Goal: Task Accomplishment & Management: Manage account settings

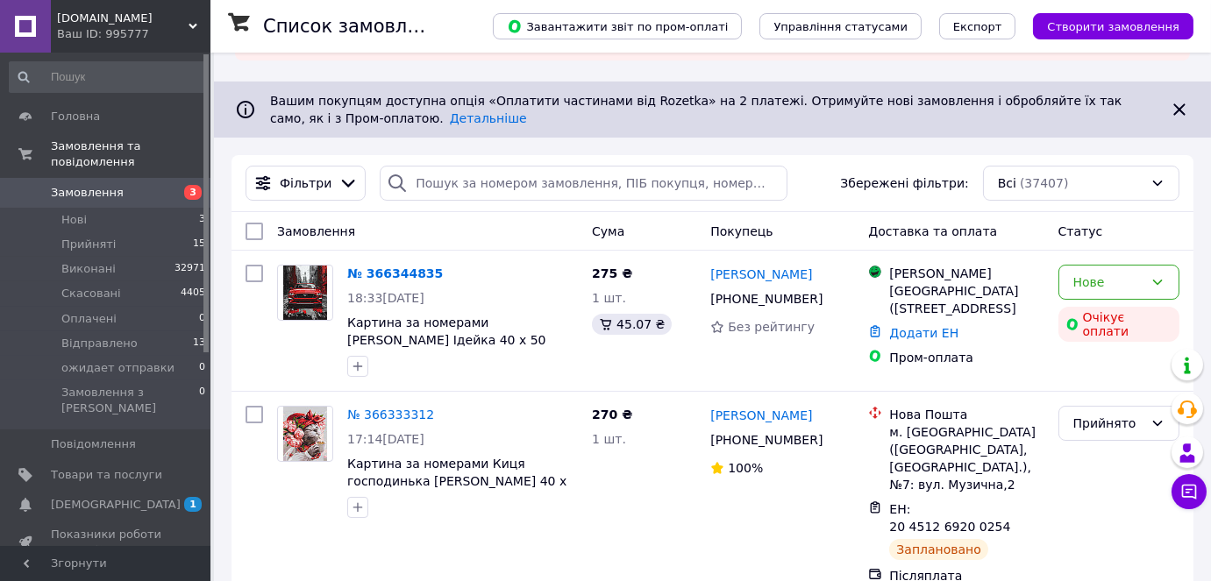
scroll to position [159, 0]
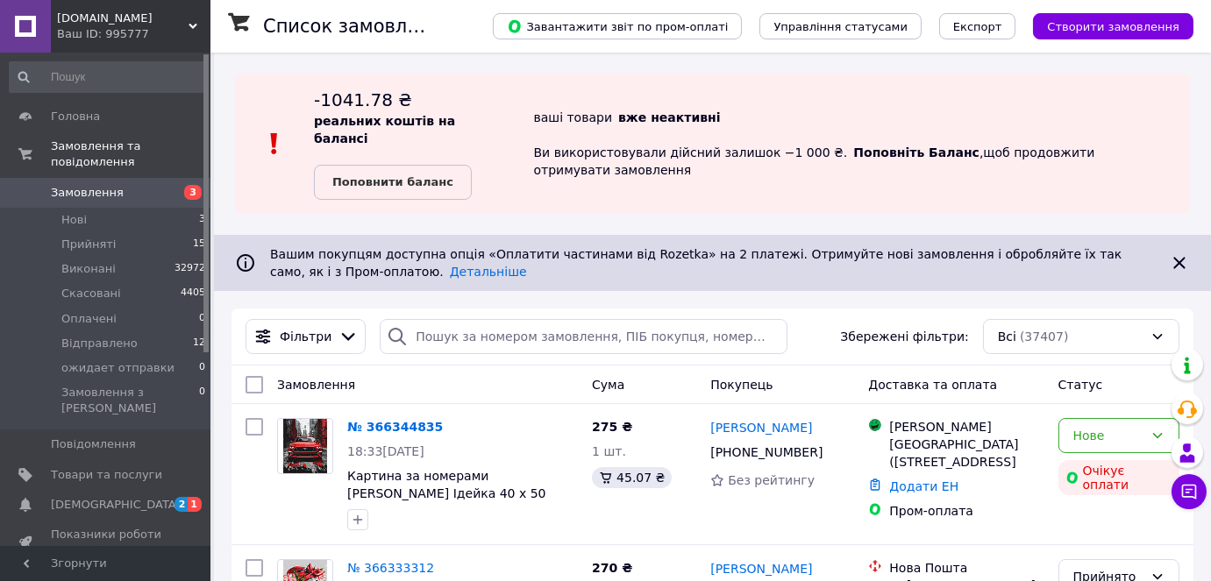
click at [95, 497] on span "[DEMOGRAPHIC_DATA]" at bounding box center [116, 505] width 130 height 16
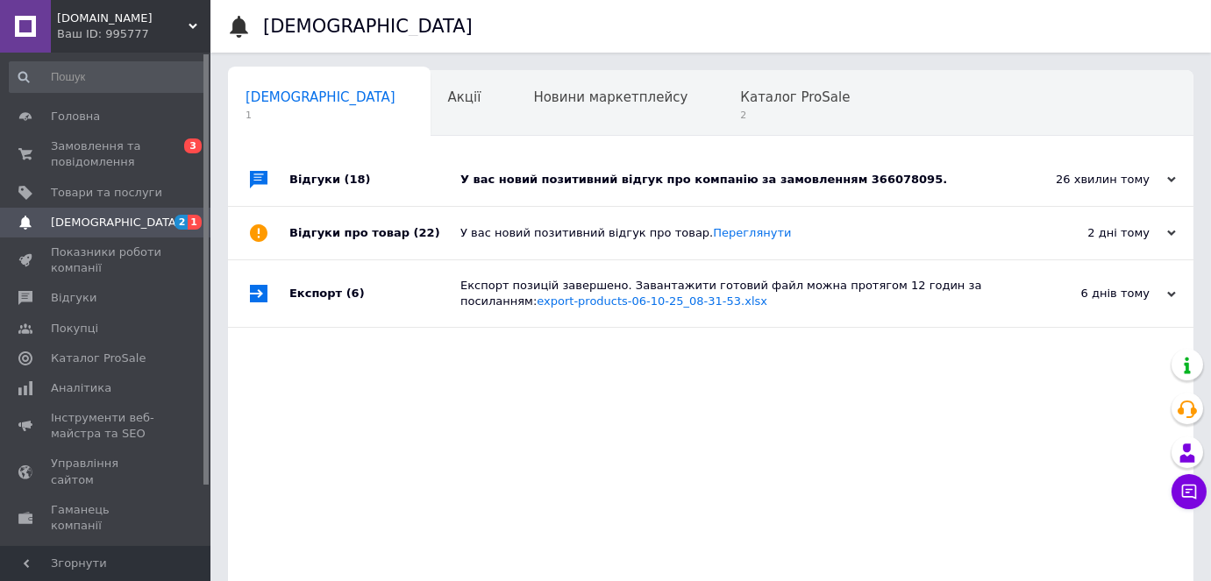
click at [640, 176] on div "У вас новий позитивний відгук про компанію за замовленням 366078095." at bounding box center [730, 180] width 540 height 16
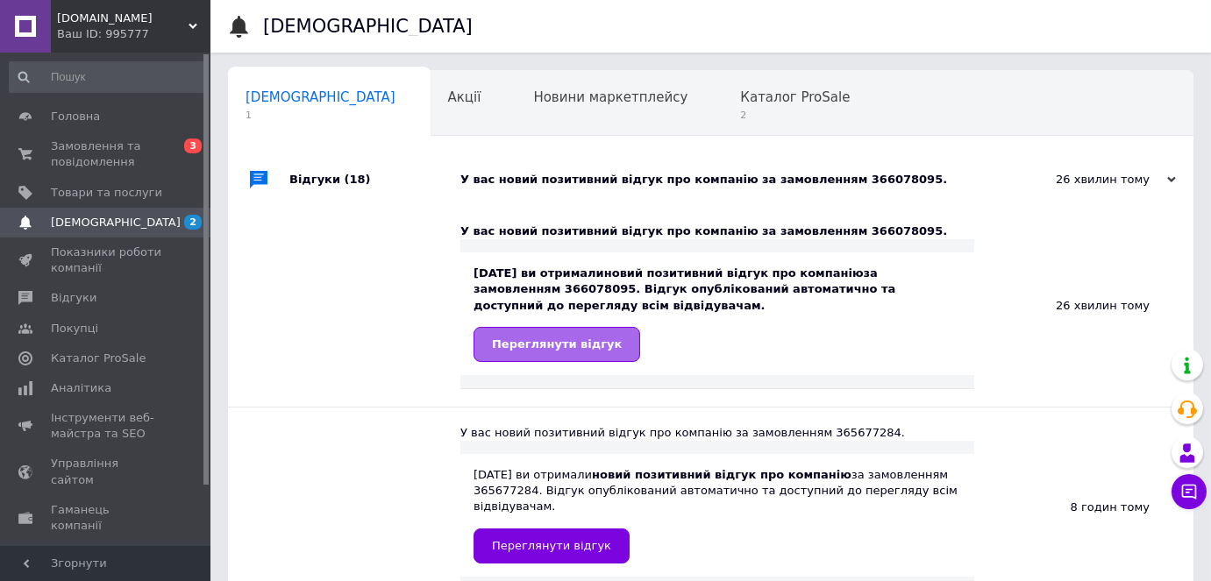
click at [550, 347] on span "Переглянути відгук" at bounding box center [557, 344] width 130 height 13
click at [740, 115] on span "2" at bounding box center [795, 115] width 110 height 13
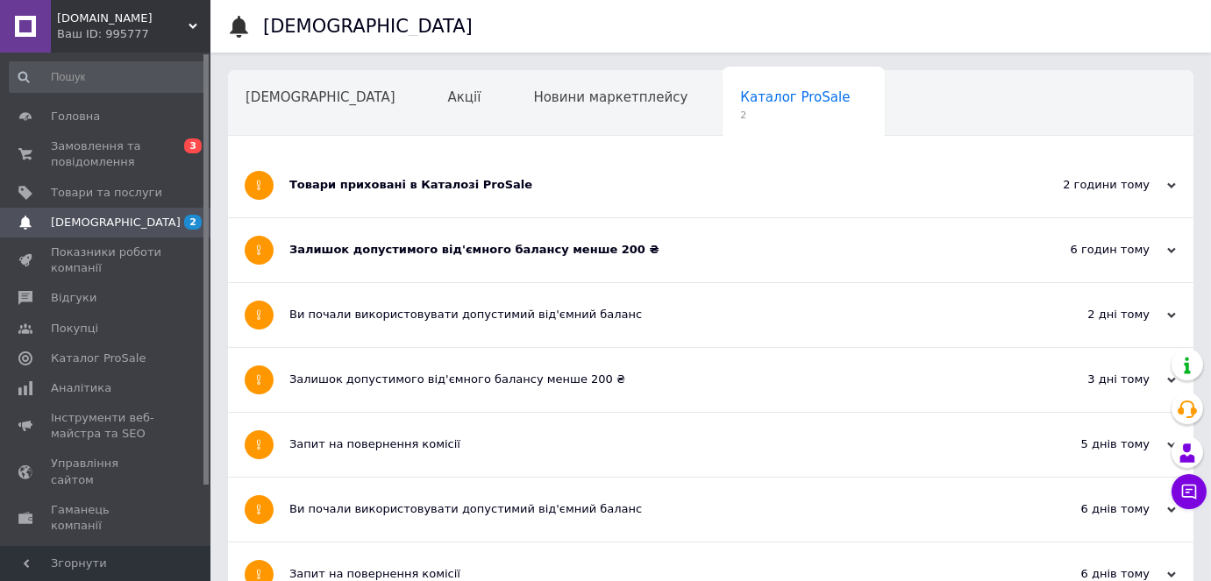
click at [445, 185] on div "Товари приховані в Каталозі ProSale" at bounding box center [644, 185] width 711 height 16
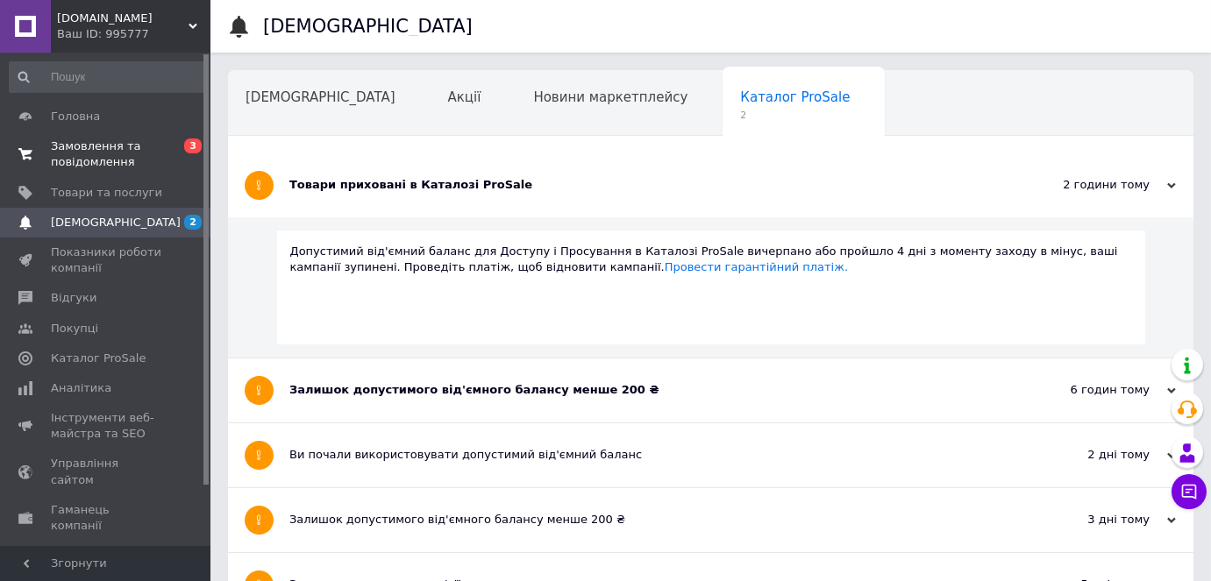
click at [76, 153] on span "Замовлення та повідомлення" at bounding box center [106, 155] width 111 height 32
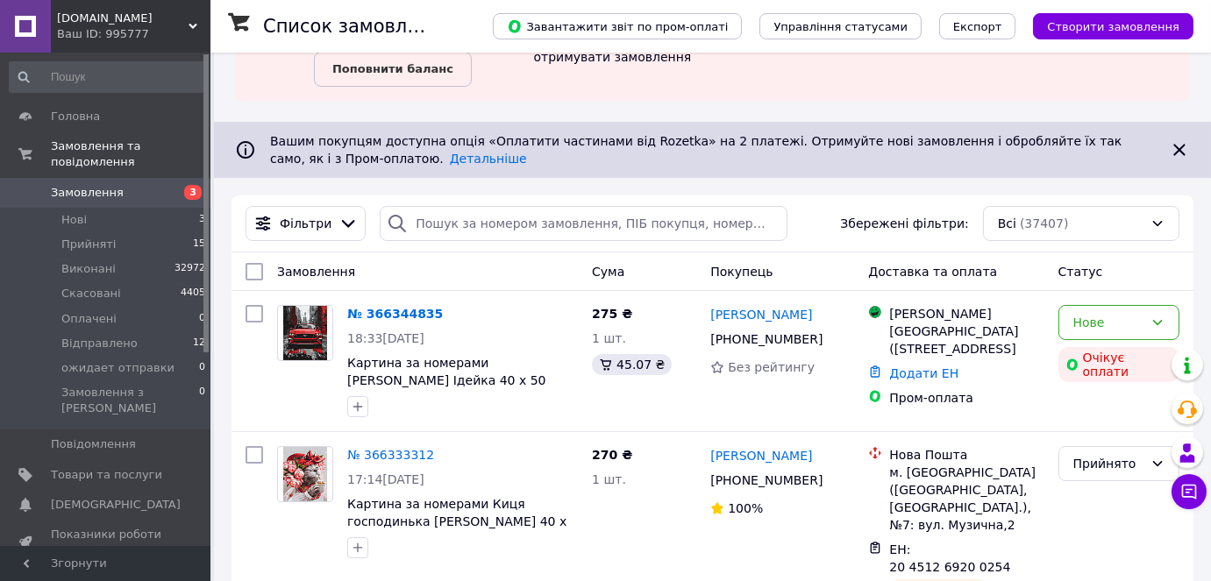
scroll to position [159, 0]
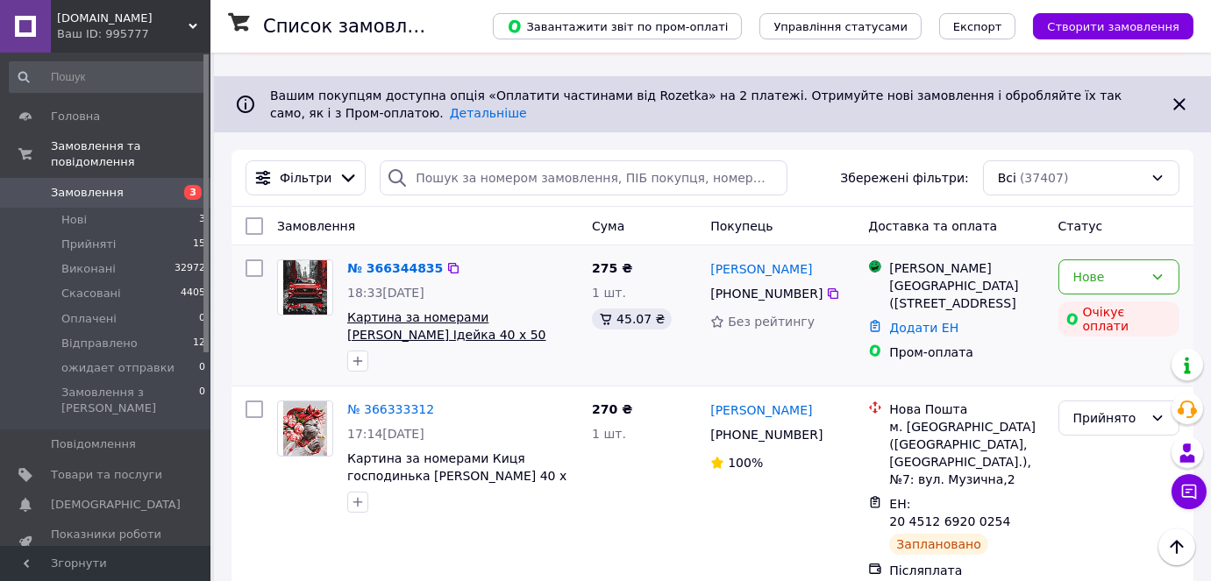
drag, startPoint x: 497, startPoint y: 320, endPoint x: 347, endPoint y: 297, distance: 151.6
click at [347, 309] on span "Картина за номерами Червоний мустанг Ідейка 40 х 50 KHO5157" at bounding box center [462, 326] width 231 height 35
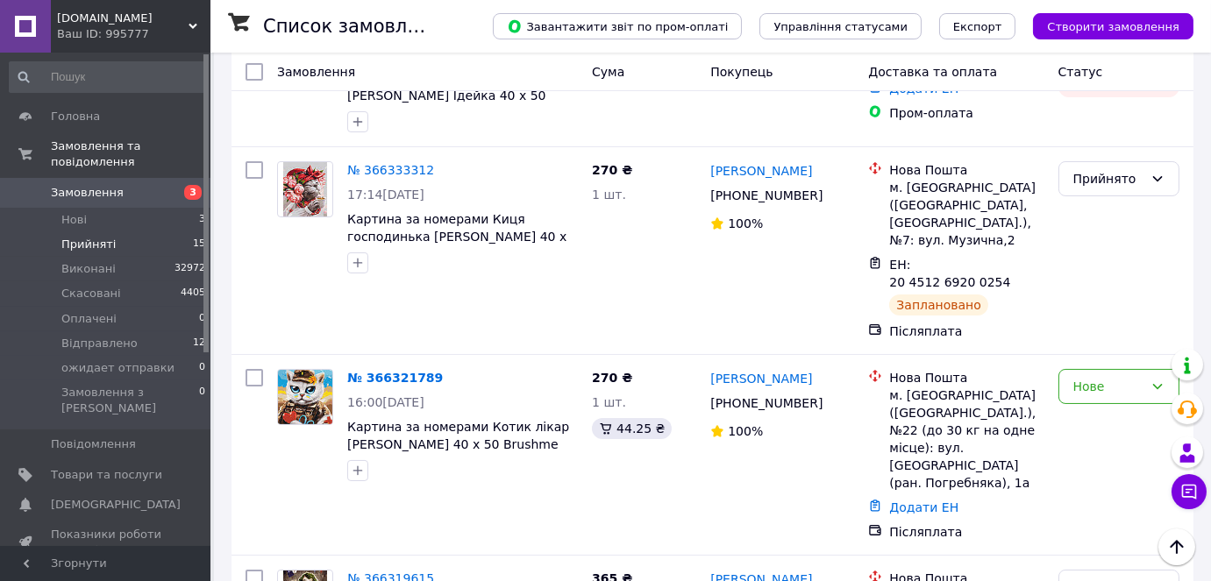
click at [97, 237] on span "Прийняті" at bounding box center [88, 245] width 54 height 16
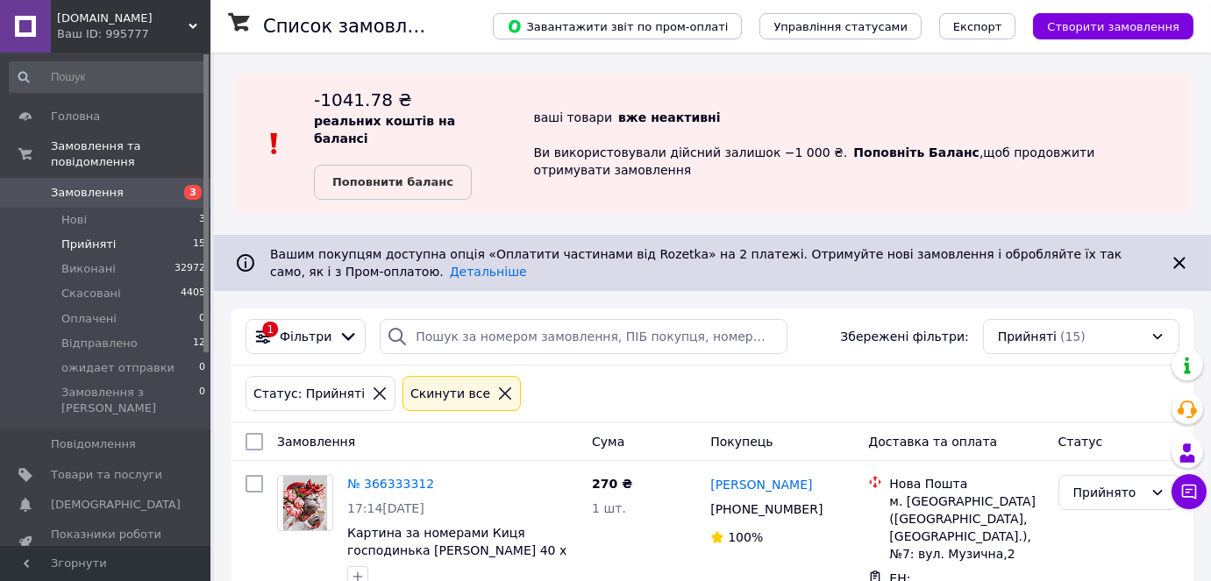
click at [117, 232] on li "Прийняті 15" at bounding box center [108, 244] width 216 height 25
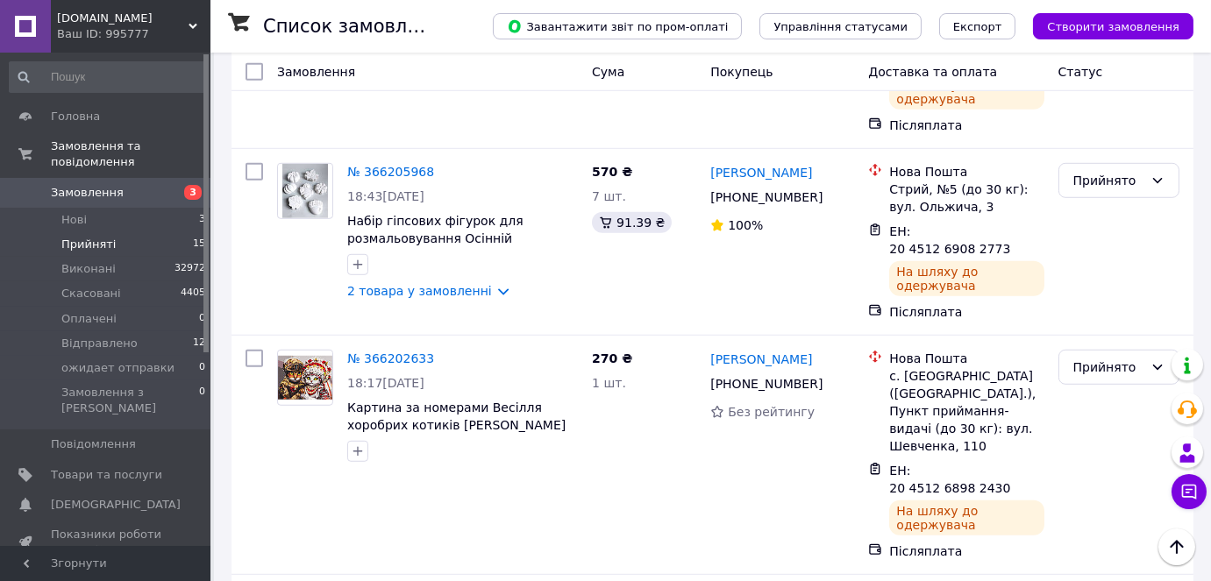
scroll to position [2579, 0]
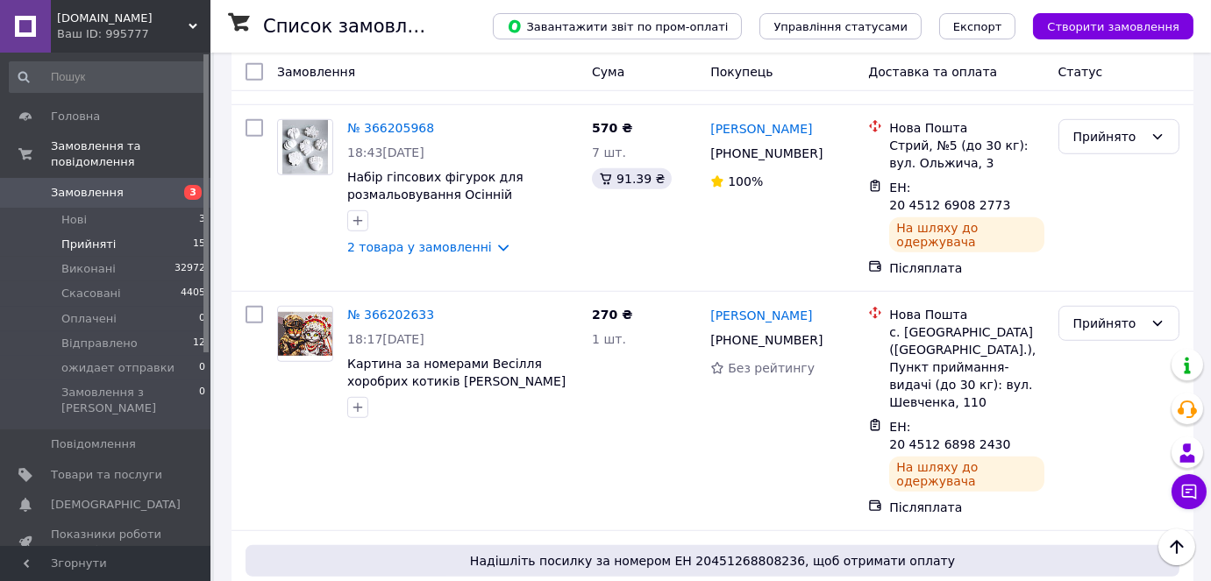
click at [1112, 377] on li "Відправлено" at bounding box center [1118, 382] width 119 height 32
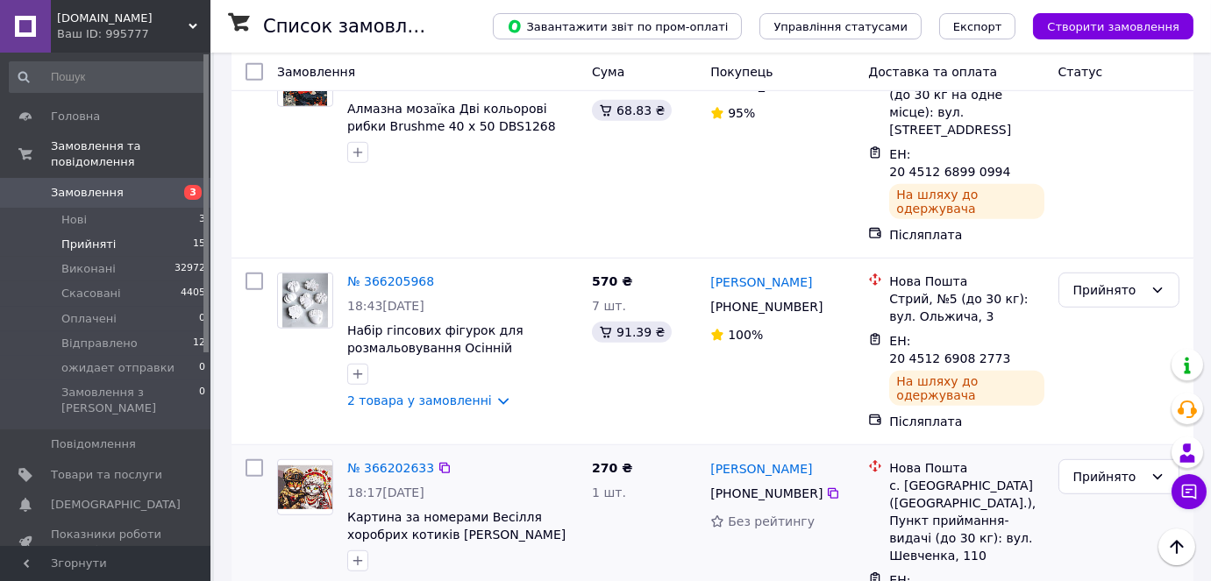
scroll to position [2419, 0]
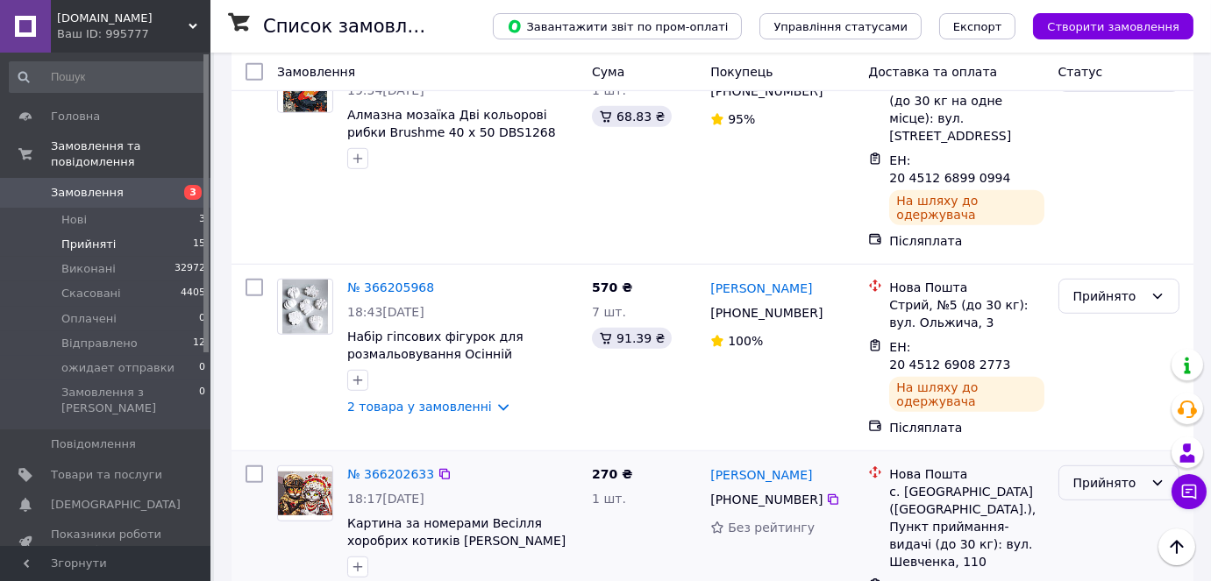
click at [1150, 476] on icon at bounding box center [1157, 483] width 14 height 14
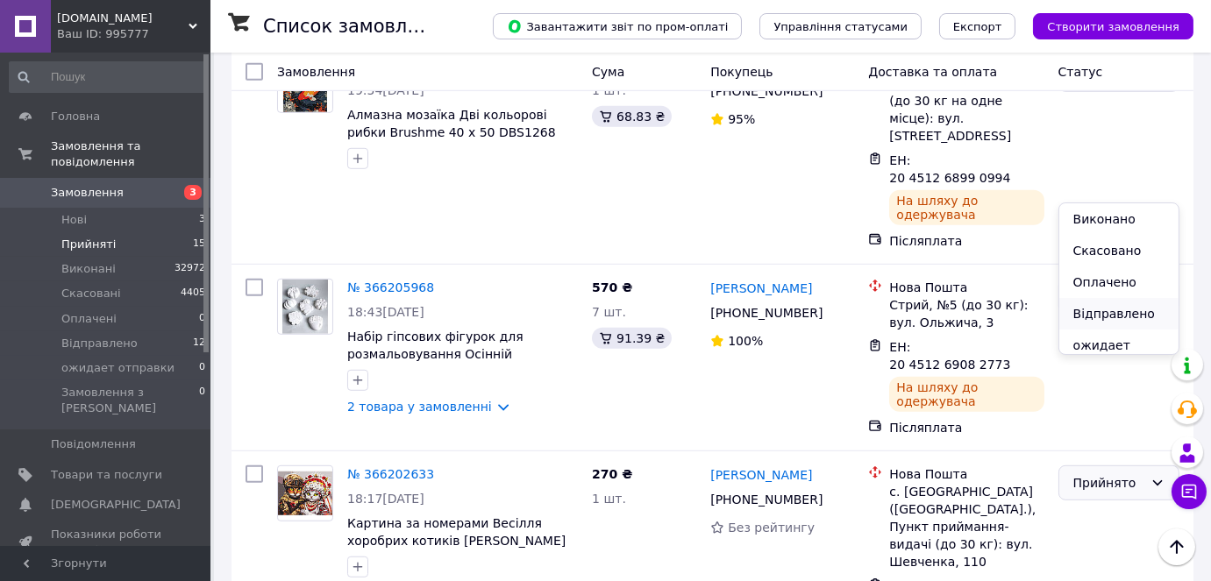
click at [1111, 317] on li "Відправлено" at bounding box center [1118, 314] width 119 height 32
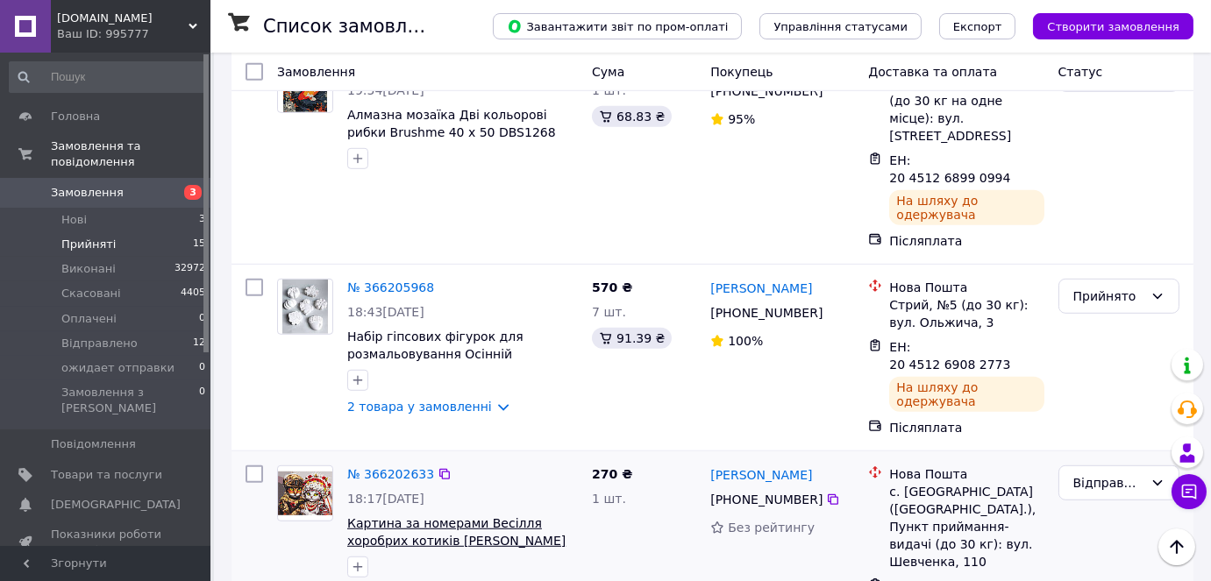
scroll to position [2180, 0]
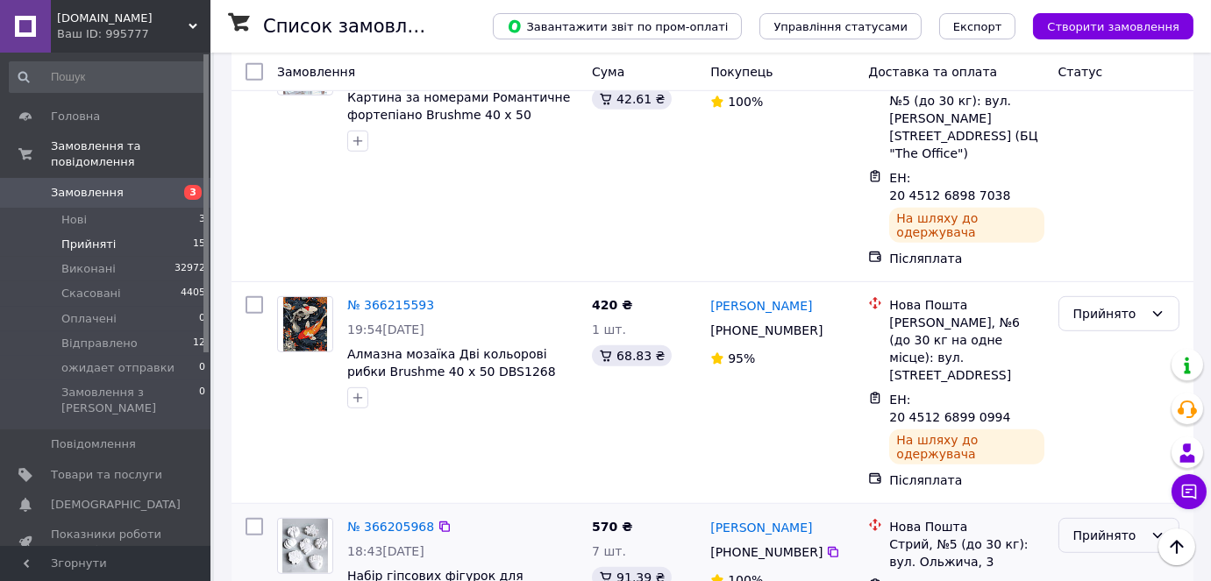
click at [1150, 529] on icon at bounding box center [1157, 536] width 14 height 14
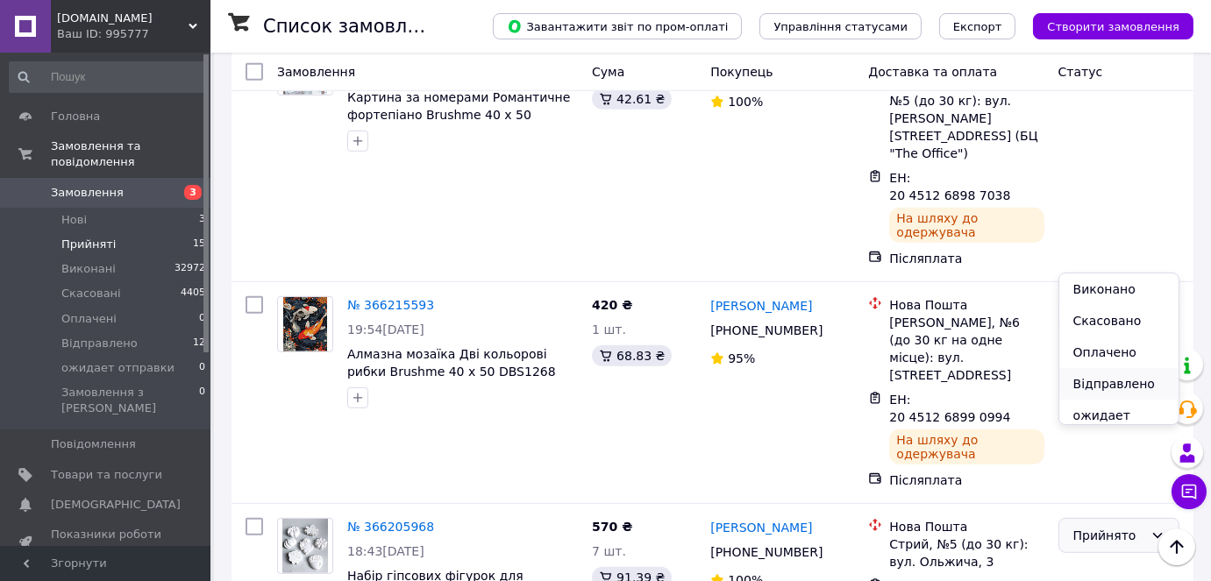
click at [1131, 381] on li "Відправлено" at bounding box center [1118, 384] width 119 height 32
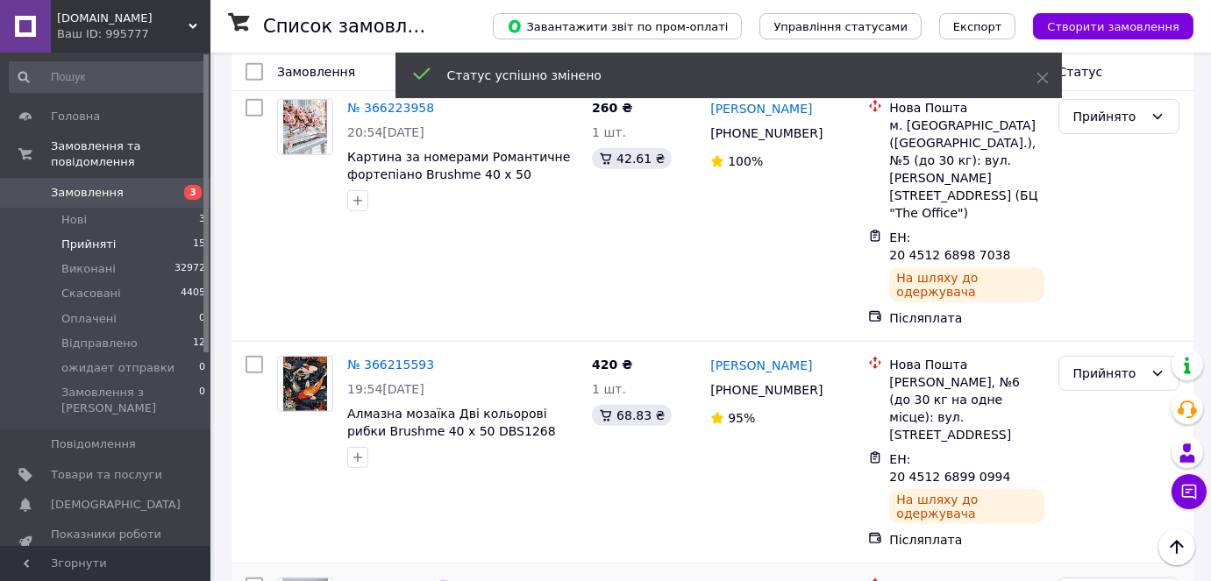
scroll to position [2020, 0]
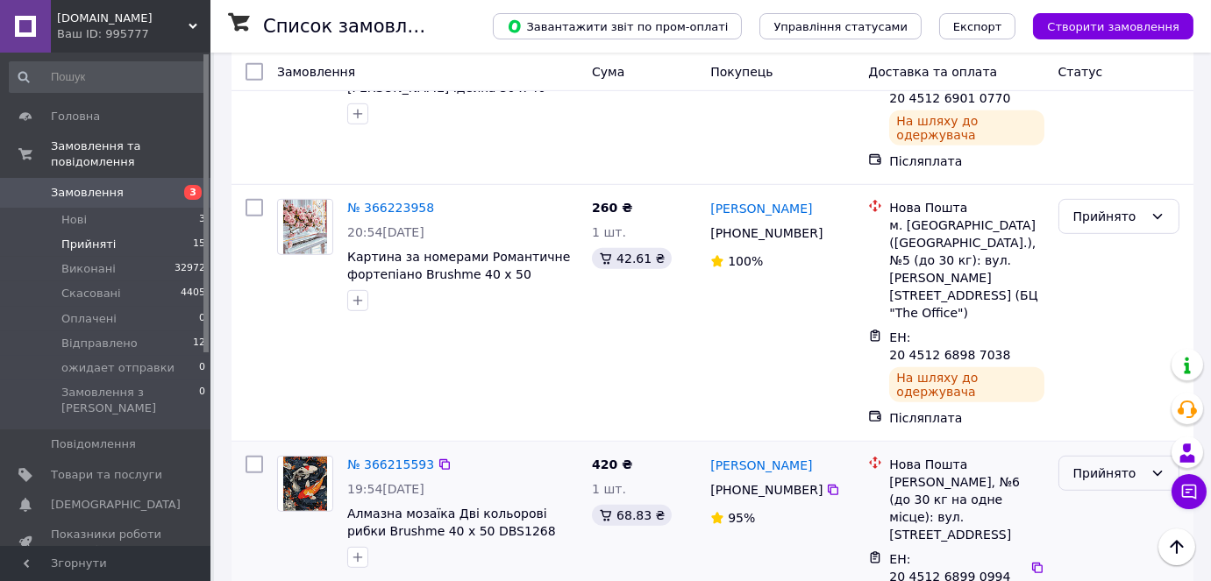
click at [1160, 471] on icon at bounding box center [1158, 473] width 10 height 5
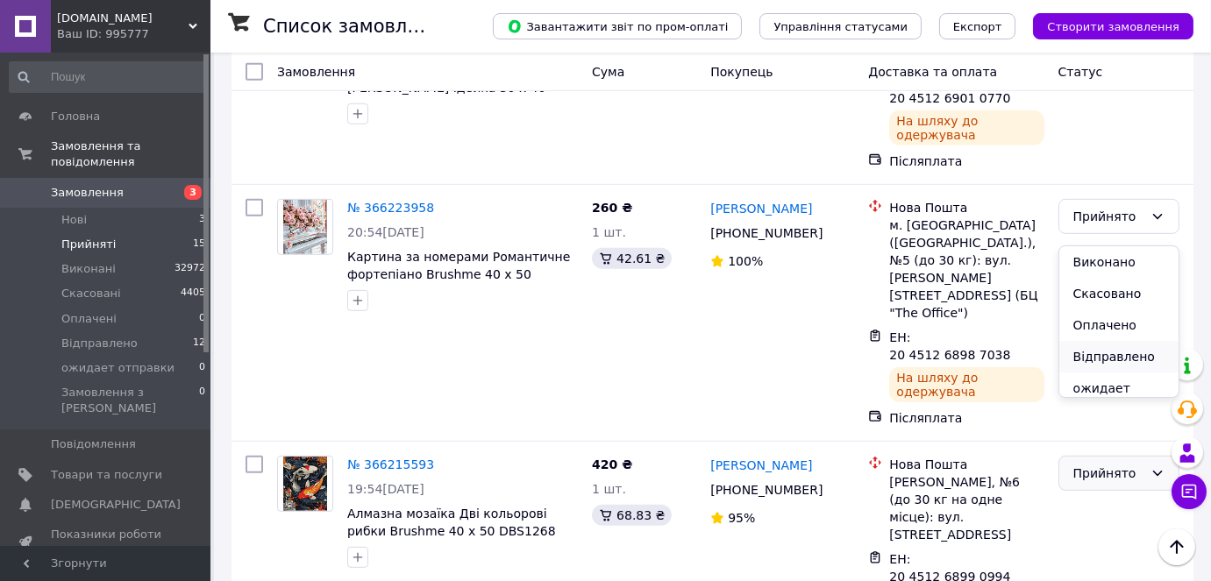
click at [1110, 354] on li "Відправлено" at bounding box center [1118, 357] width 119 height 32
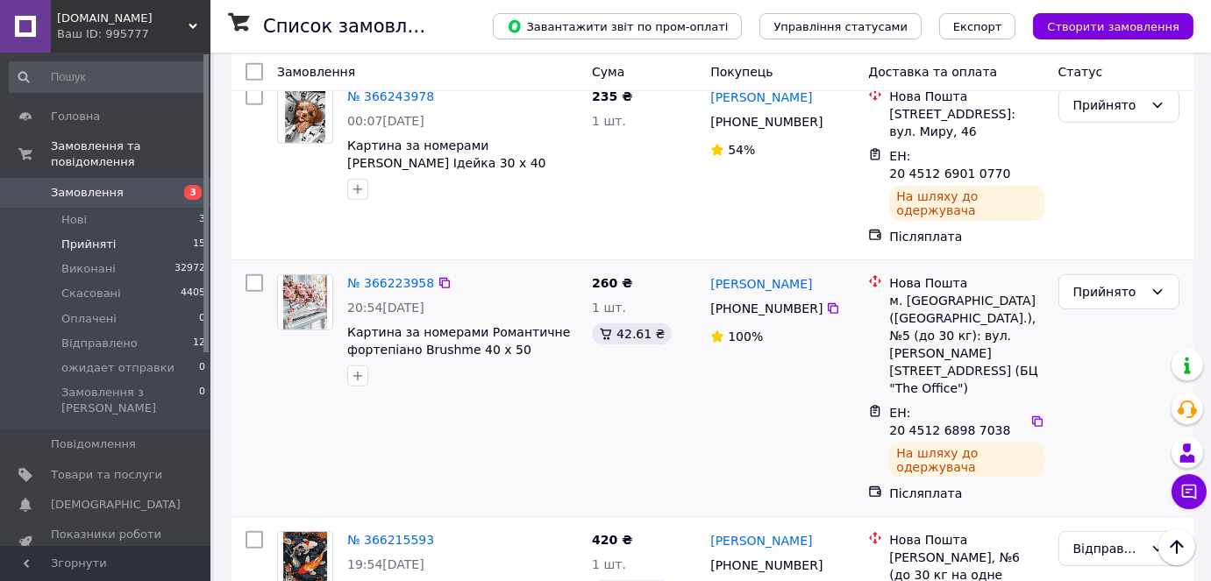
scroll to position [1860, 0]
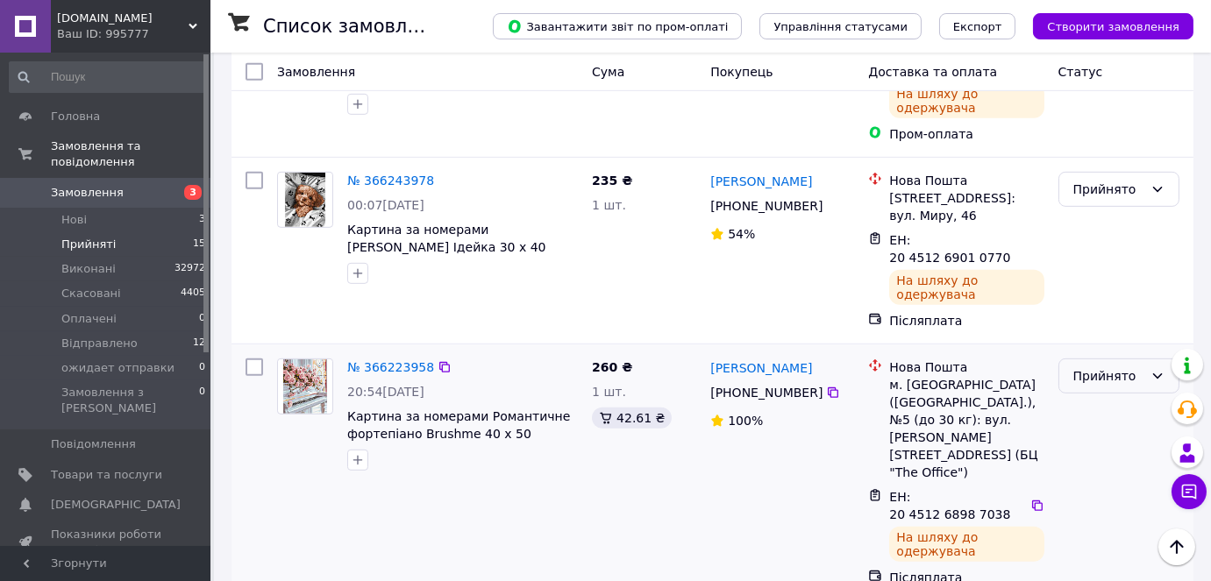
click at [1155, 373] on icon at bounding box center [1158, 375] width 10 height 5
click at [1131, 304] on li "Відправлено" at bounding box center [1118, 312] width 119 height 32
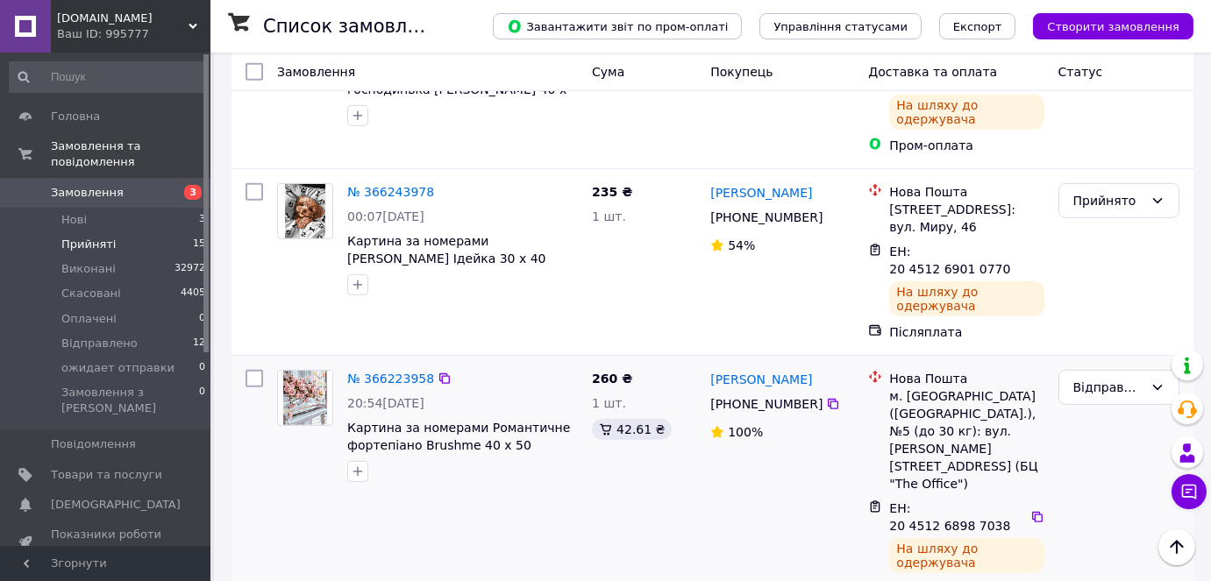
scroll to position [1702, 0]
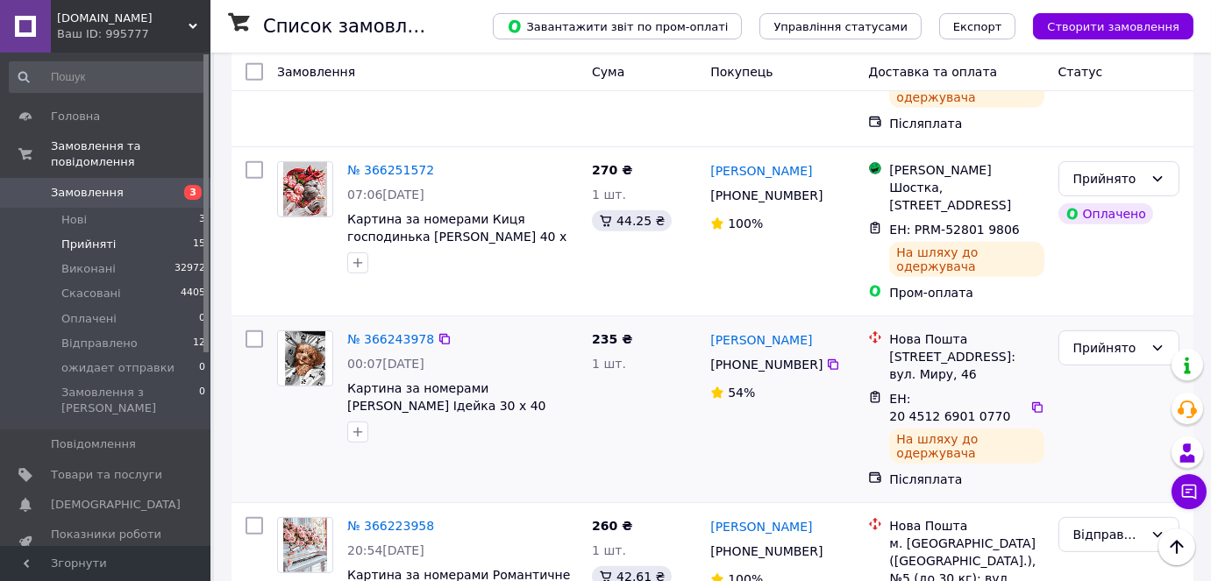
drag, startPoint x: 1131, startPoint y: 167, endPoint x: 1113, endPoint y: 189, distance: 28.8
click at [1131, 338] on div "Прийнято" at bounding box center [1108, 347] width 70 height 19
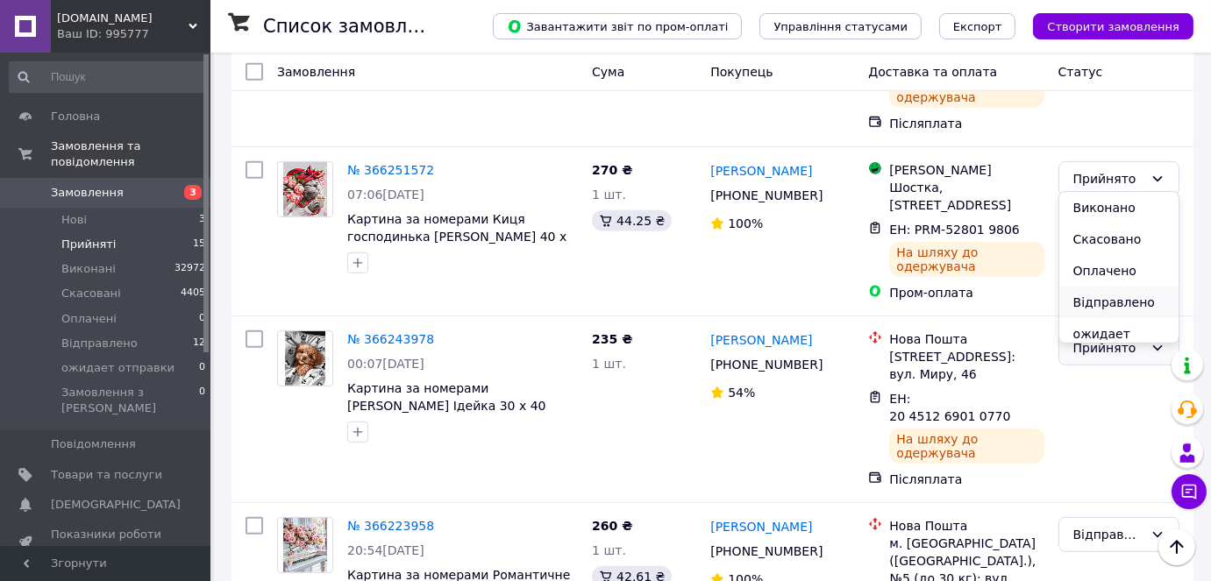
click at [1097, 297] on li "Відправлено" at bounding box center [1118, 303] width 119 height 32
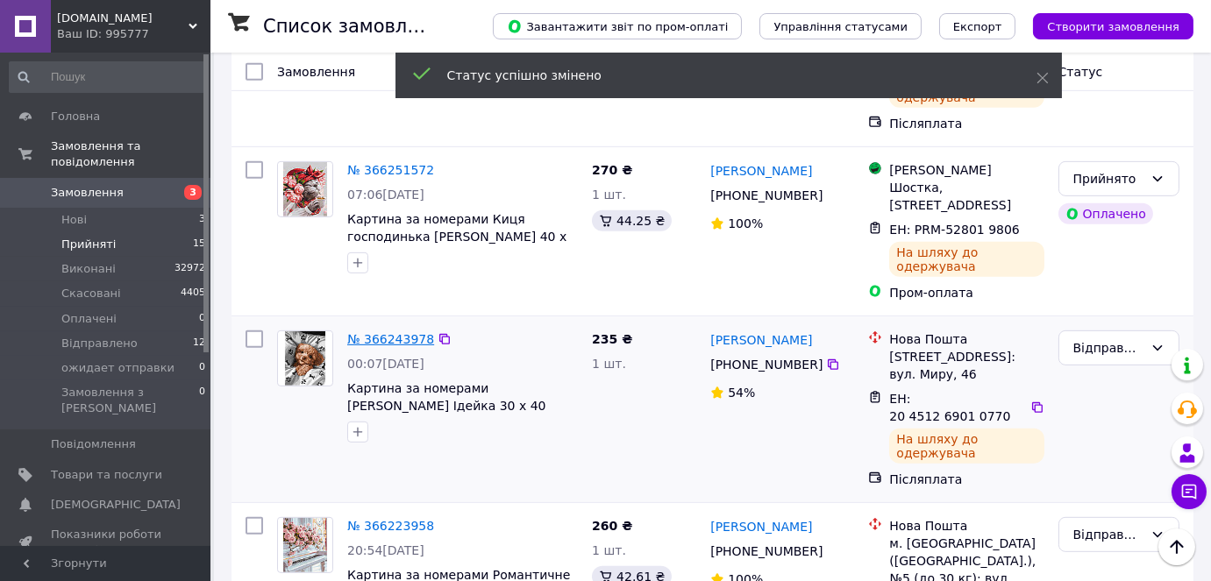
drag, startPoint x: 366, startPoint y: 158, endPoint x: 352, endPoint y: 160, distance: 13.3
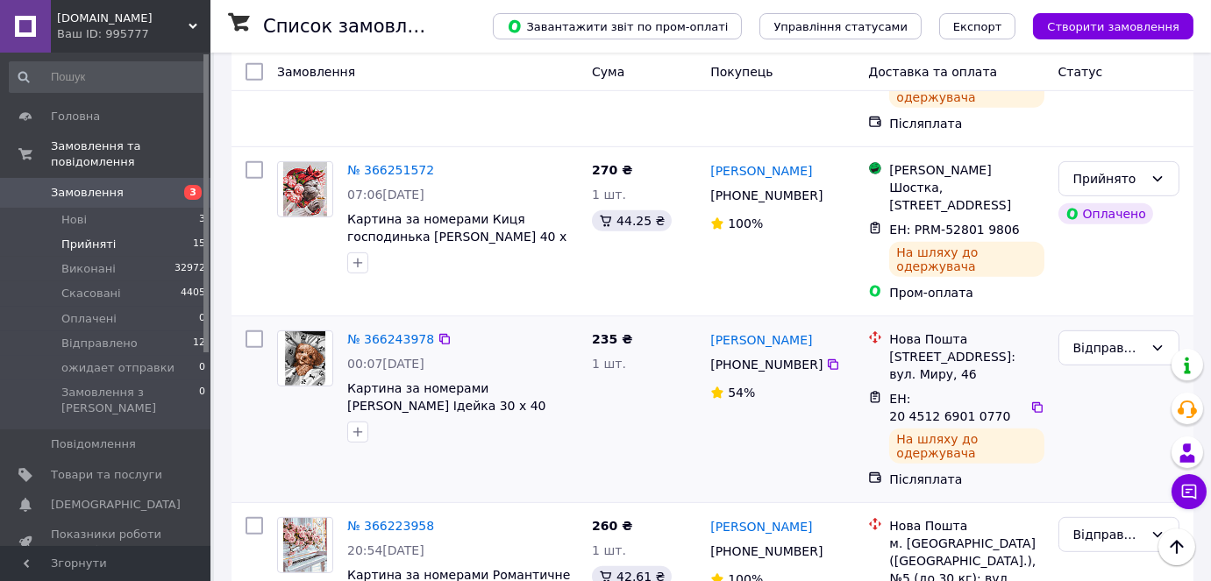
scroll to position [1542, 0]
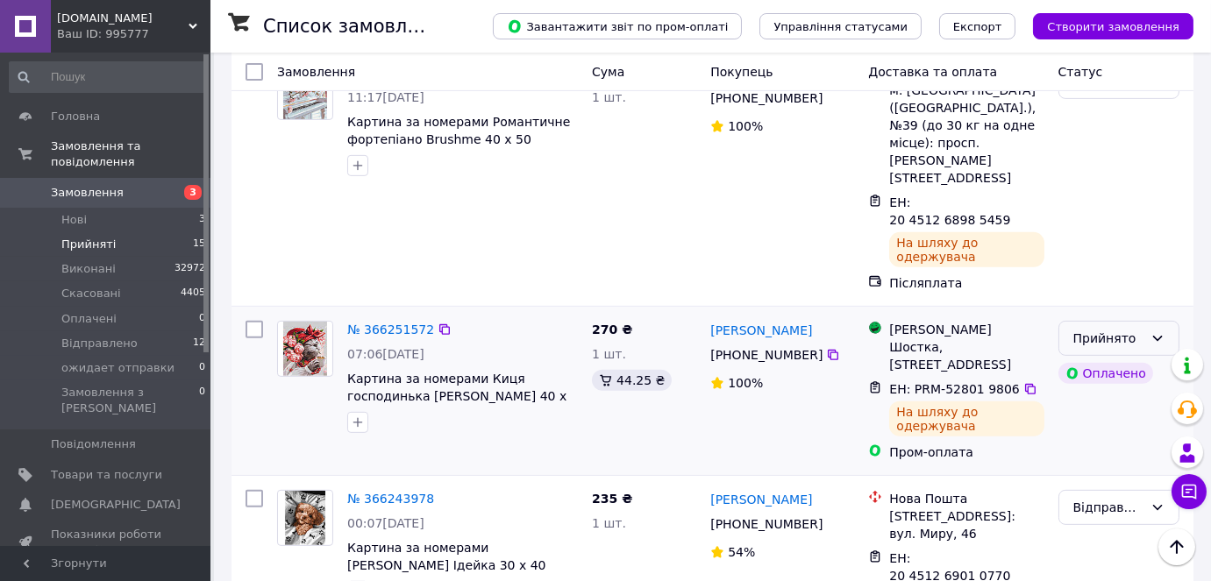
click at [1148, 321] on div "Прийнято" at bounding box center [1118, 338] width 121 height 35
click at [1113, 311] on li "Відправлено" at bounding box center [1118, 311] width 119 height 32
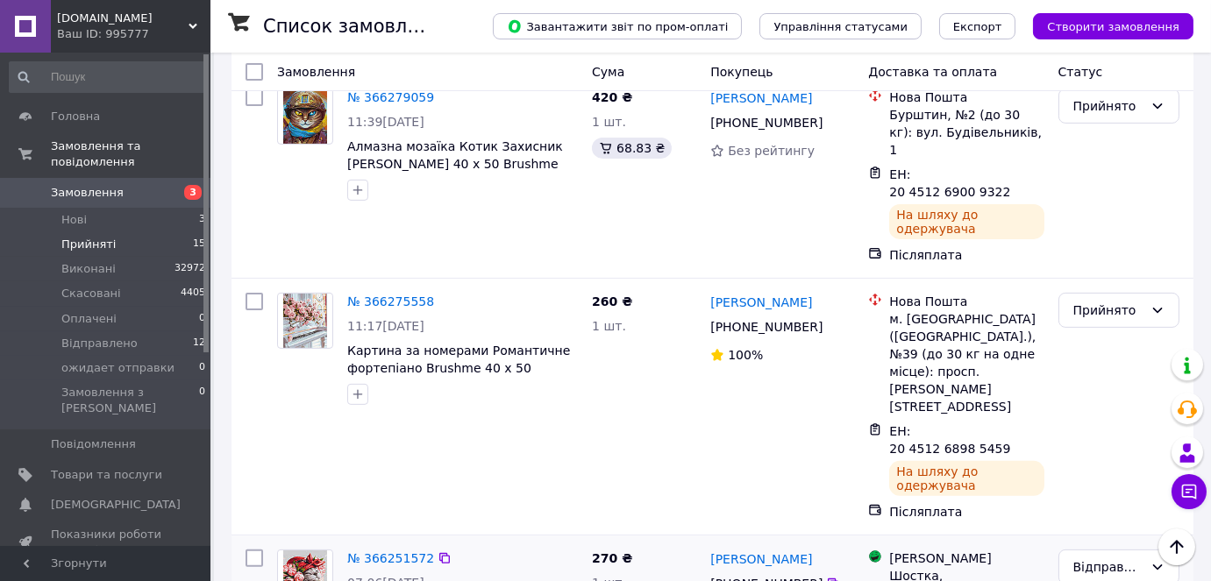
scroll to position [1303, 0]
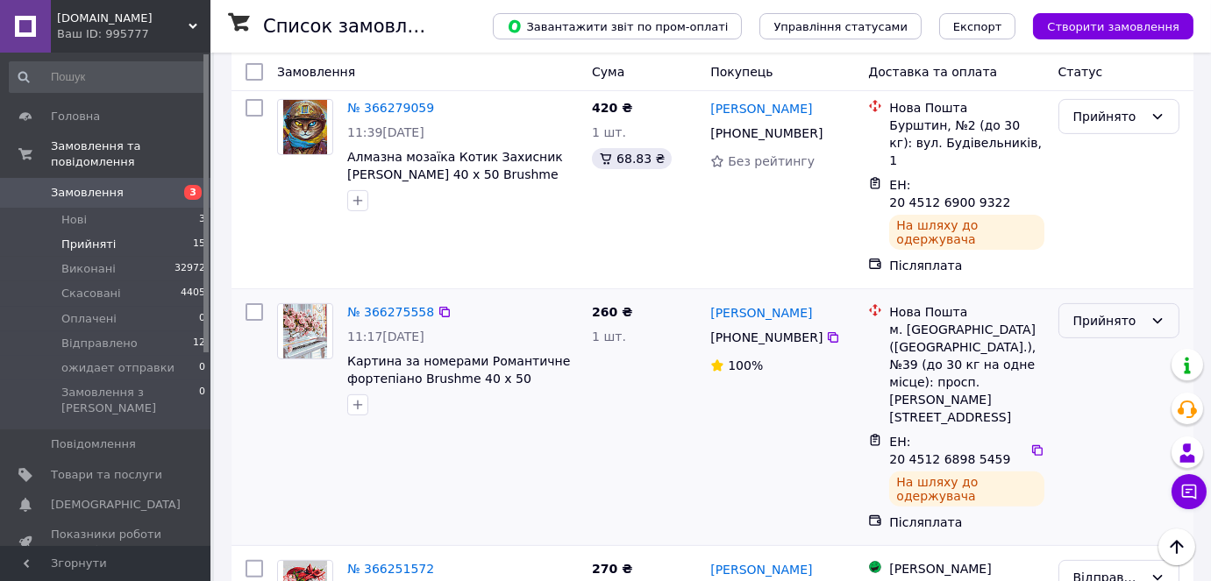
click at [1143, 303] on div "Прийнято" at bounding box center [1118, 320] width 121 height 35
click at [1117, 345] on li "Відправлено" at bounding box center [1118, 346] width 119 height 32
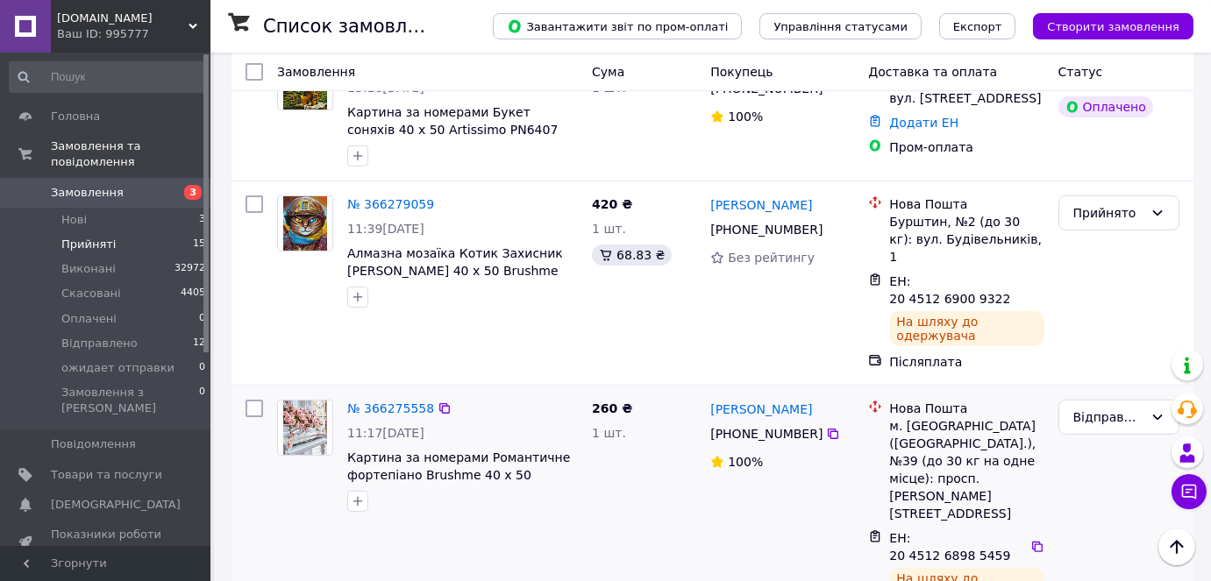
scroll to position [1063, 0]
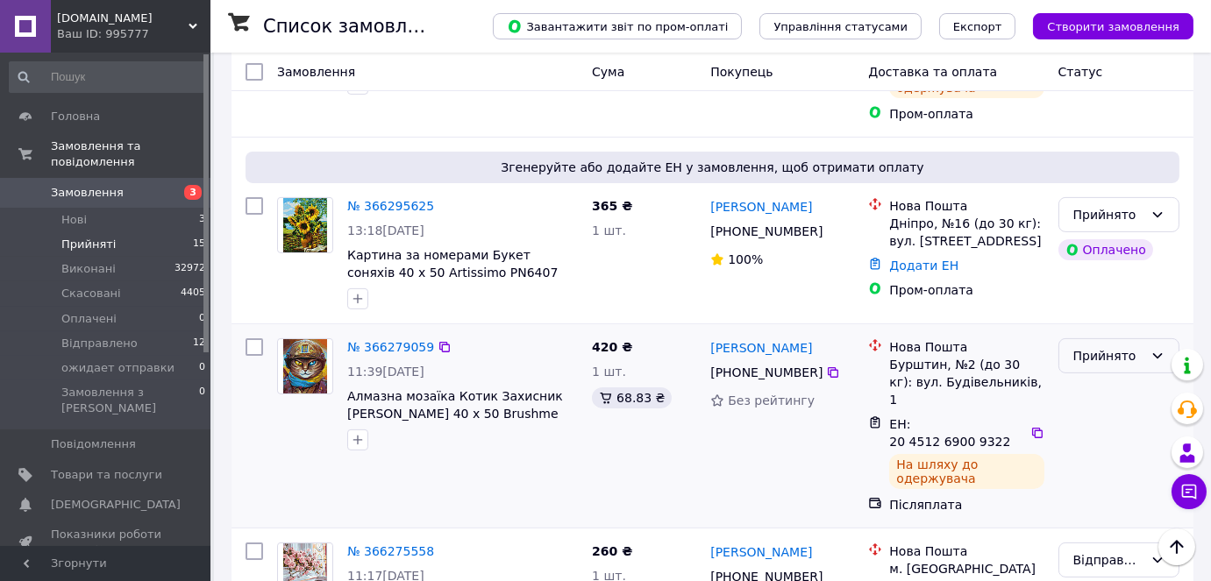
click at [1155, 353] on icon at bounding box center [1158, 355] width 10 height 5
click at [1120, 409] on li "Відправлено" at bounding box center [1118, 416] width 119 height 32
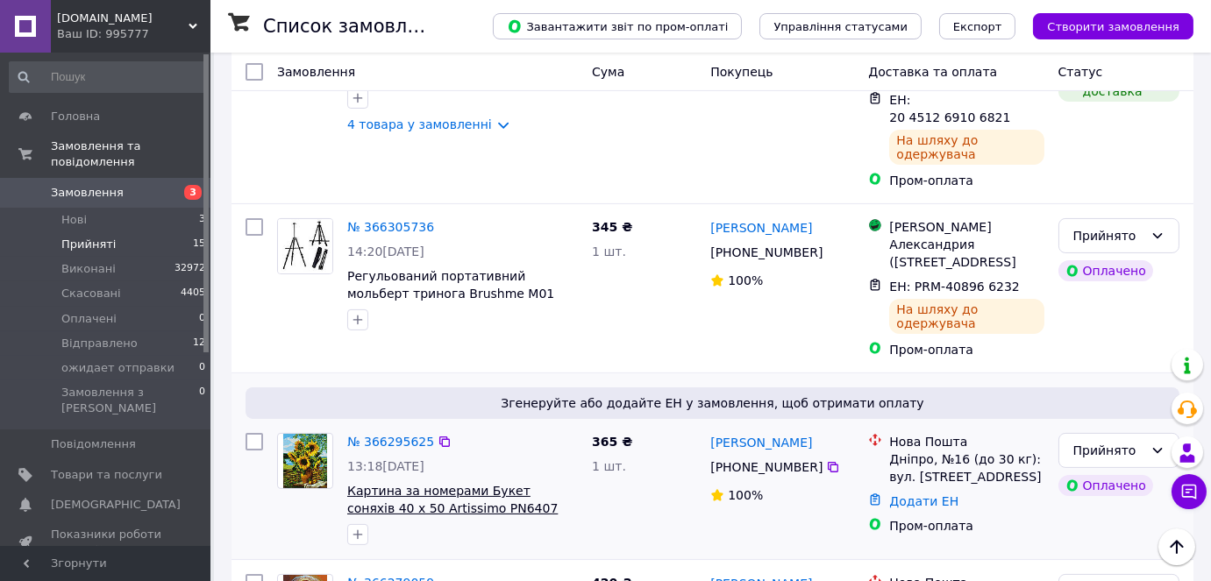
scroll to position [745, 0]
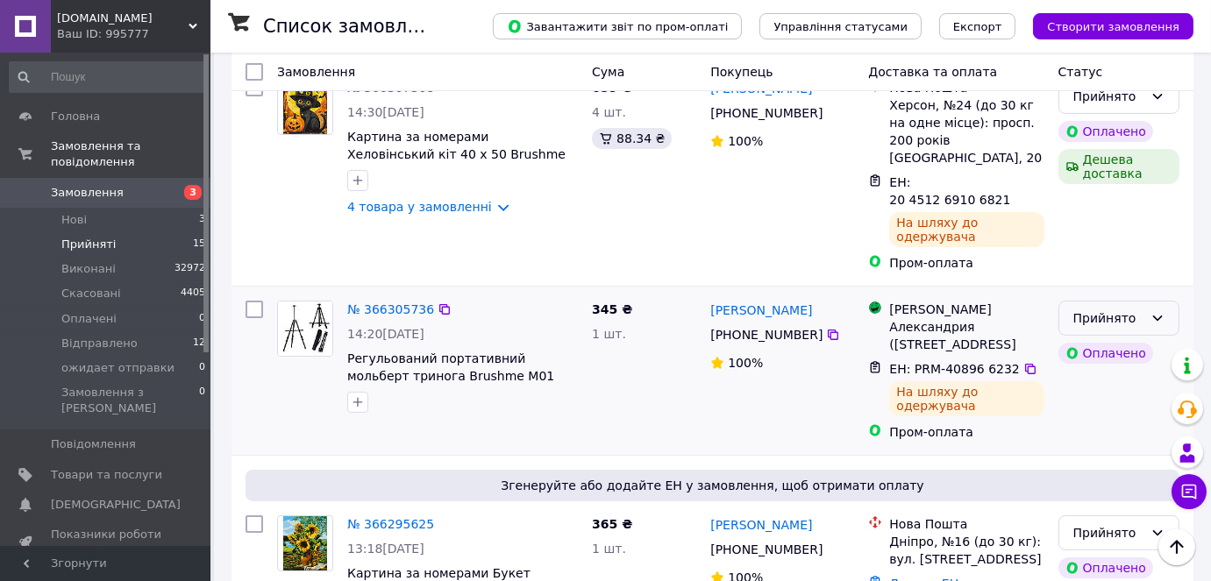
click at [1163, 311] on icon at bounding box center [1157, 318] width 14 height 14
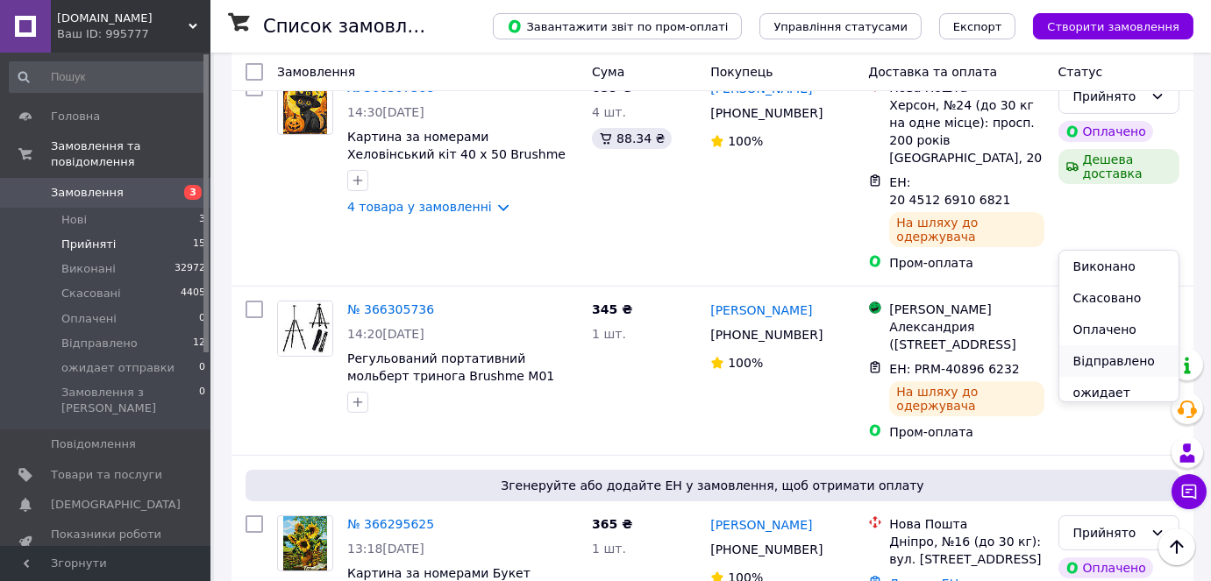
click at [1145, 356] on li "Відправлено" at bounding box center [1118, 361] width 119 height 32
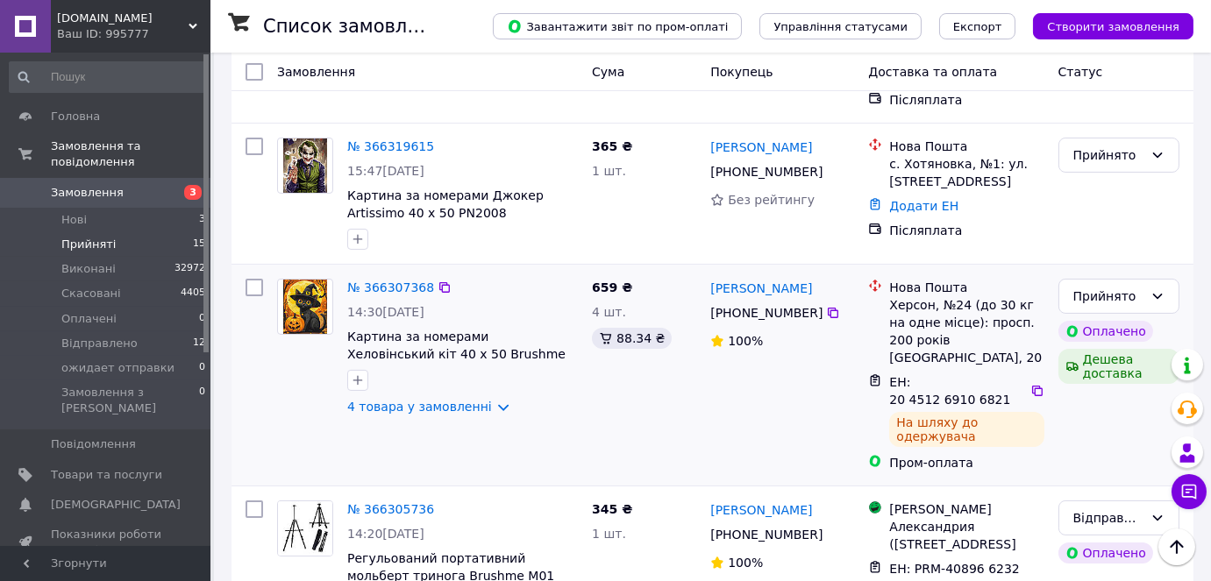
scroll to position [506, 0]
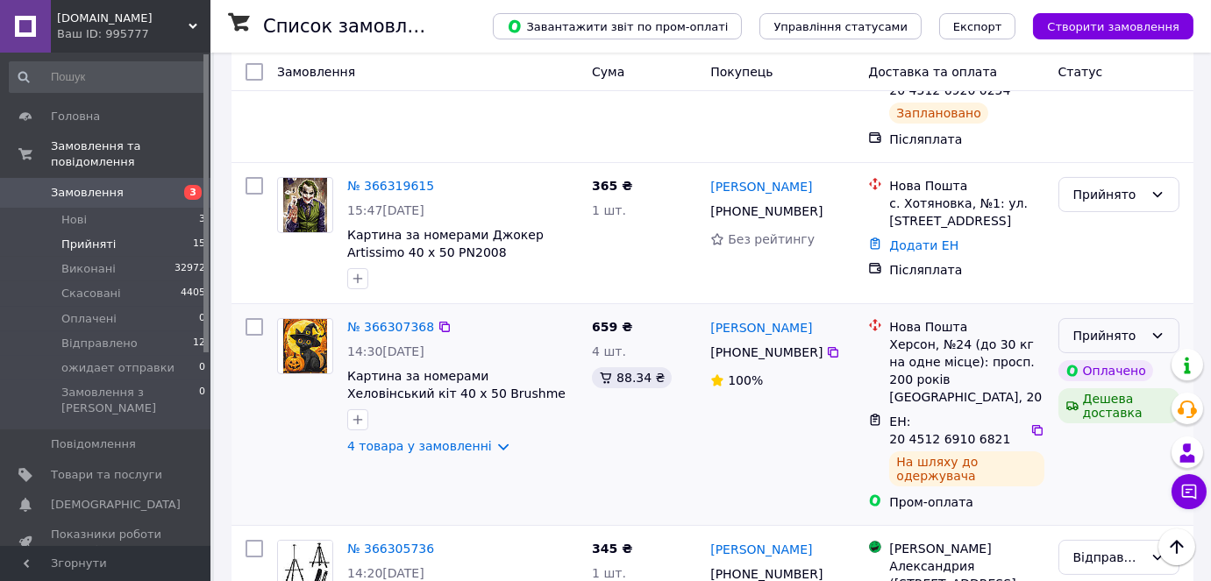
click at [1162, 329] on icon at bounding box center [1157, 336] width 14 height 14
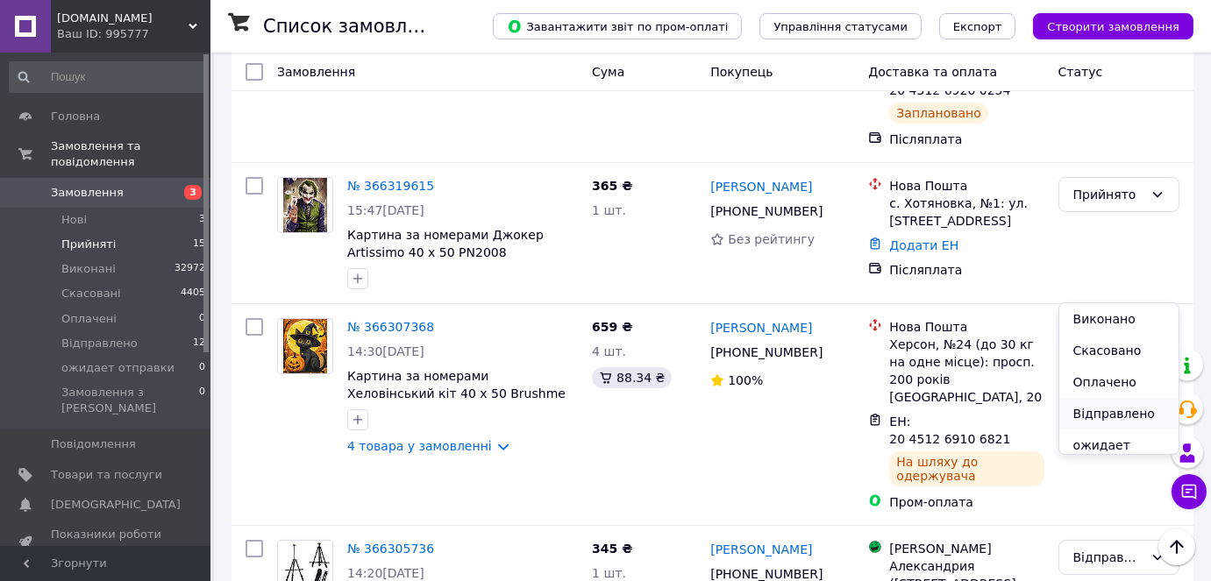
click at [1136, 413] on li "Відправлено" at bounding box center [1118, 414] width 119 height 32
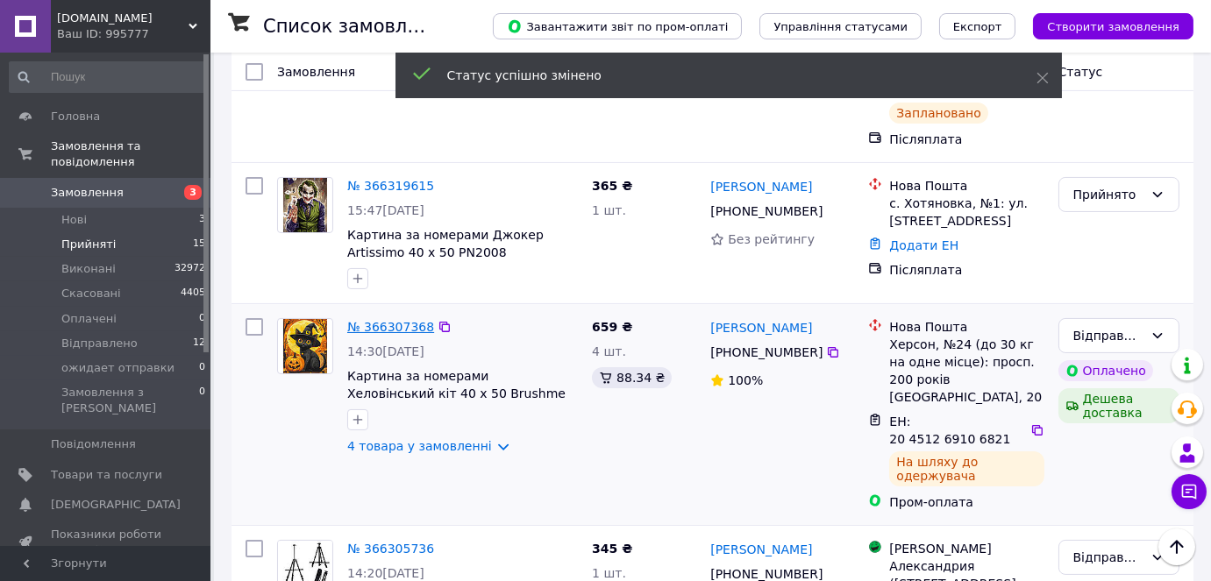
drag, startPoint x: 386, startPoint y: 271, endPoint x: 364, endPoint y: 274, distance: 22.1
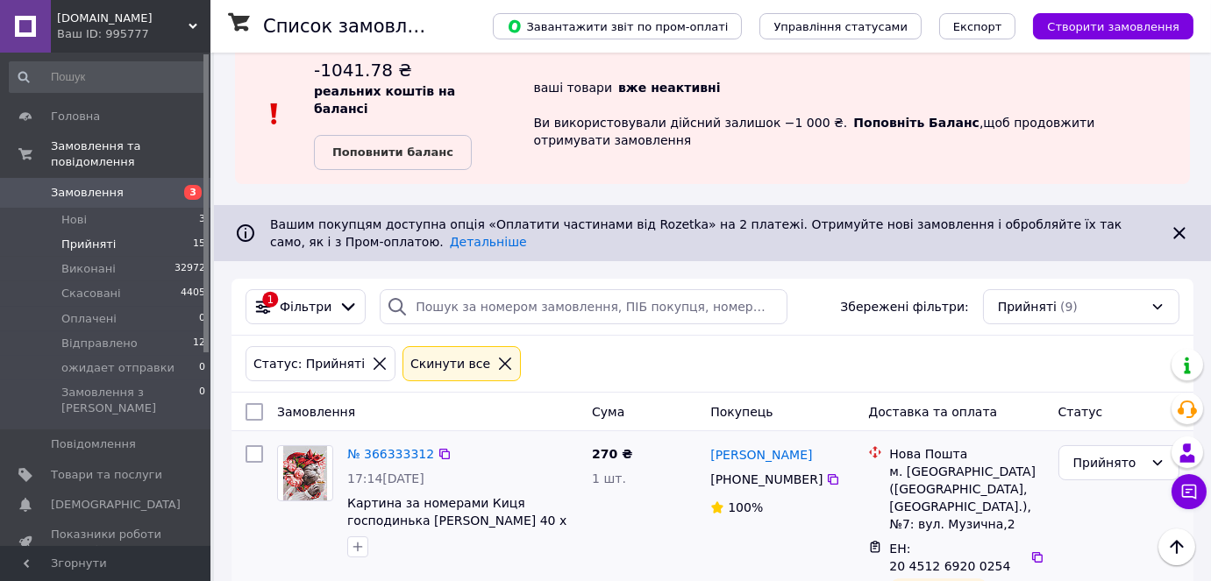
scroll to position [28, 0]
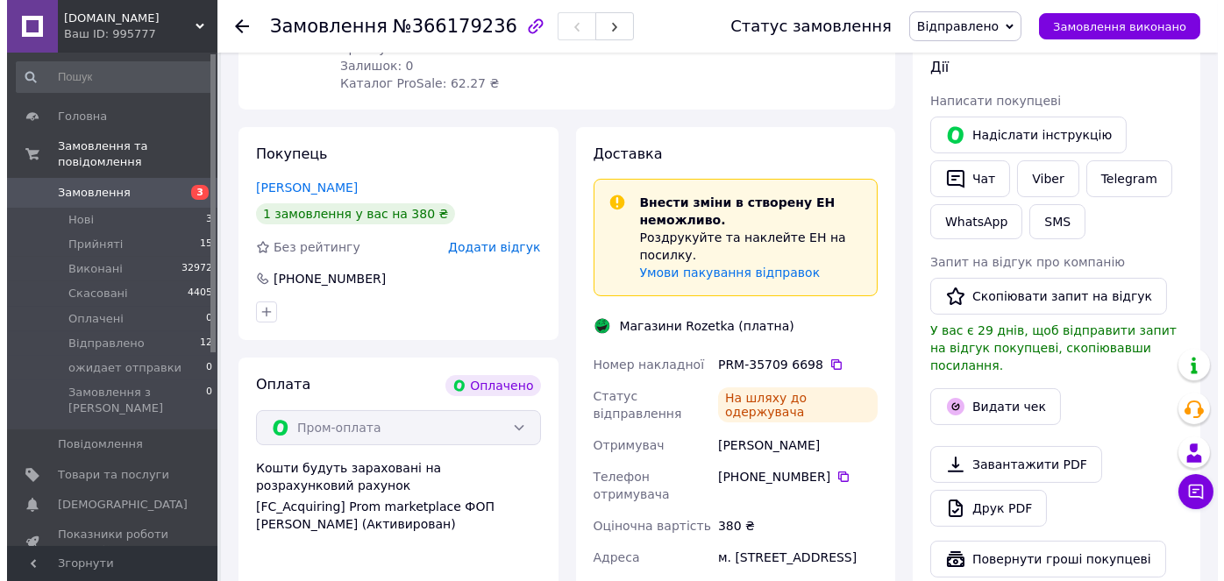
scroll to position [558, 0]
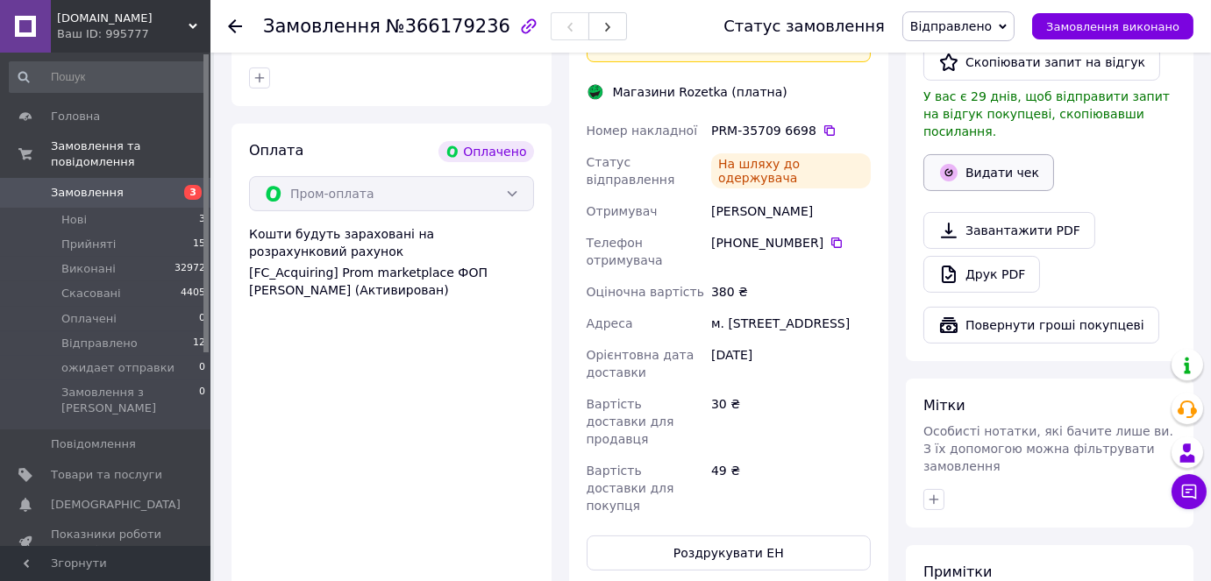
click at [1002, 157] on button "Видати чек" at bounding box center [988, 172] width 131 height 37
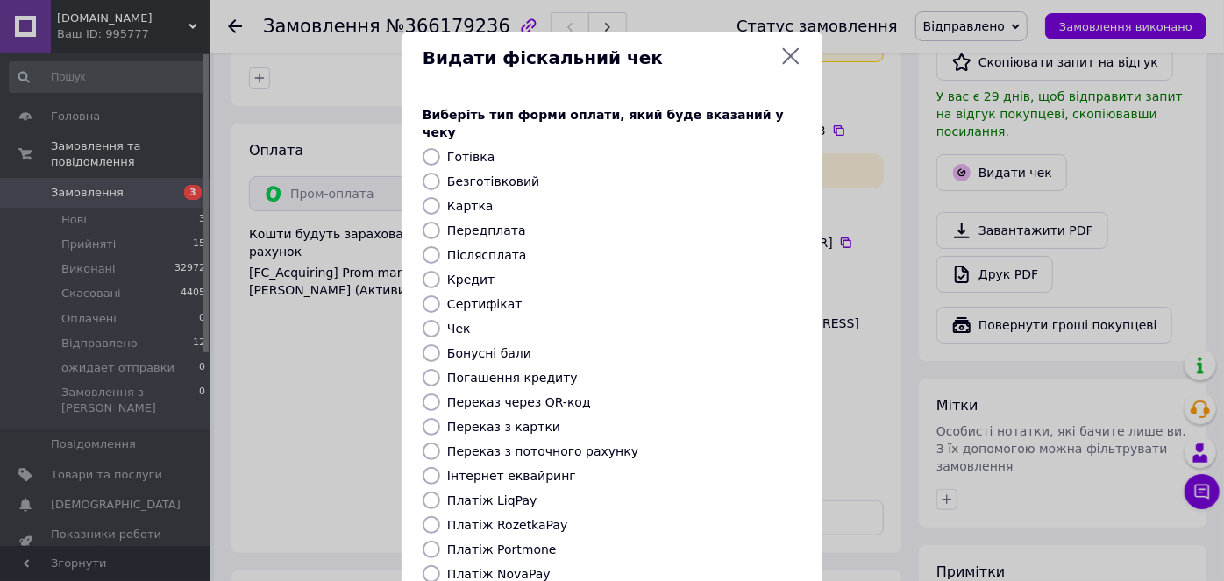
click at [424, 173] on input "Безготівковий" at bounding box center [432, 182] width 18 height 18
radio input "true"
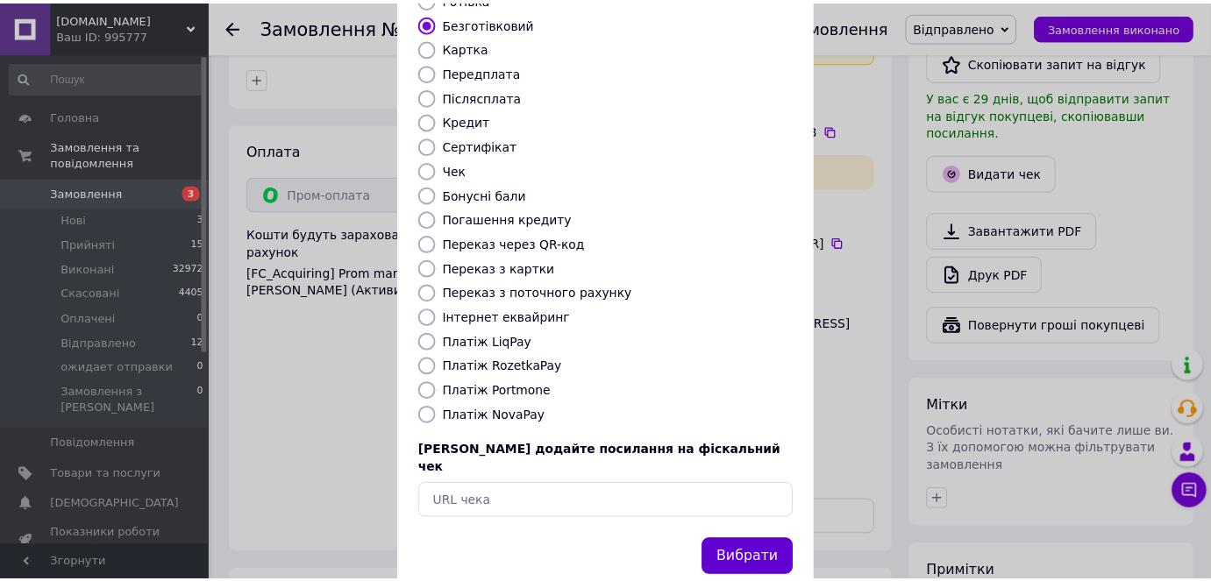
scroll to position [171, 0]
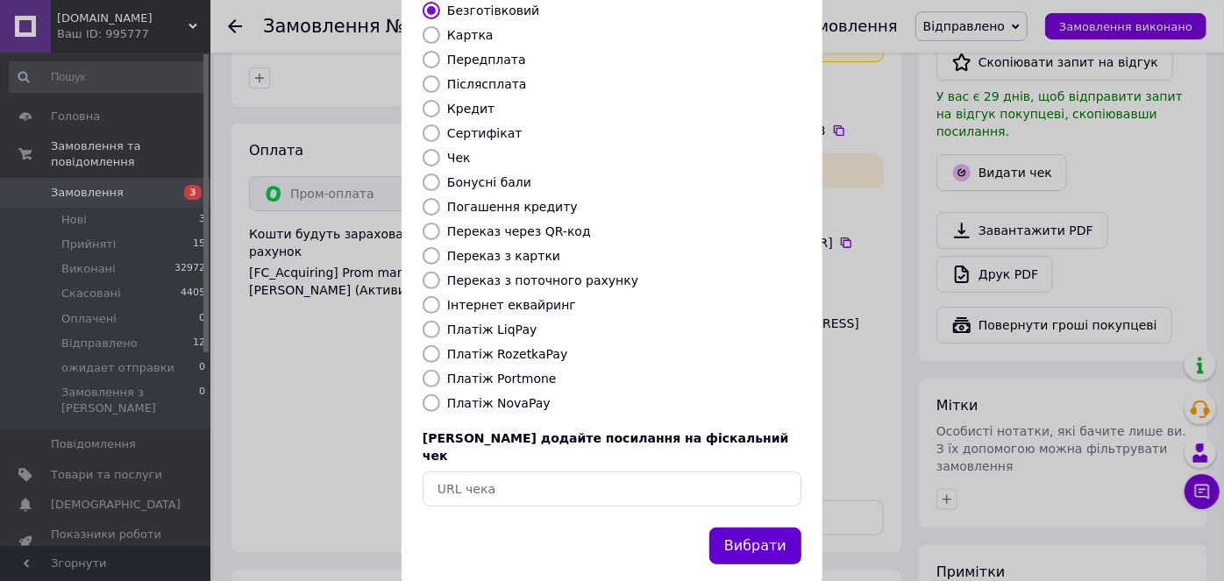
click at [780, 528] on button "Вибрати" at bounding box center [755, 547] width 92 height 38
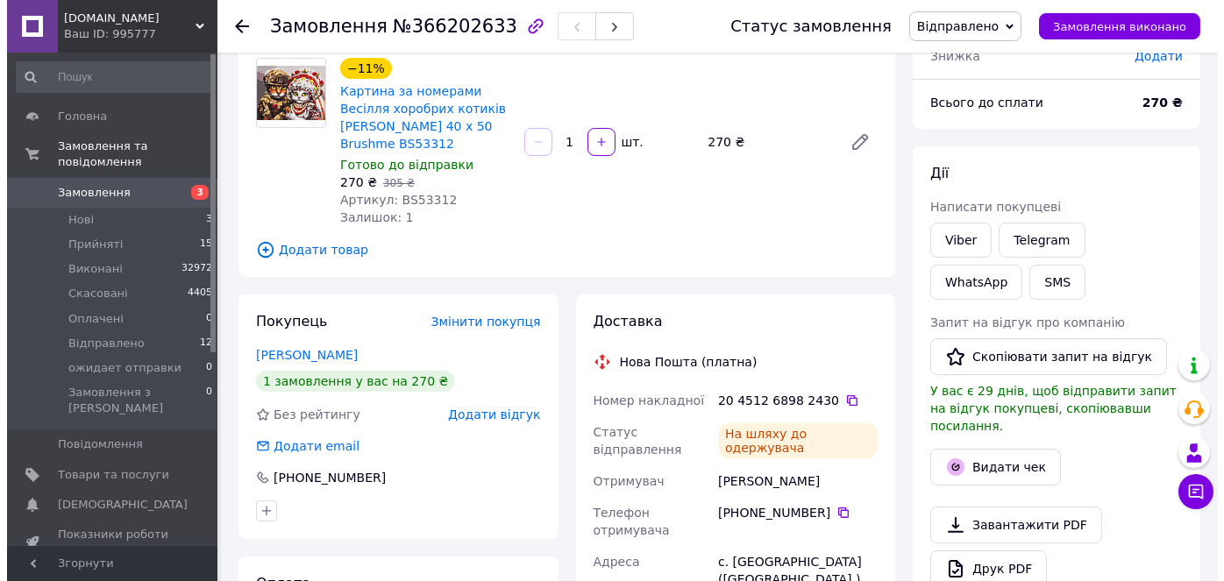
scroll to position [318, 0]
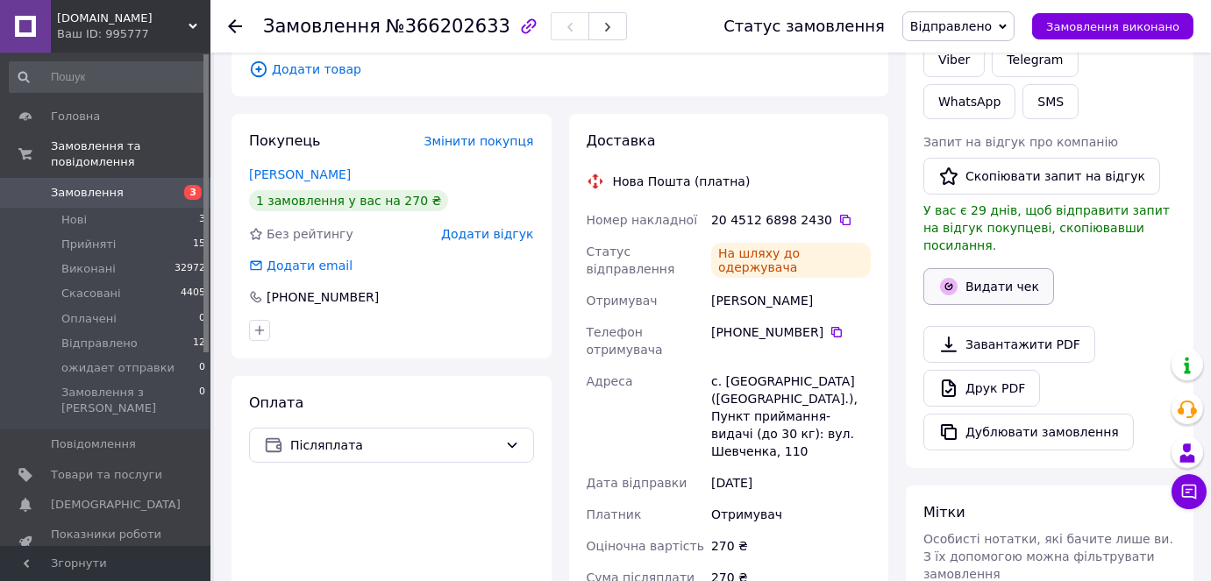
click at [988, 272] on button "Видати чек" at bounding box center [988, 286] width 131 height 37
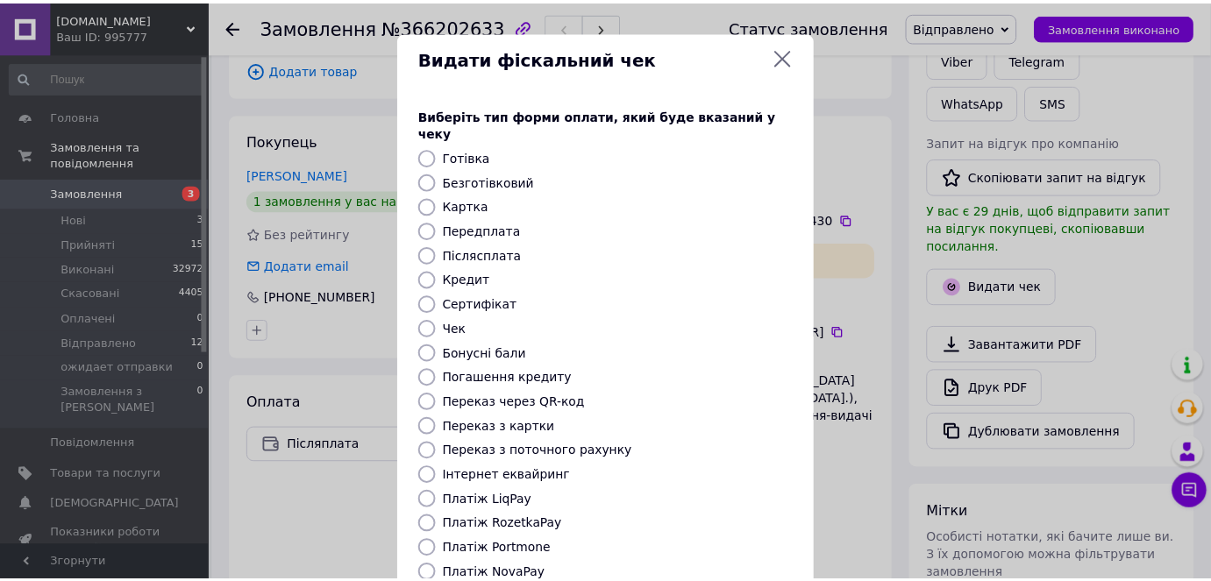
scroll to position [171, 0]
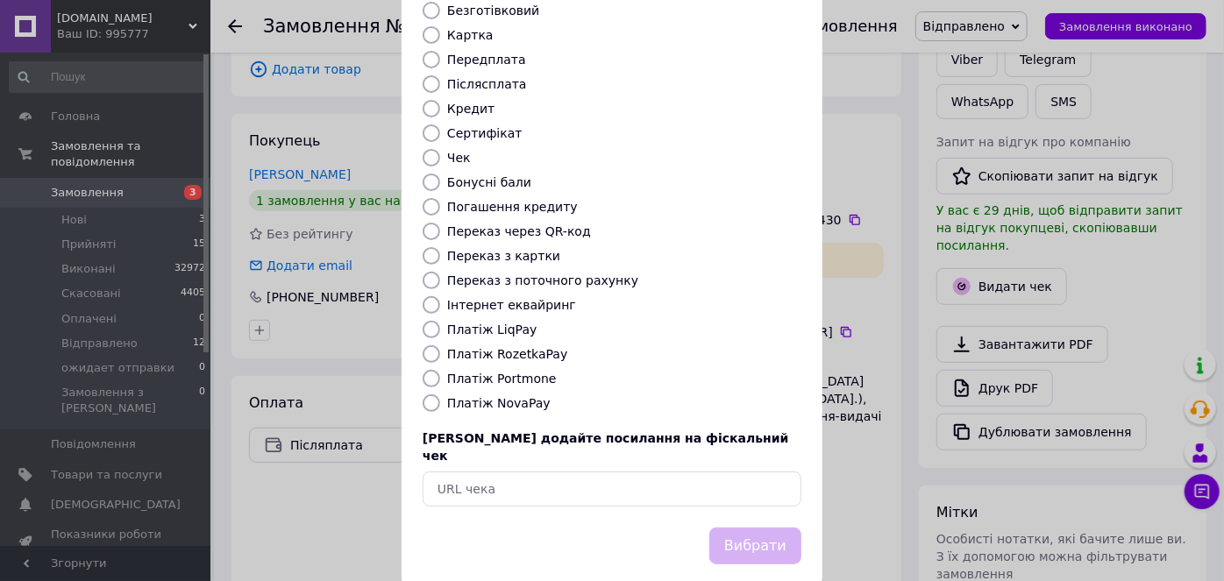
click at [423, 395] on input "Платіж NovaPay" at bounding box center [432, 404] width 18 height 18
radio input "true"
click at [752, 528] on button "Вибрати" at bounding box center [755, 547] width 92 height 38
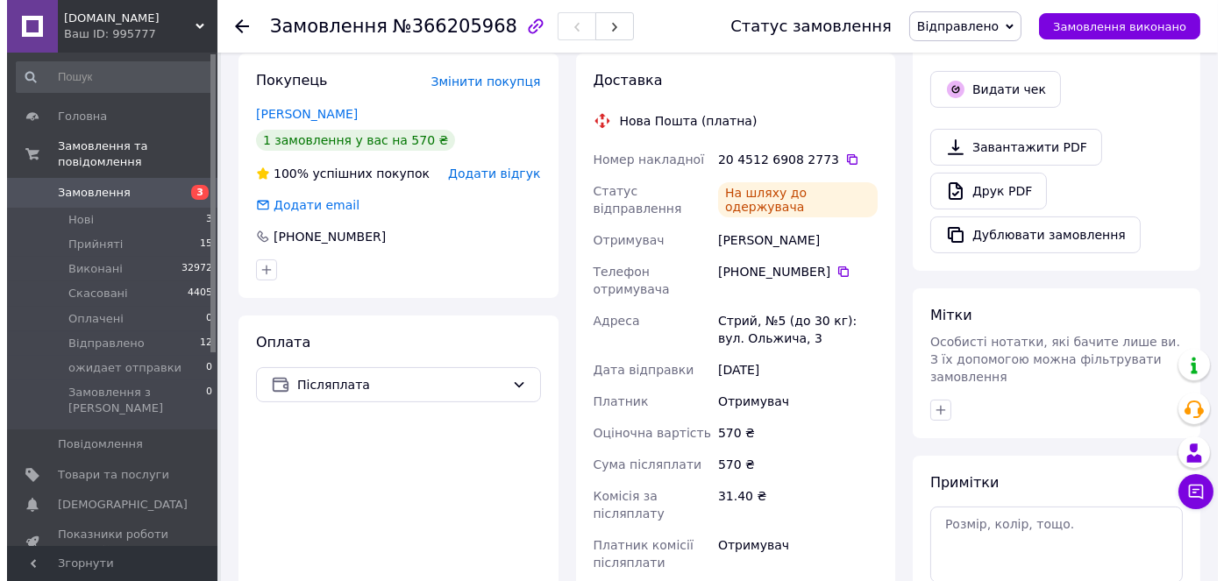
scroll to position [478, 0]
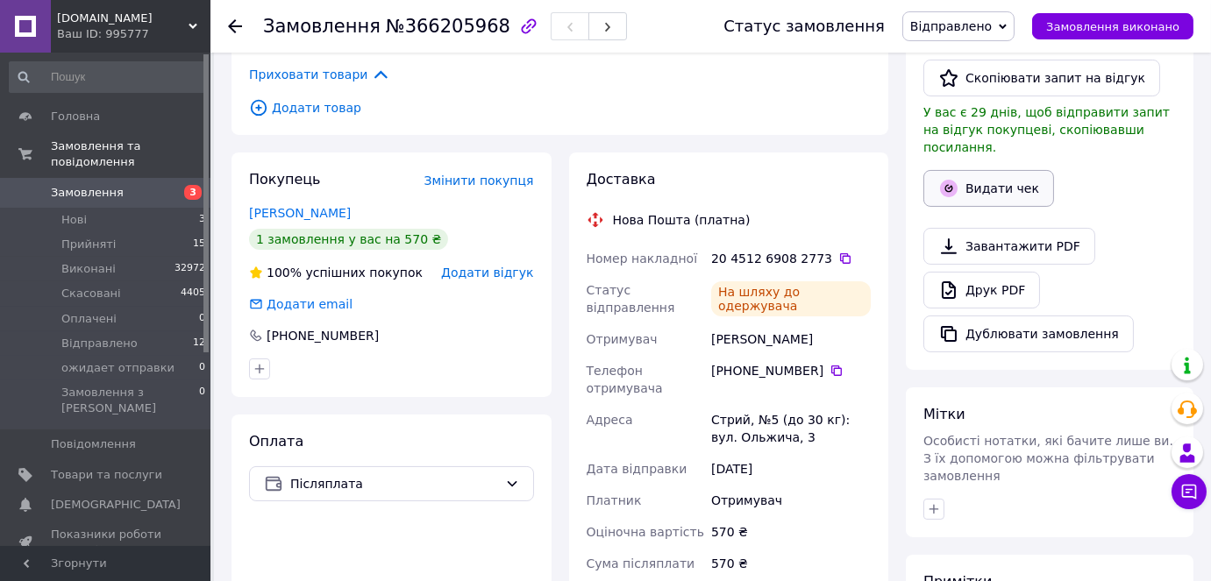
click at [1004, 175] on button "Видати чек" at bounding box center [988, 188] width 131 height 37
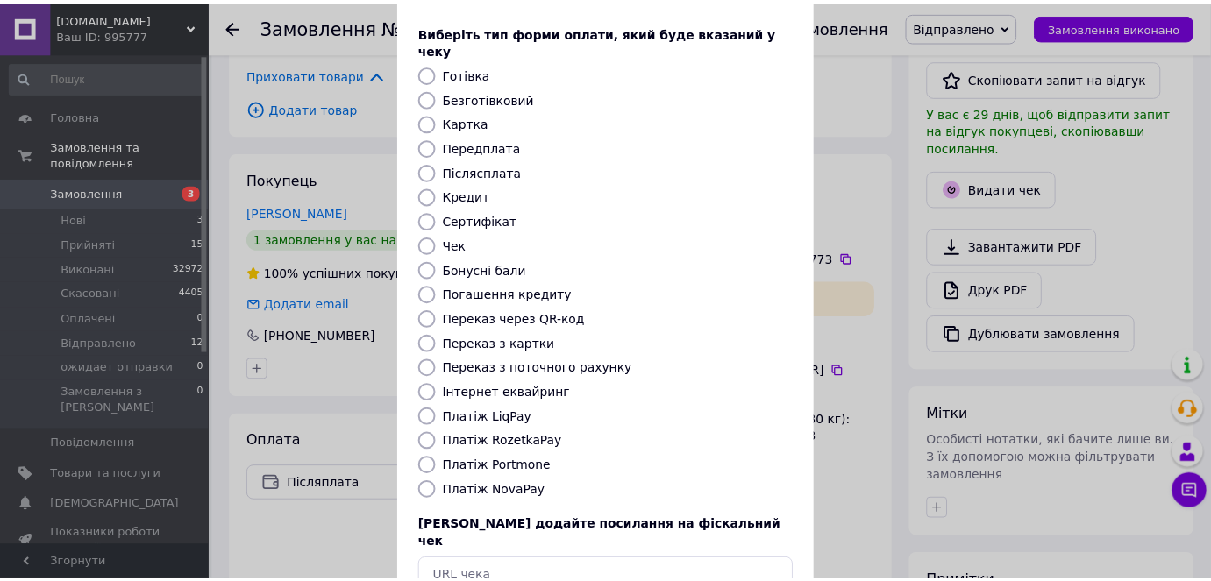
scroll to position [159, 0]
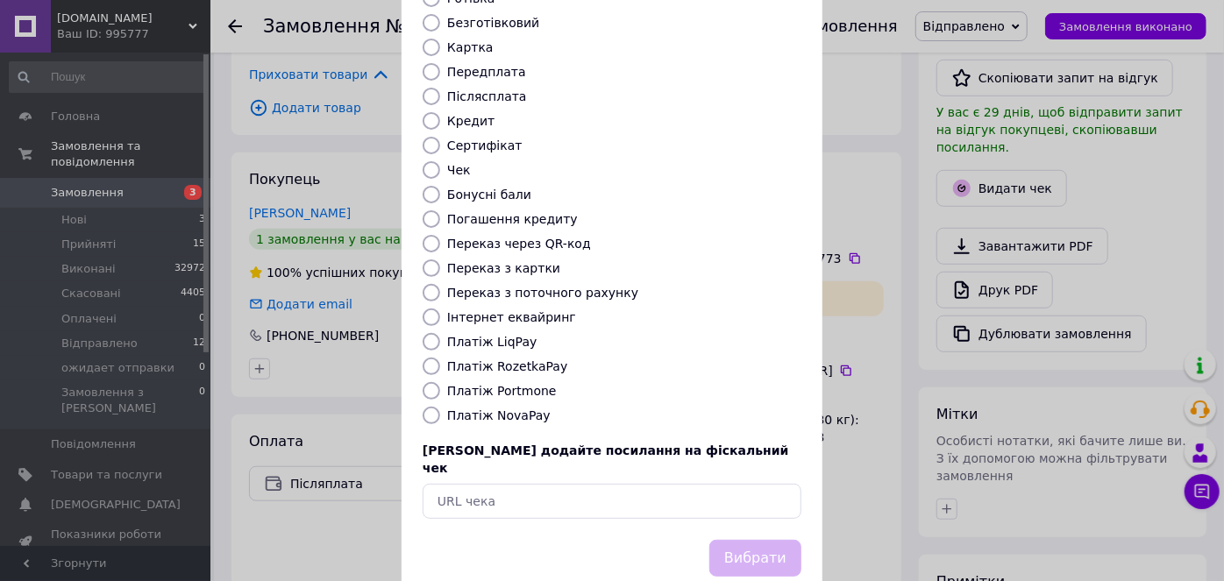
click at [425, 407] on input "Платіж NovaPay" at bounding box center [432, 416] width 18 height 18
radio input "true"
click at [772, 540] on button "Вибрати" at bounding box center [755, 559] width 92 height 38
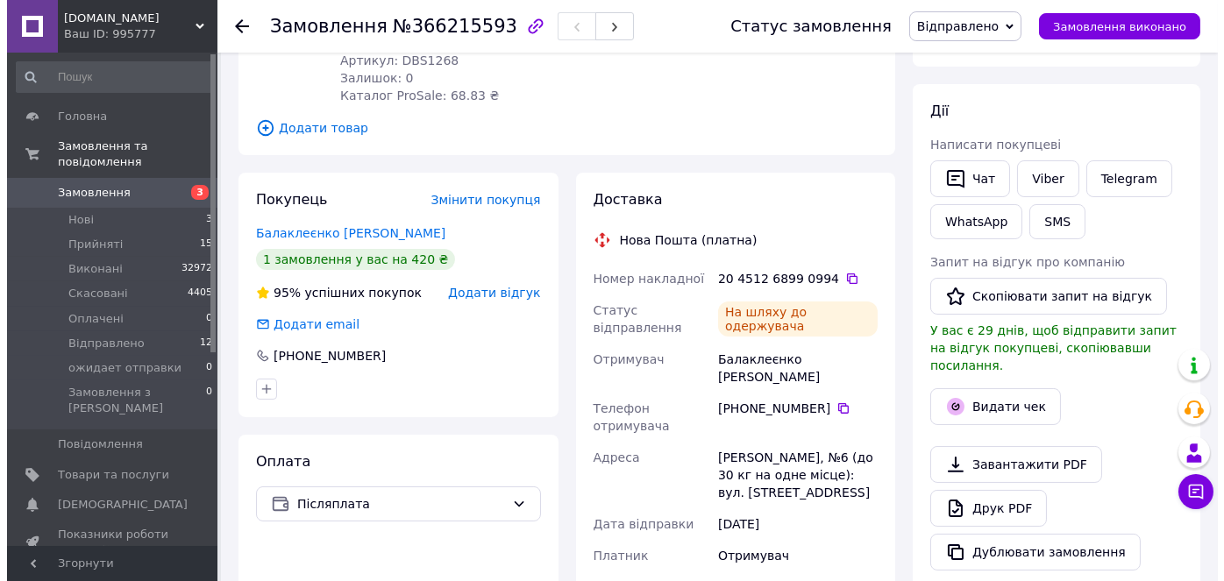
scroll to position [318, 0]
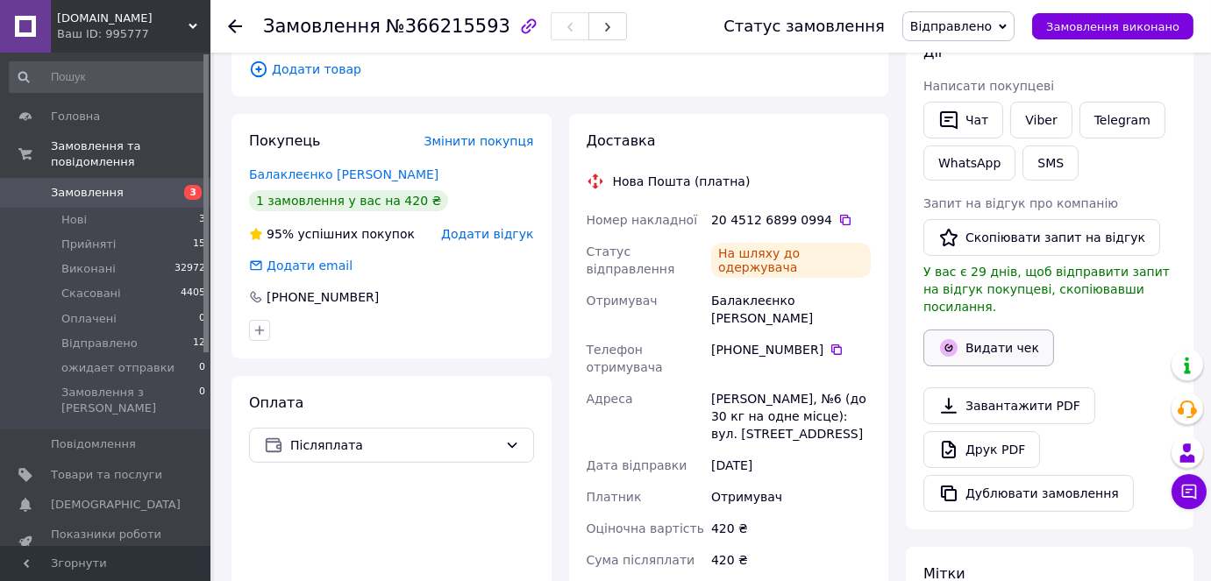
click at [1012, 330] on button "Видати чек" at bounding box center [988, 348] width 131 height 37
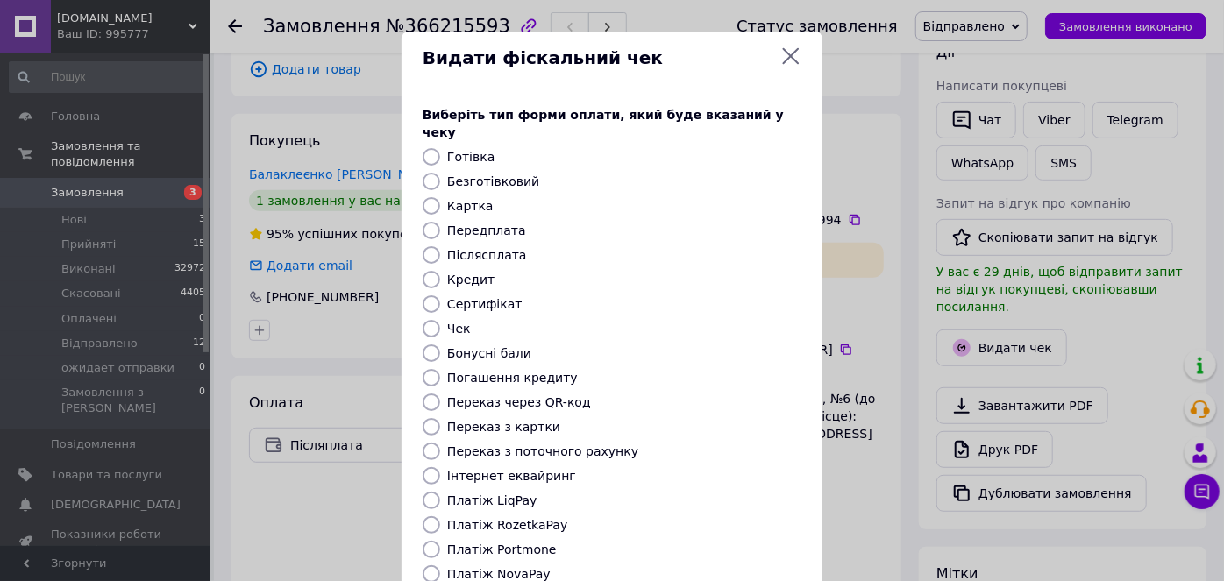
click at [429, 566] on input "Платіж NovaPay" at bounding box center [432, 575] width 18 height 18
radio input "true"
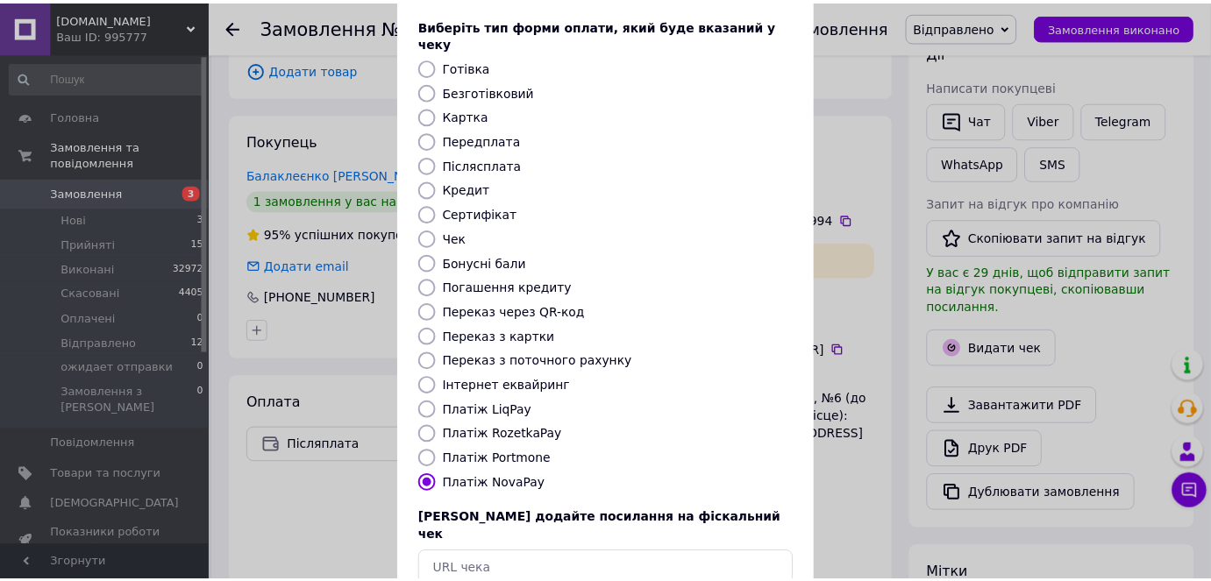
scroll to position [159, 0]
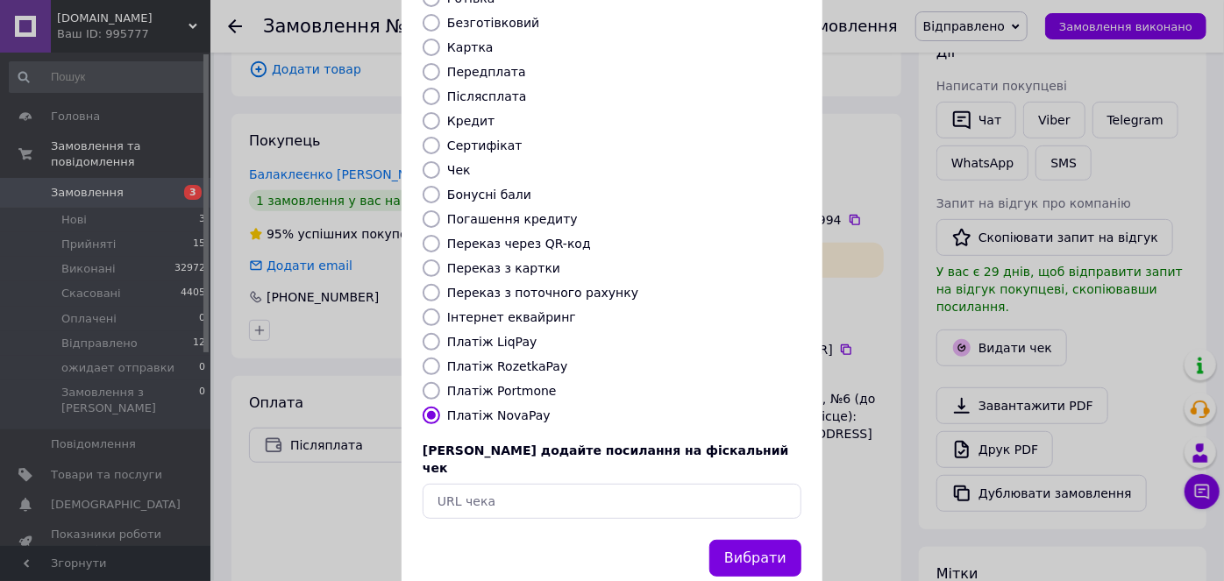
click at [730, 540] on button "Вибрати" at bounding box center [755, 559] width 92 height 38
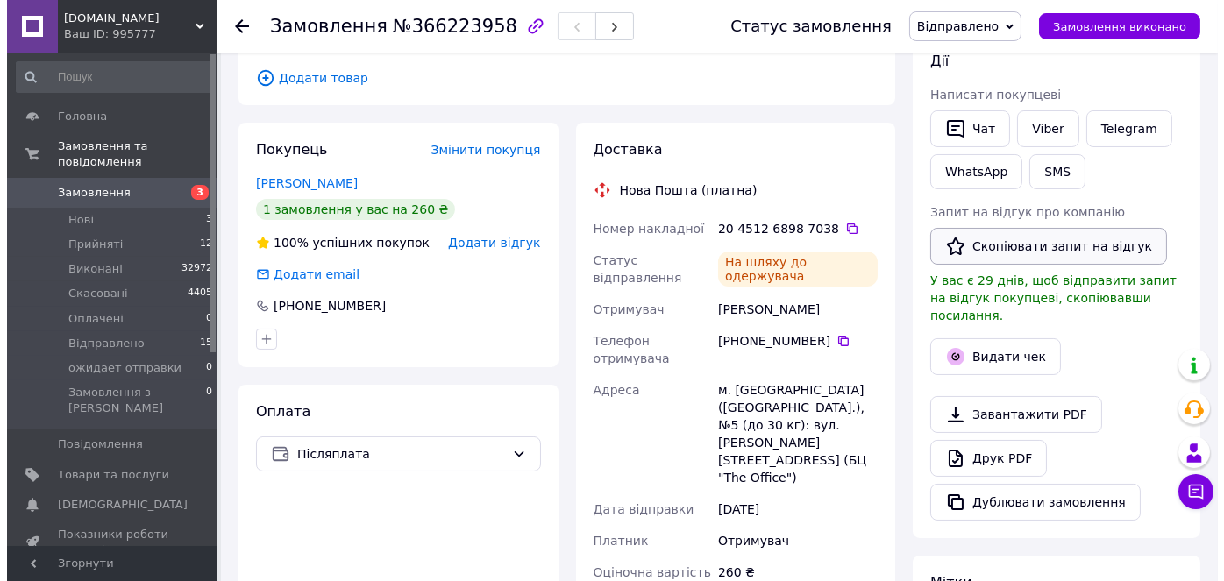
scroll to position [318, 0]
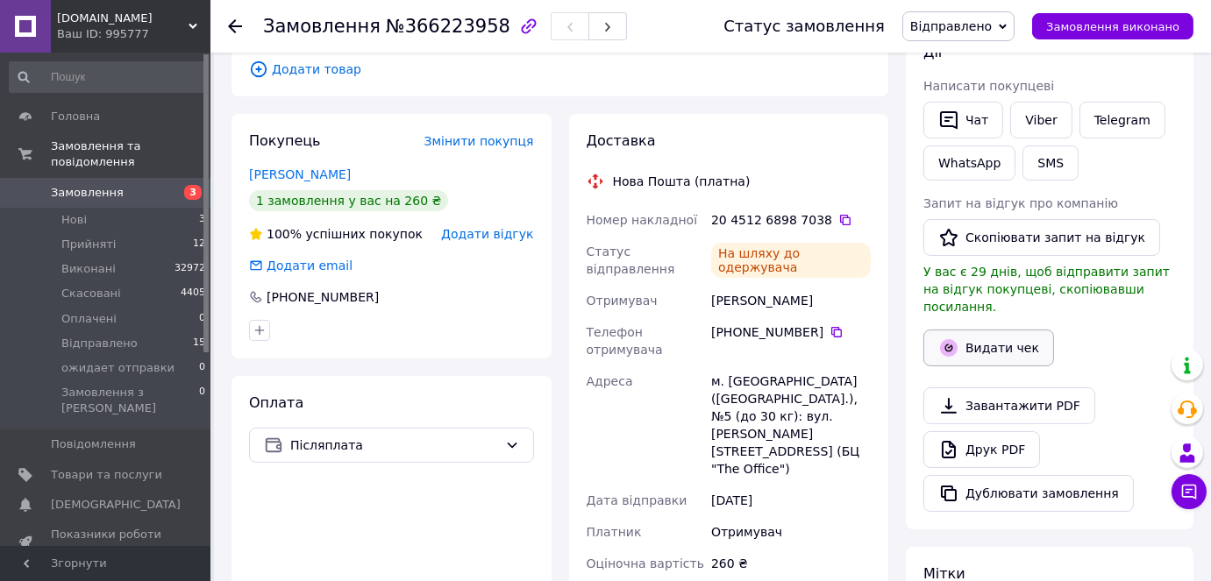
click at [988, 330] on button "Видати чек" at bounding box center [988, 348] width 131 height 37
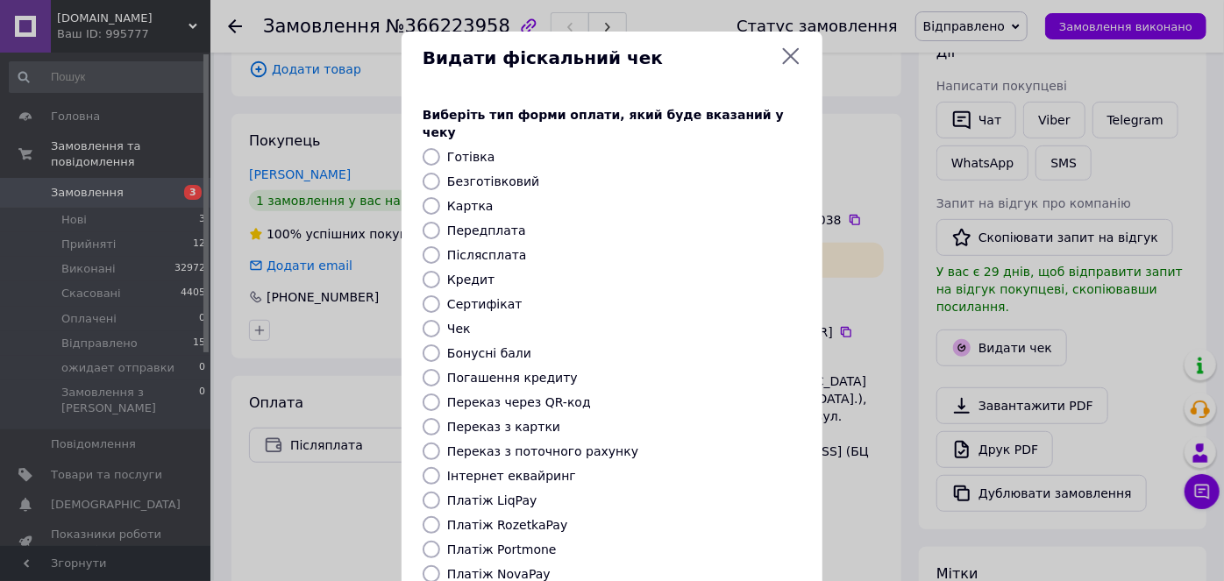
click at [434, 566] on input "Платіж NovaPay" at bounding box center [432, 575] width 18 height 18
radio input "true"
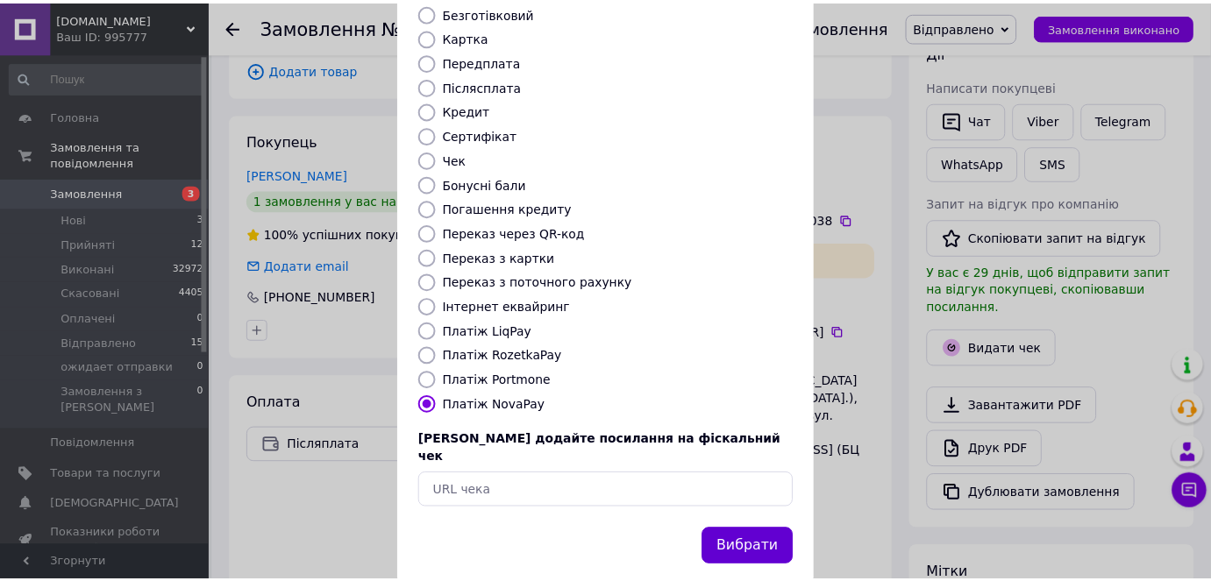
scroll to position [171, 0]
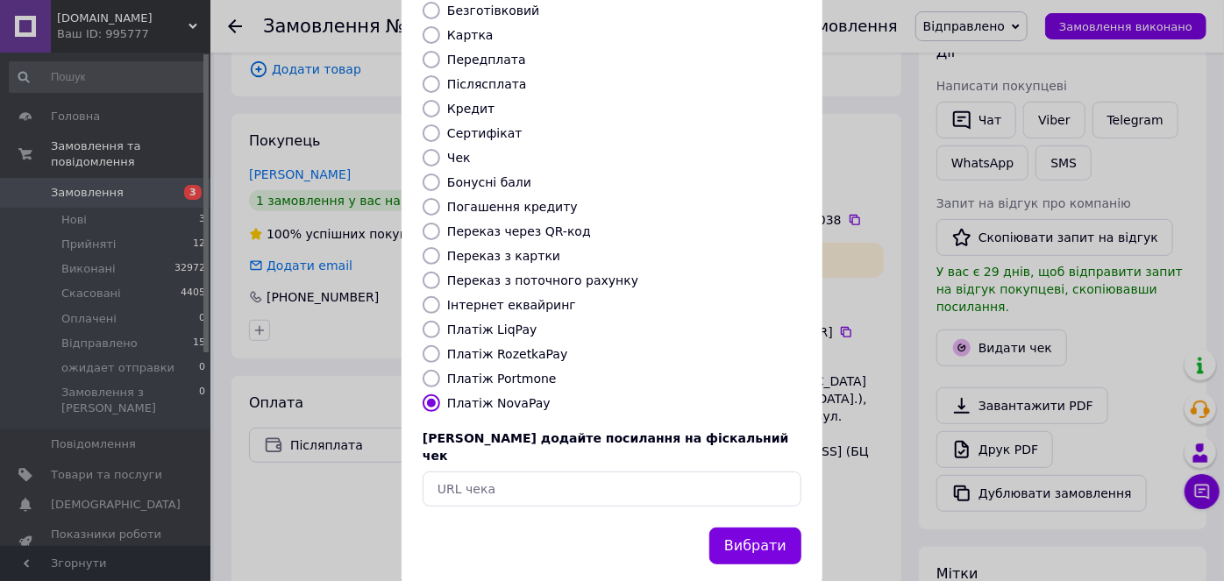
click at [759, 528] on button "Вибрати" at bounding box center [755, 547] width 92 height 38
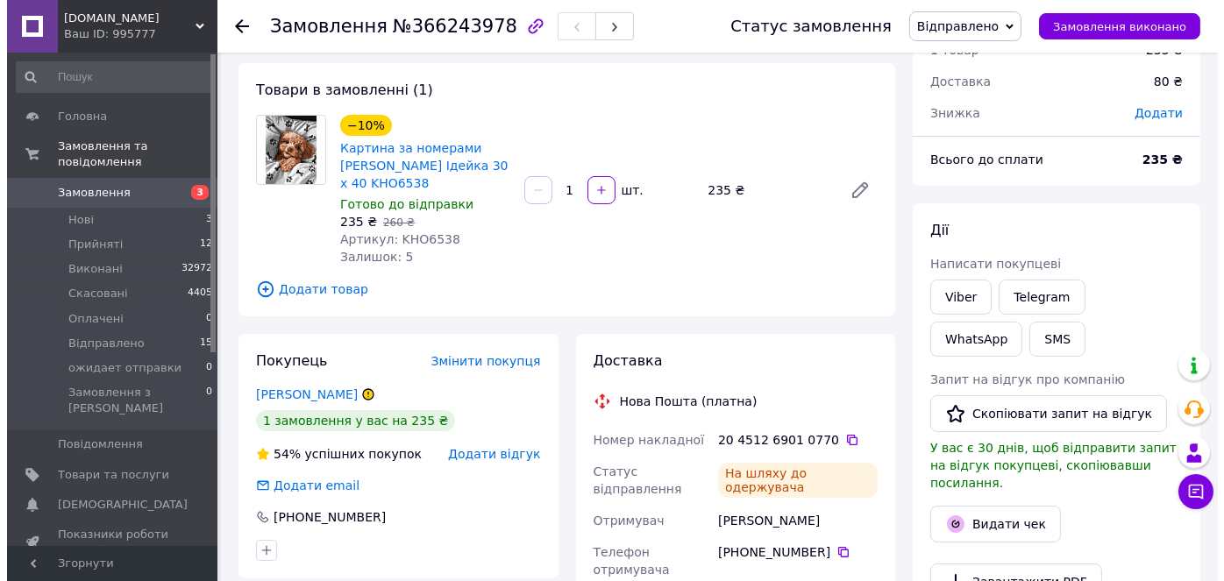
scroll to position [318, 0]
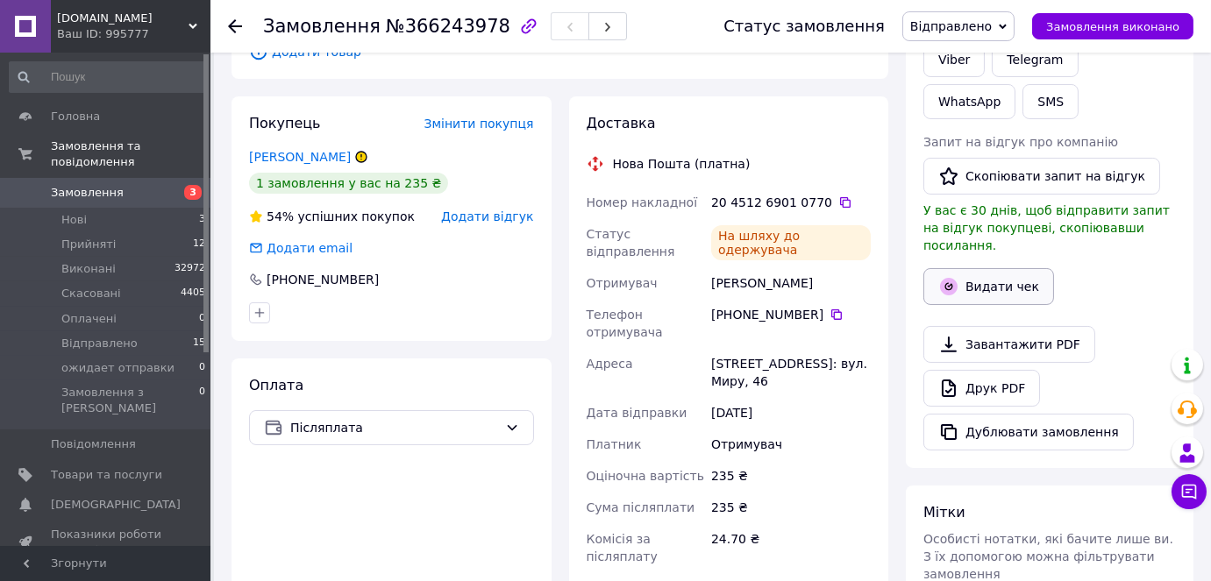
click at [1002, 269] on button "Видати чек" at bounding box center [988, 286] width 131 height 37
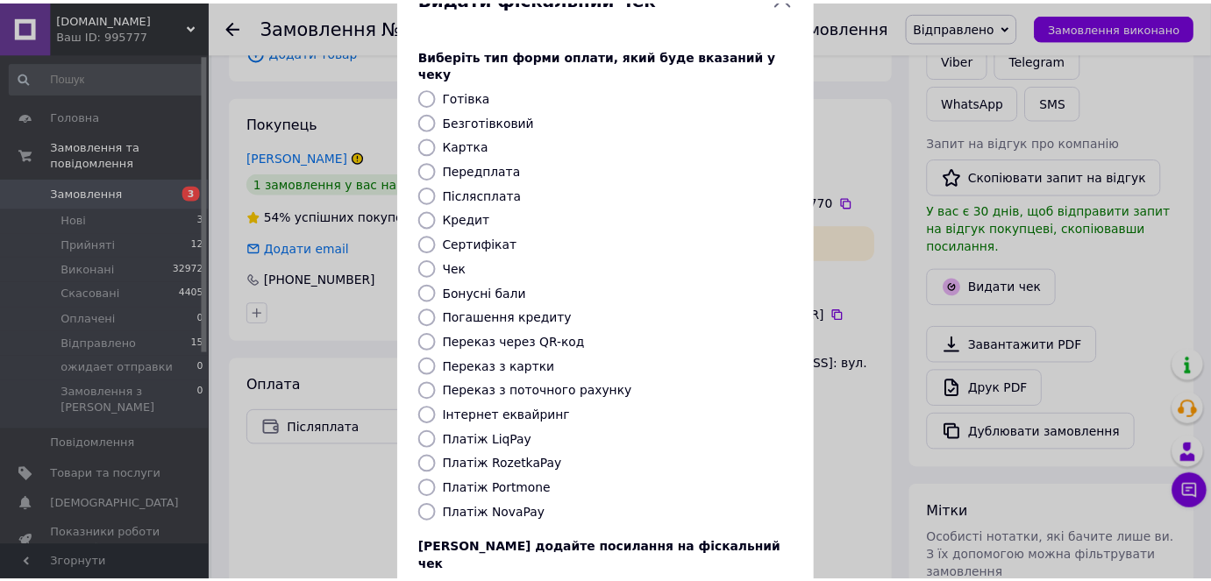
scroll to position [159, 0]
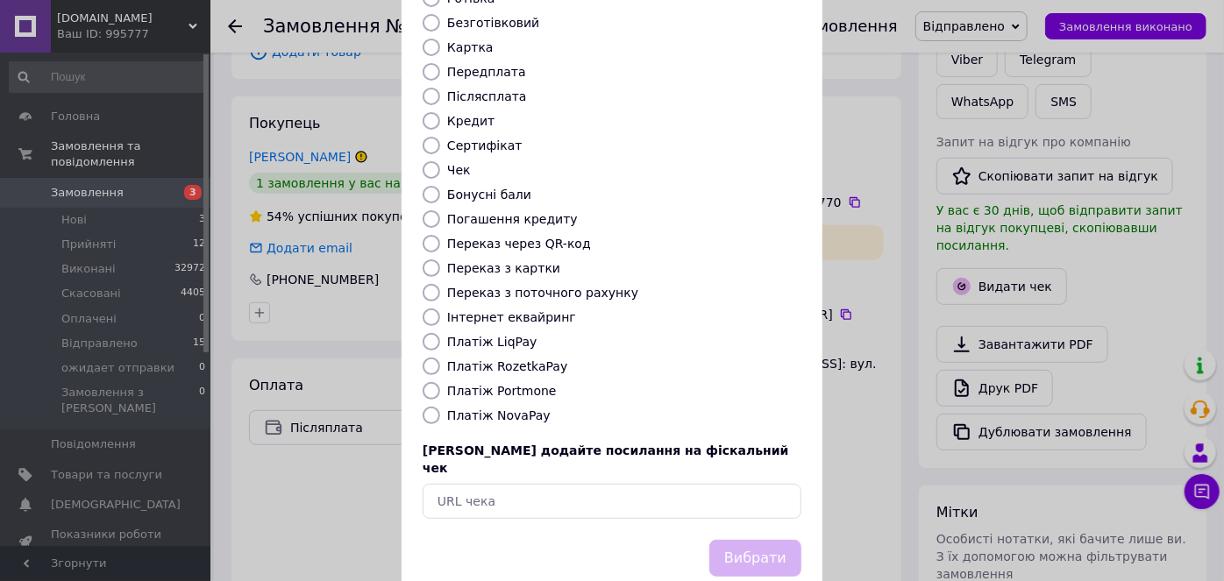
drag, startPoint x: 420, startPoint y: 393, endPoint x: 427, endPoint y: 399, distance: 9.3
click at [423, 407] on input "Платіж NovaPay" at bounding box center [432, 416] width 18 height 18
radio input "true"
click at [772, 540] on button "Вибрати" at bounding box center [755, 559] width 92 height 38
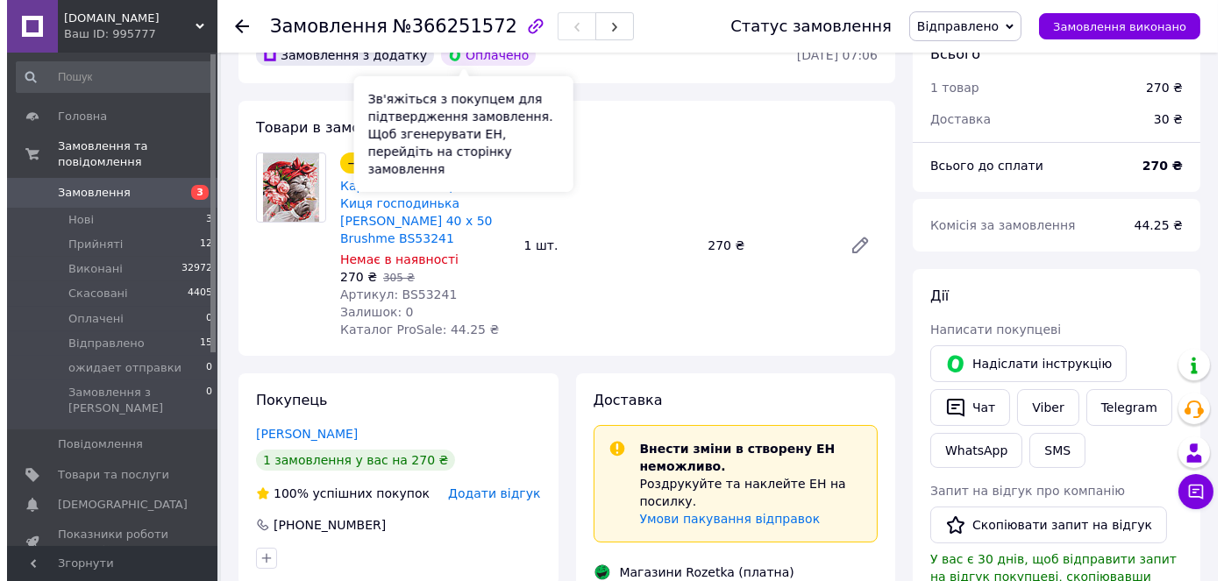
scroll to position [238, 0]
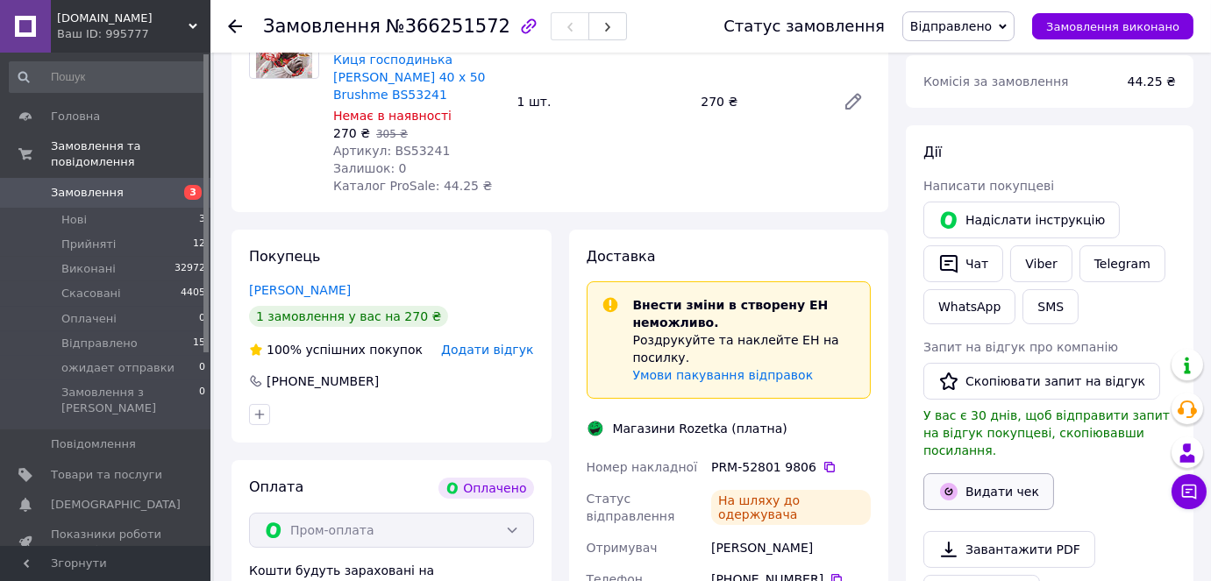
click at [970, 477] on button "Видати чек" at bounding box center [988, 491] width 131 height 37
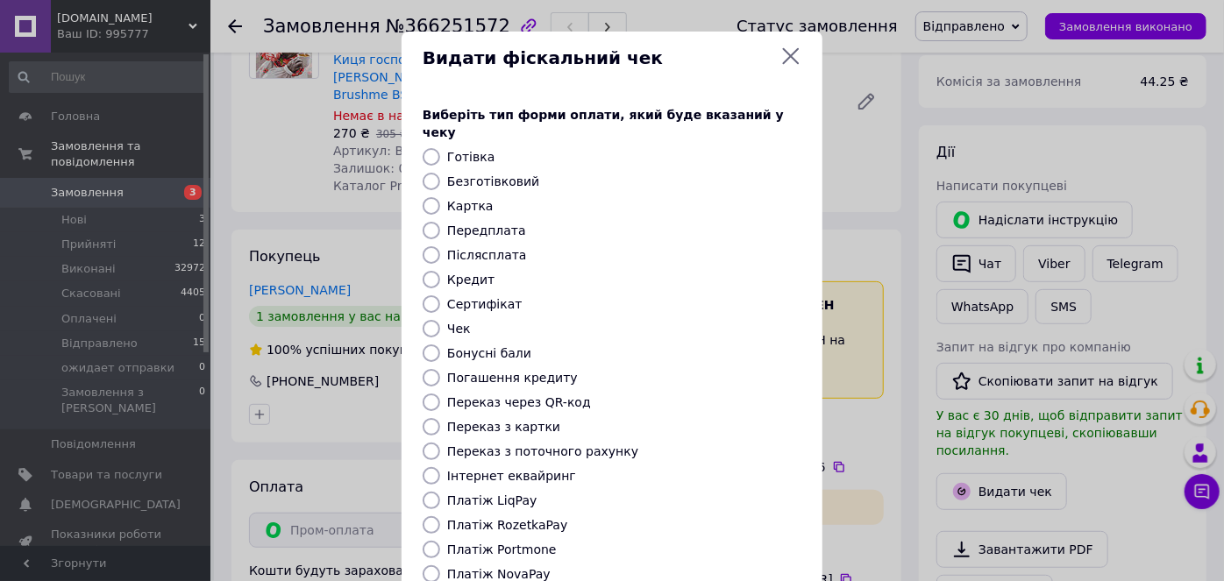
click at [428, 173] on input "Безготівковий" at bounding box center [432, 182] width 18 height 18
radio input "true"
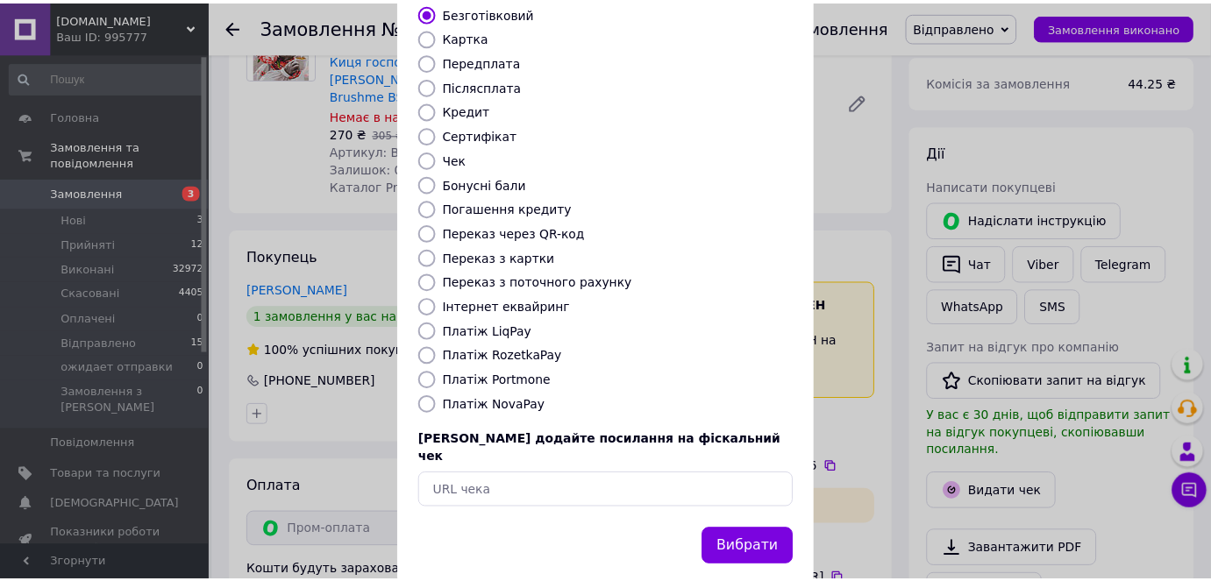
scroll to position [171, 0]
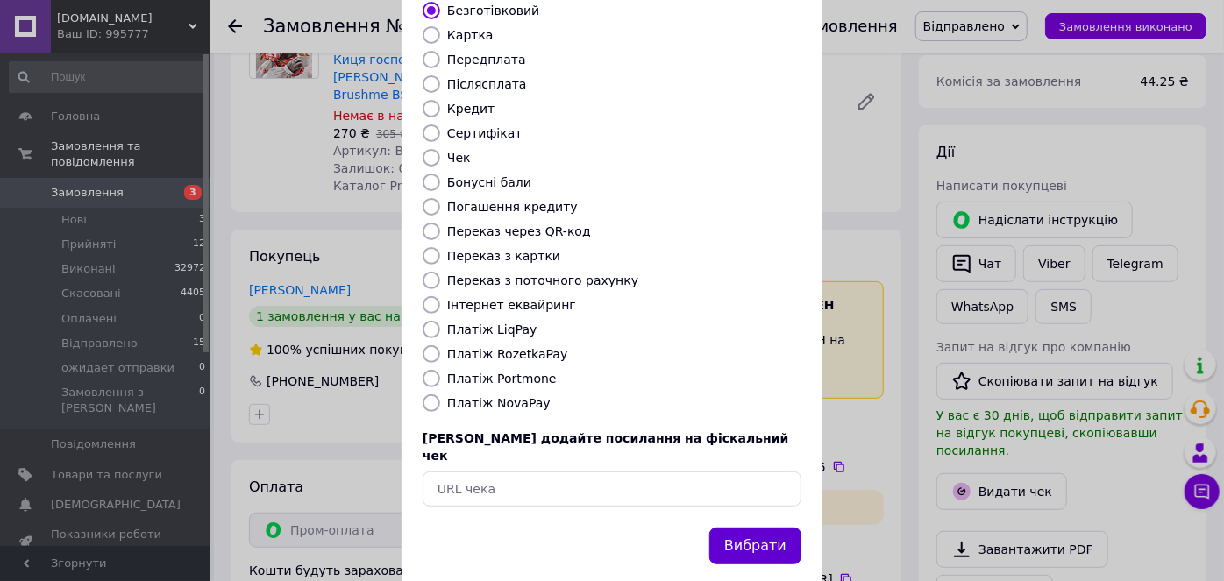
click at [762, 528] on button "Вибрати" at bounding box center [755, 547] width 92 height 38
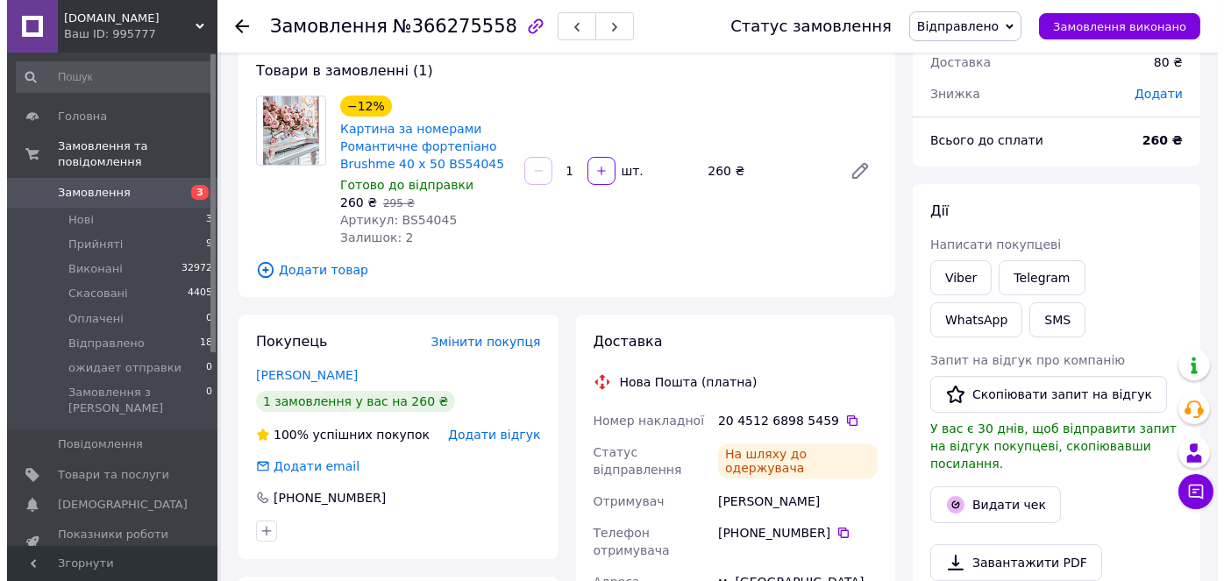
scroll to position [238, 0]
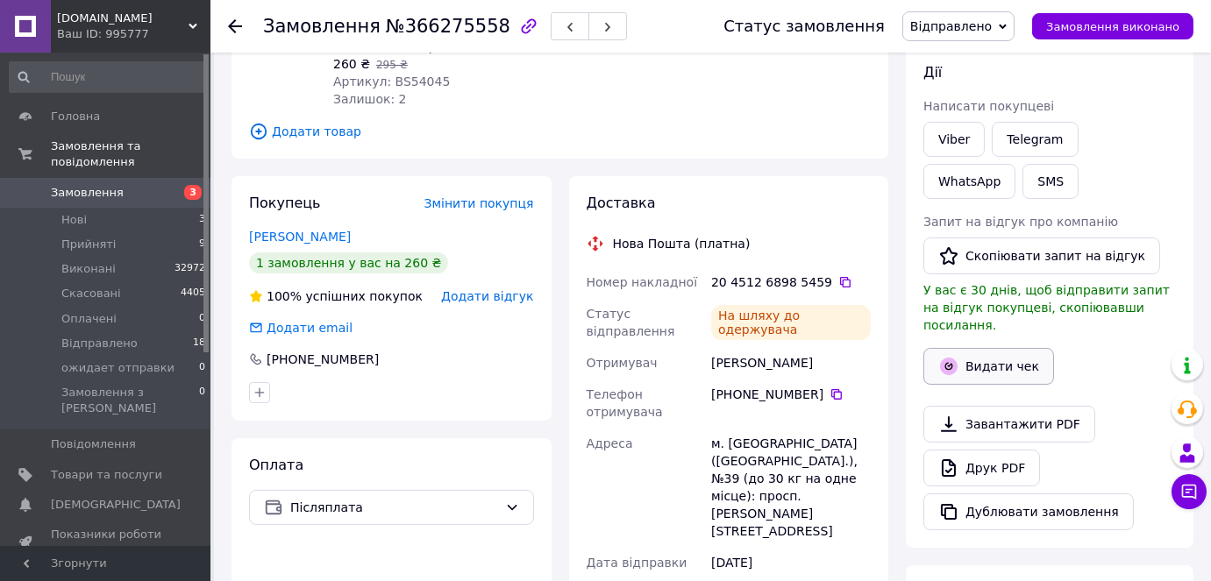
click at [978, 348] on button "Видати чек" at bounding box center [988, 366] width 131 height 37
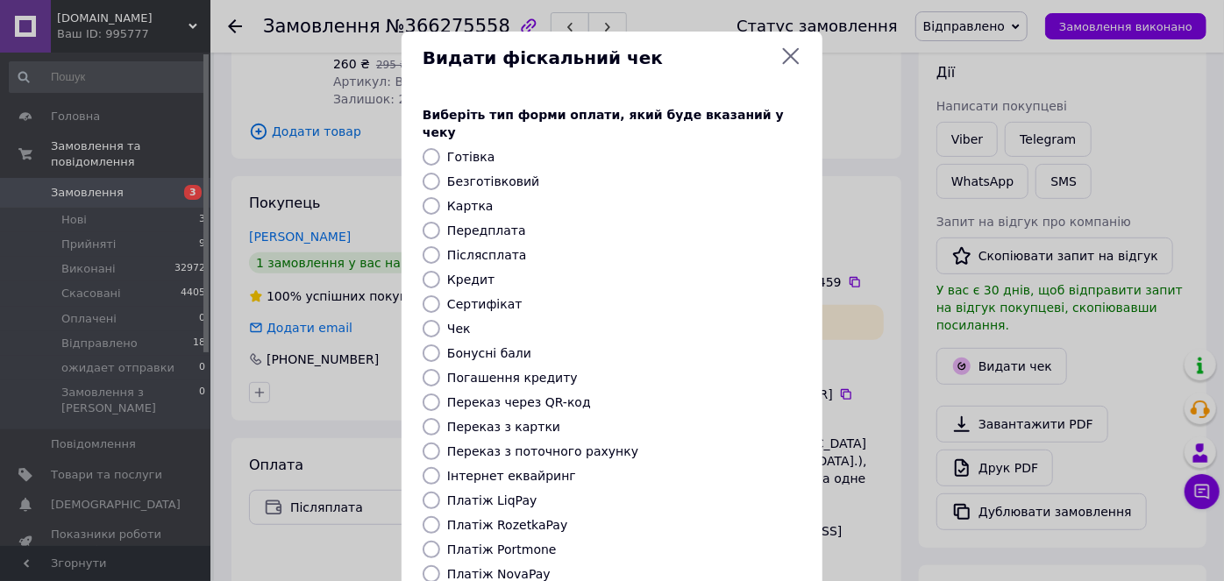
click at [428, 173] on input "Безготівковий" at bounding box center [432, 182] width 18 height 18
radio input "true"
click at [428, 173] on input "Безготівковий" at bounding box center [432, 182] width 18 height 18
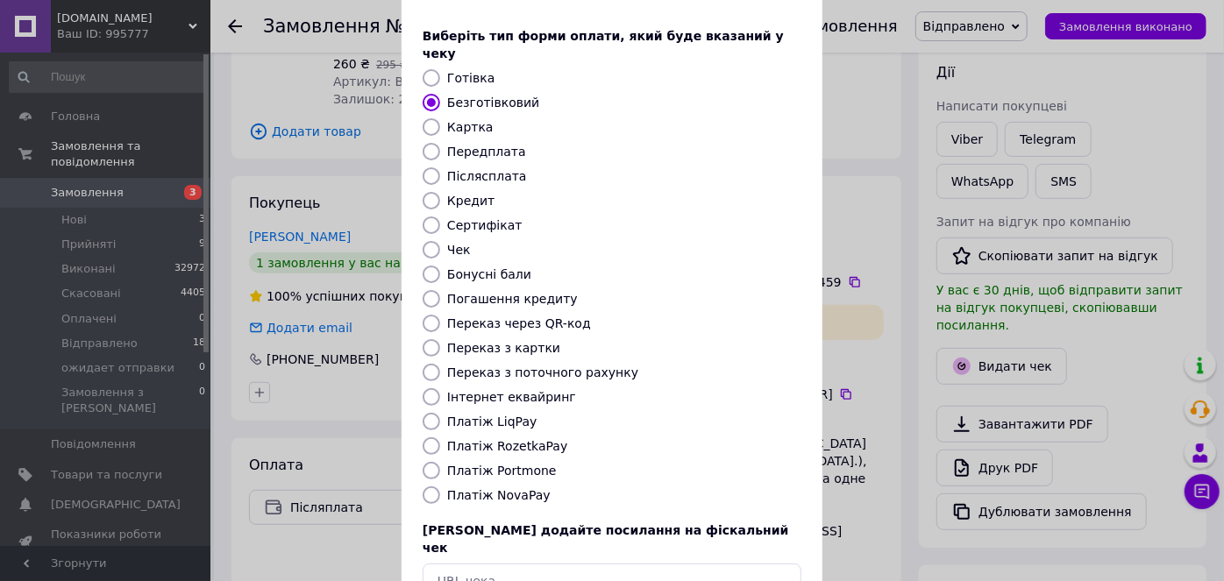
click at [425, 487] on input "Платіж NovaPay" at bounding box center [432, 496] width 18 height 18
radio input "true"
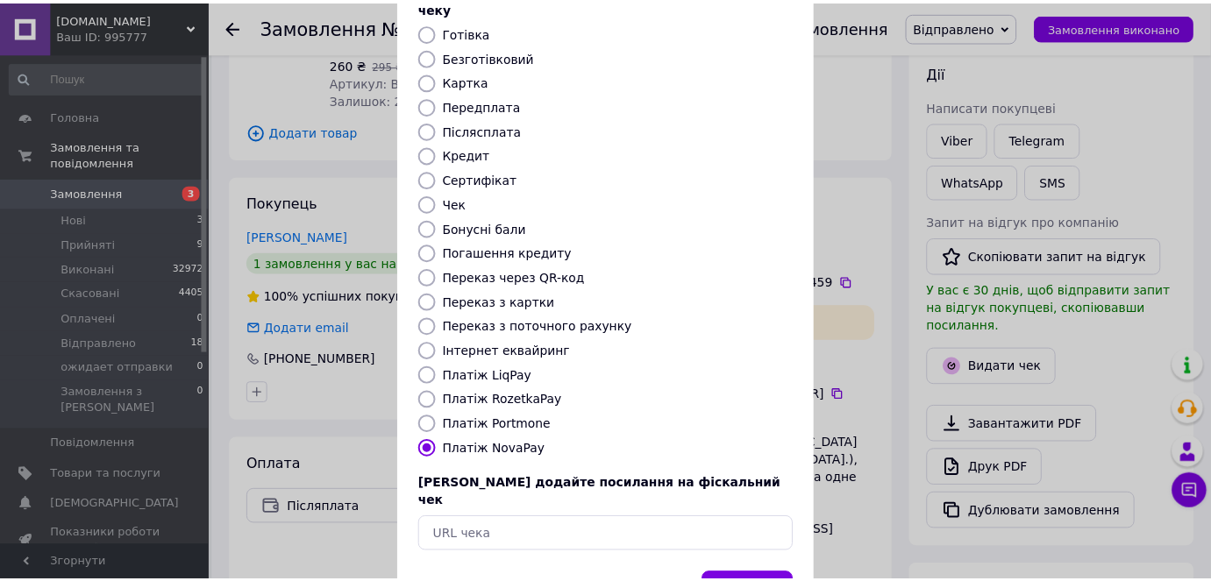
scroll to position [171, 0]
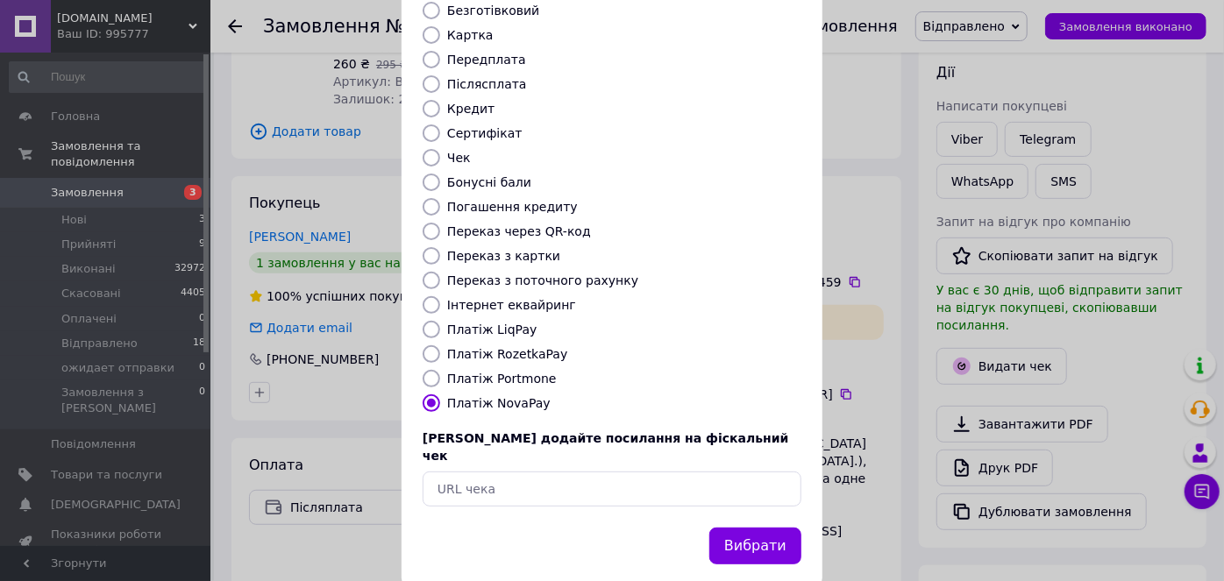
click at [747, 528] on button "Вибрати" at bounding box center [755, 547] width 92 height 38
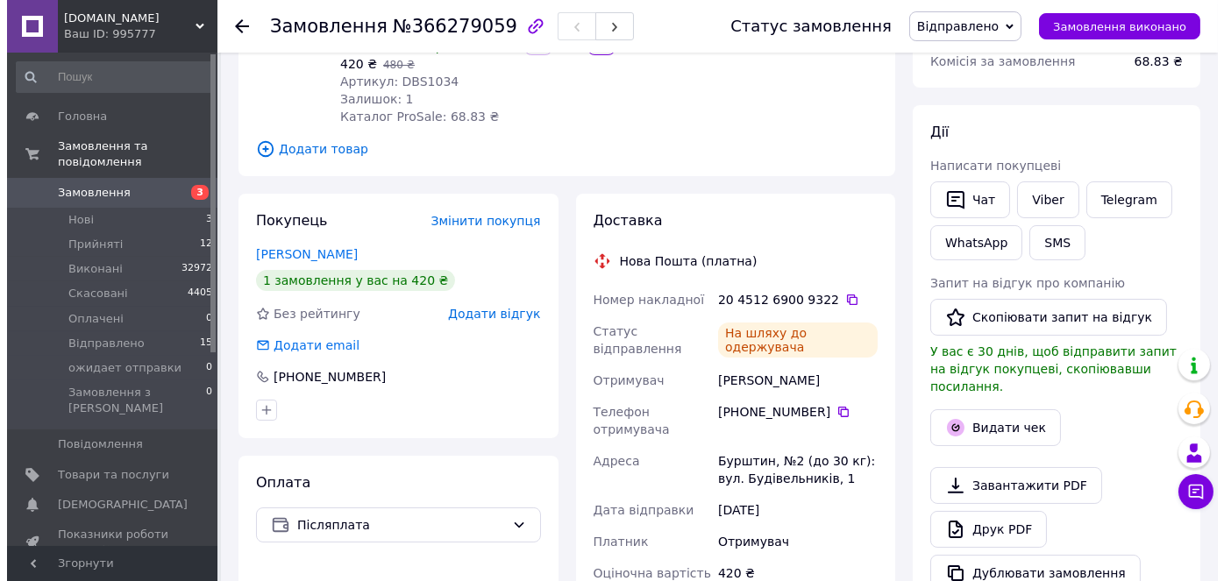
scroll to position [238, 0]
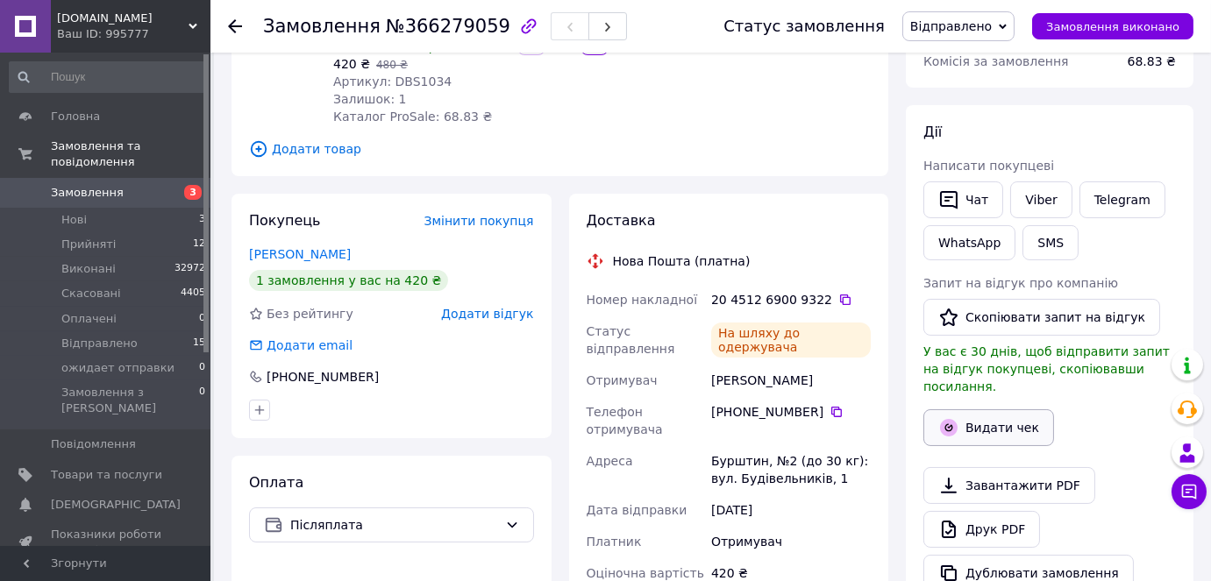
click at [991, 412] on button "Видати чек" at bounding box center [988, 427] width 131 height 37
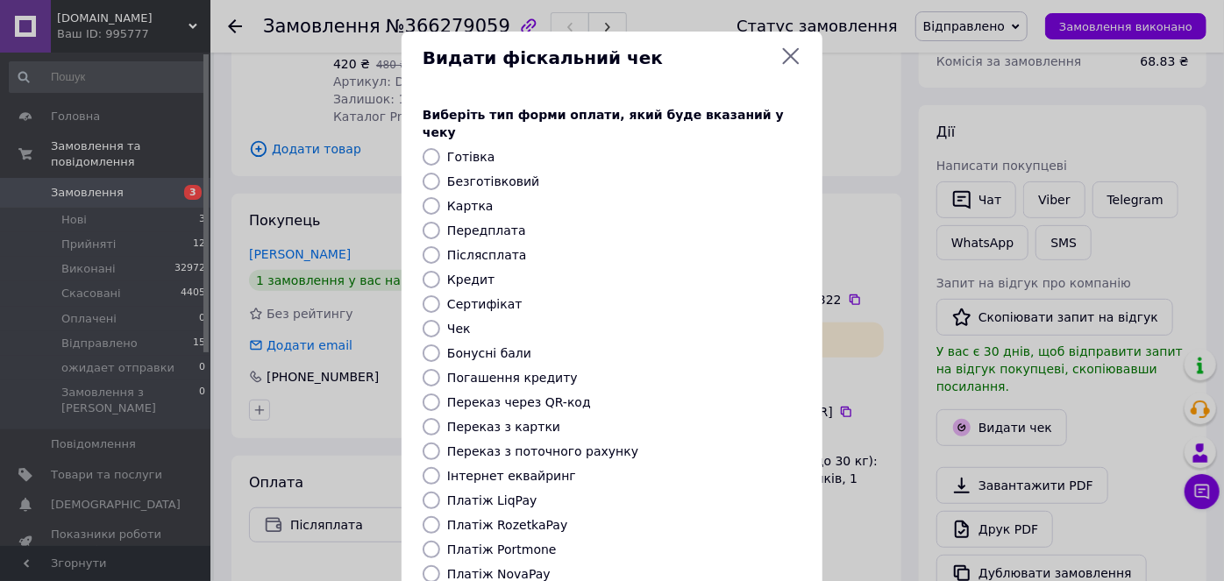
click at [428, 566] on input "Платіж NovaPay" at bounding box center [432, 575] width 18 height 18
radio input "true"
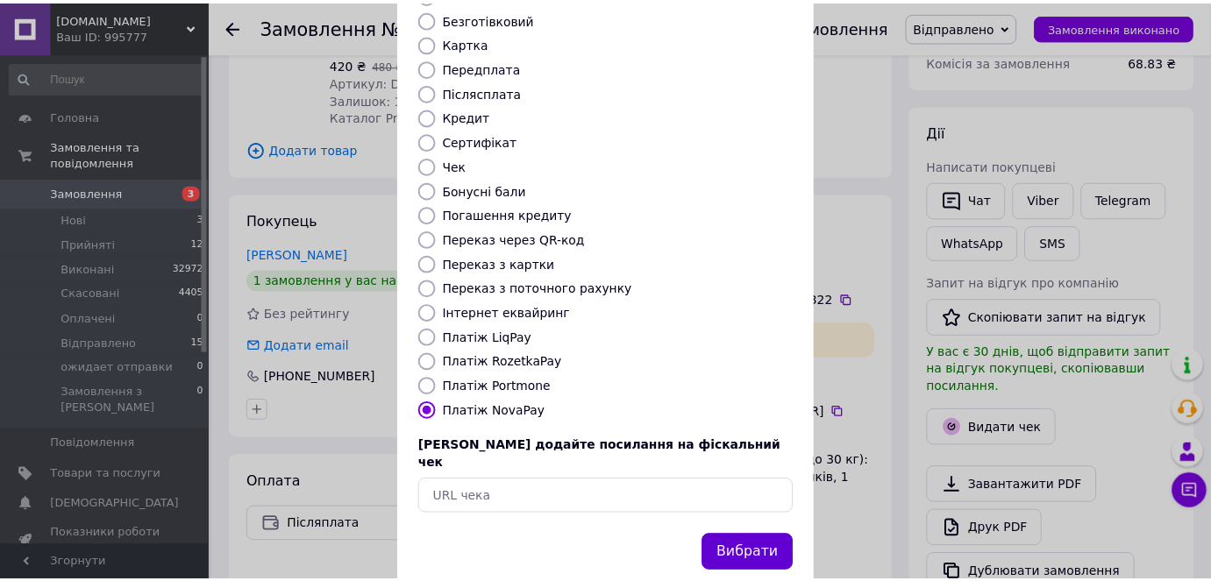
scroll to position [171, 0]
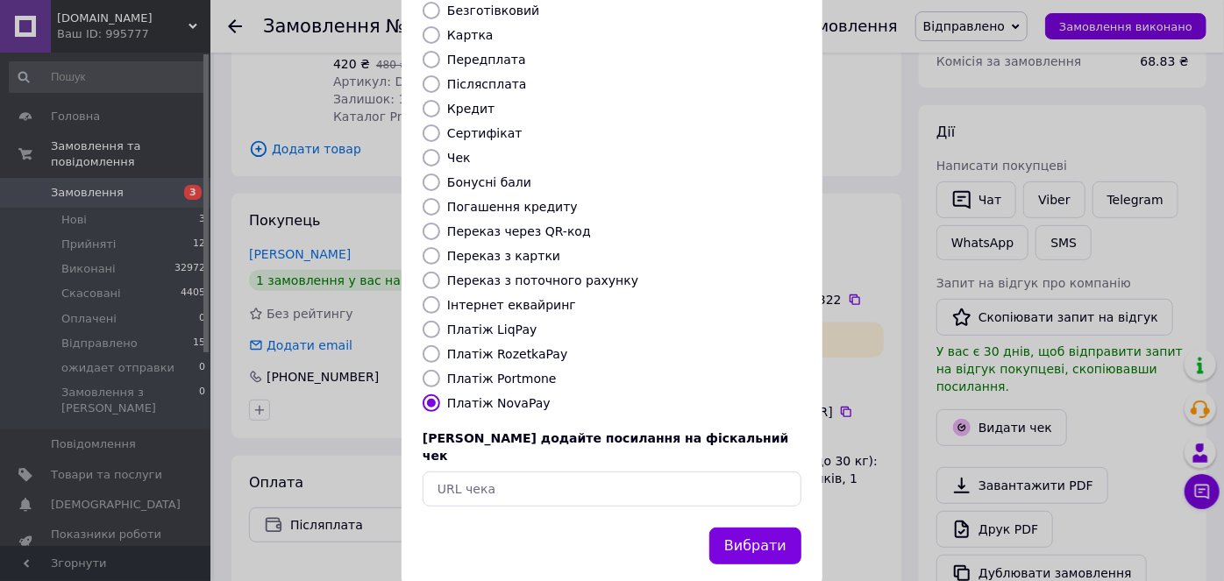
click at [752, 528] on button "Вибрати" at bounding box center [755, 547] width 92 height 38
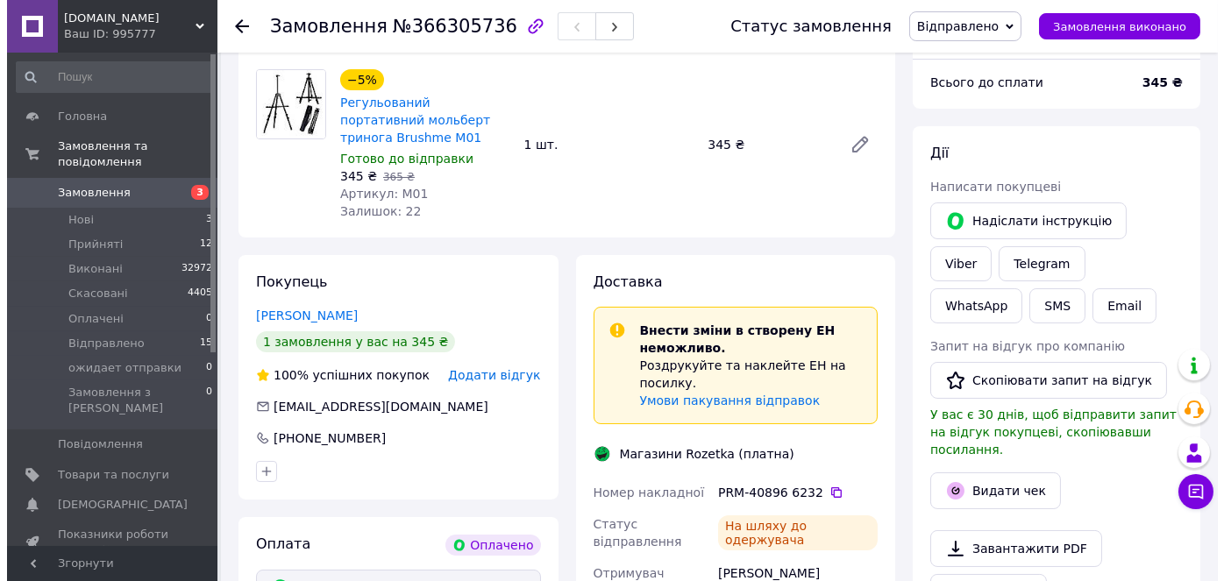
scroll to position [238, 0]
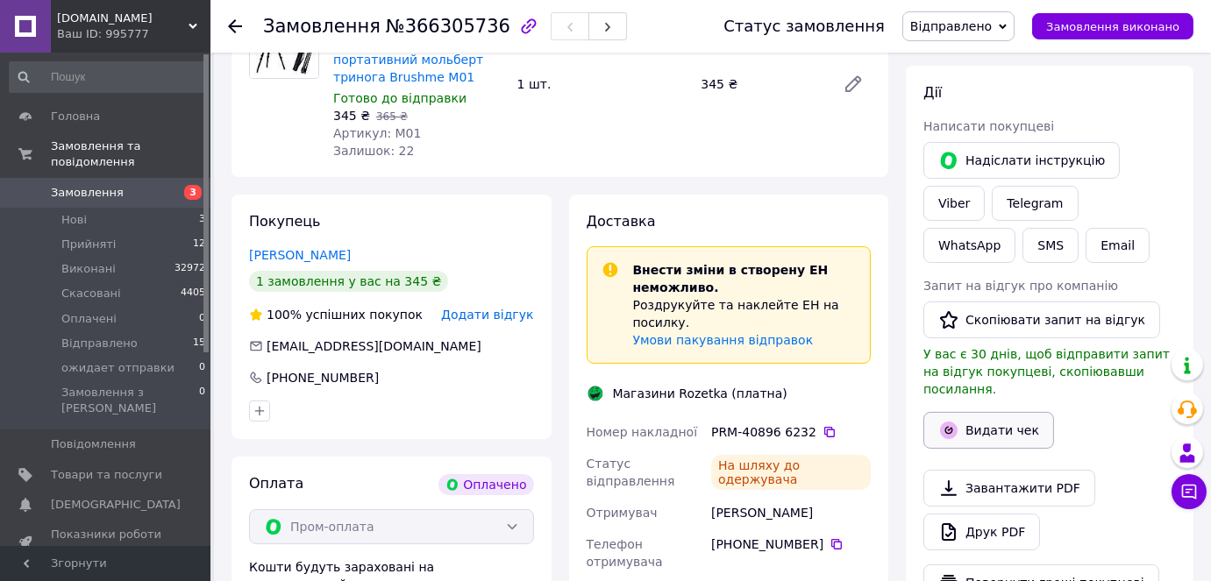
click at [1013, 416] on button "Видати чек" at bounding box center [988, 430] width 131 height 37
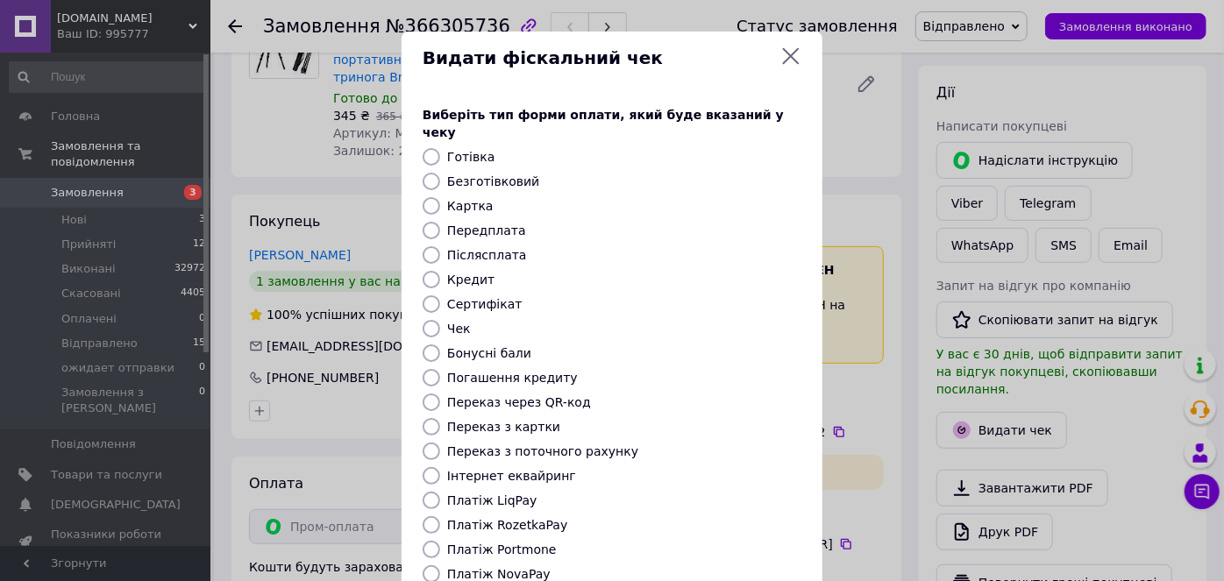
click at [432, 173] on input "Безготівковий" at bounding box center [432, 182] width 18 height 18
radio input "true"
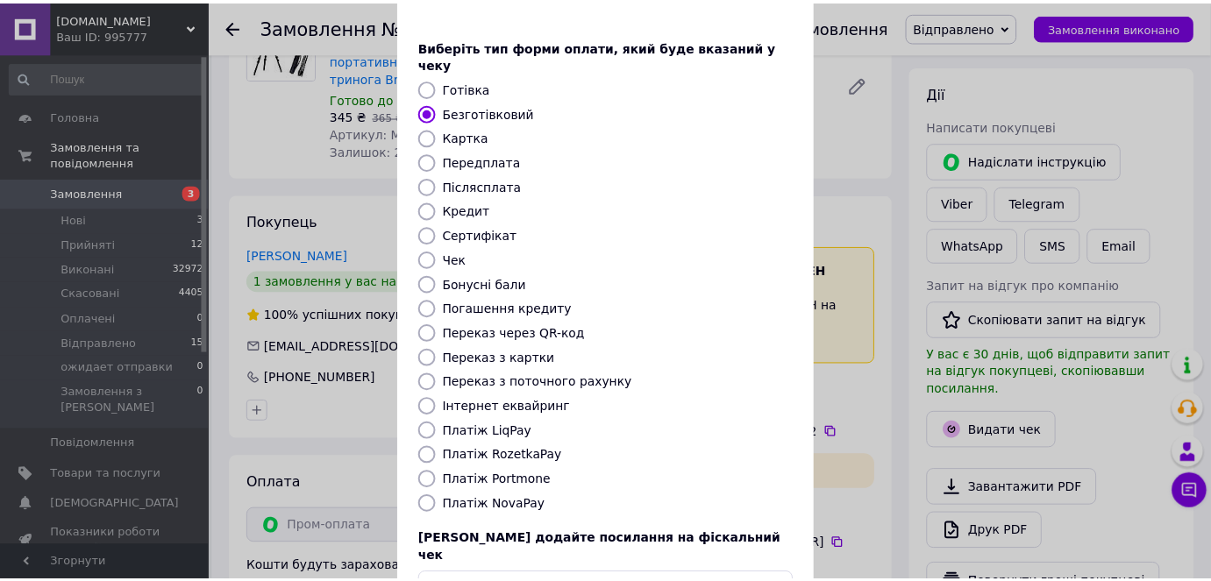
scroll to position [171, 0]
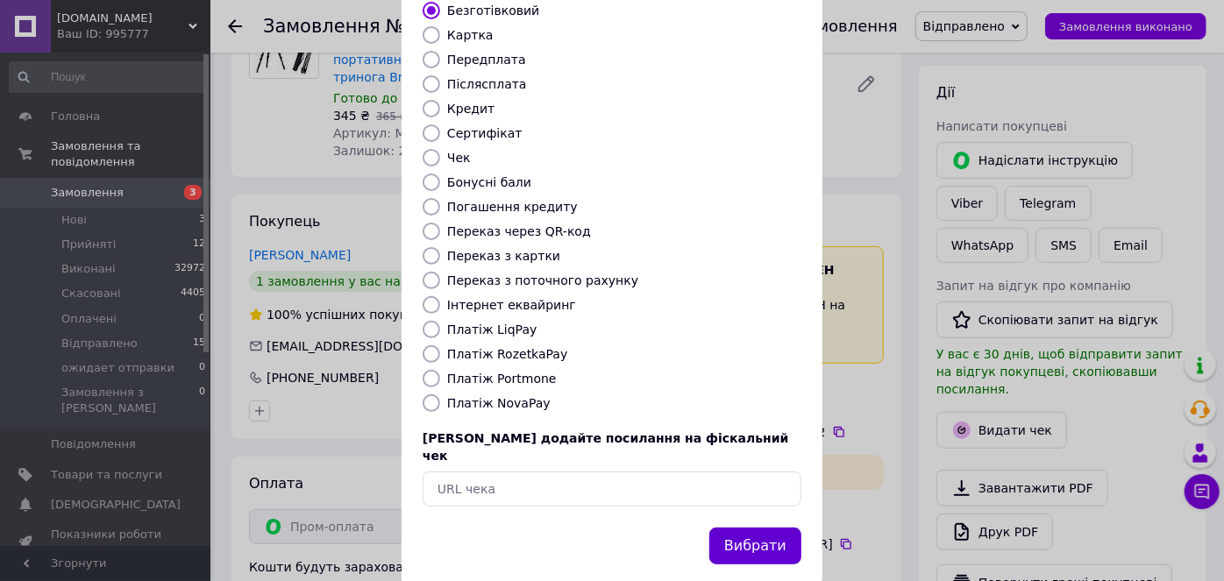
click at [765, 528] on button "Вибрати" at bounding box center [755, 547] width 92 height 38
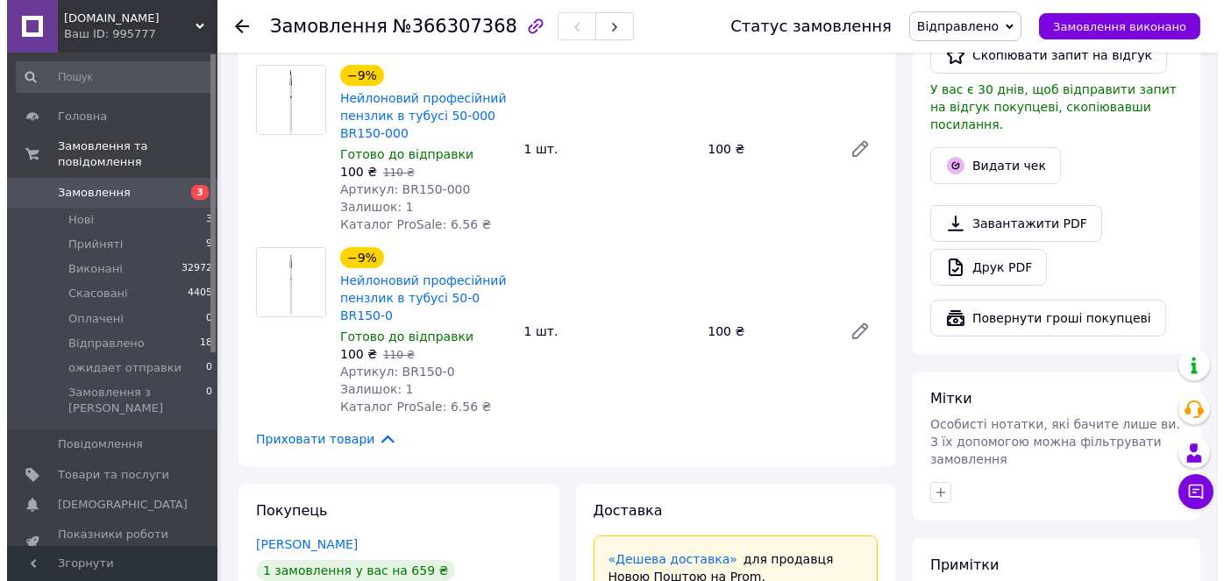
scroll to position [558, 0]
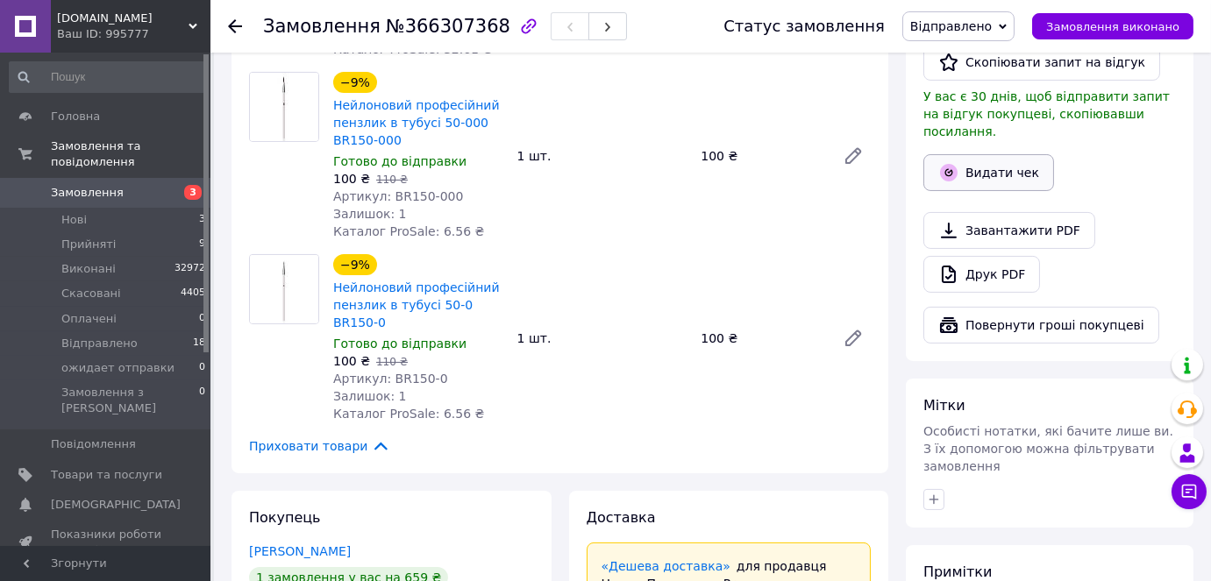
click at [1017, 154] on button "Видати чек" at bounding box center [988, 172] width 131 height 37
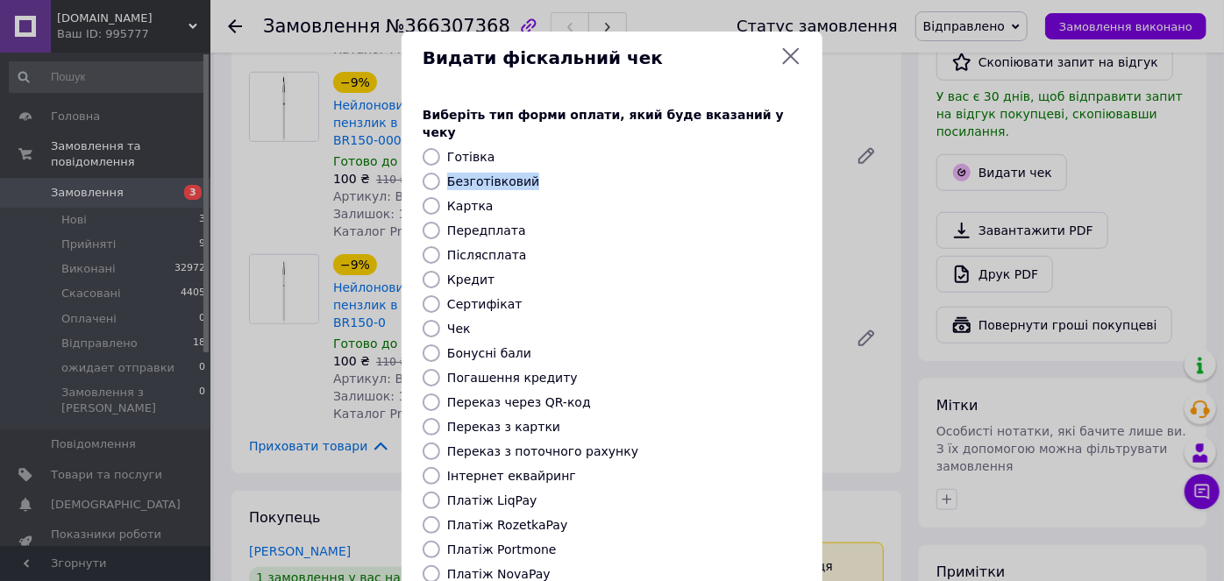
drag, startPoint x: 433, startPoint y: 174, endPoint x: 428, endPoint y: 160, distance: 14.2
click at [430, 166] on div "Виберіть тип форми оплати, який буде вказаний у чеку Готівка Безготівковий Карт…" at bounding box center [612, 392] width 421 height 614
click at [430, 173] on input "Безготівковий" at bounding box center [432, 182] width 18 height 18
radio input "true"
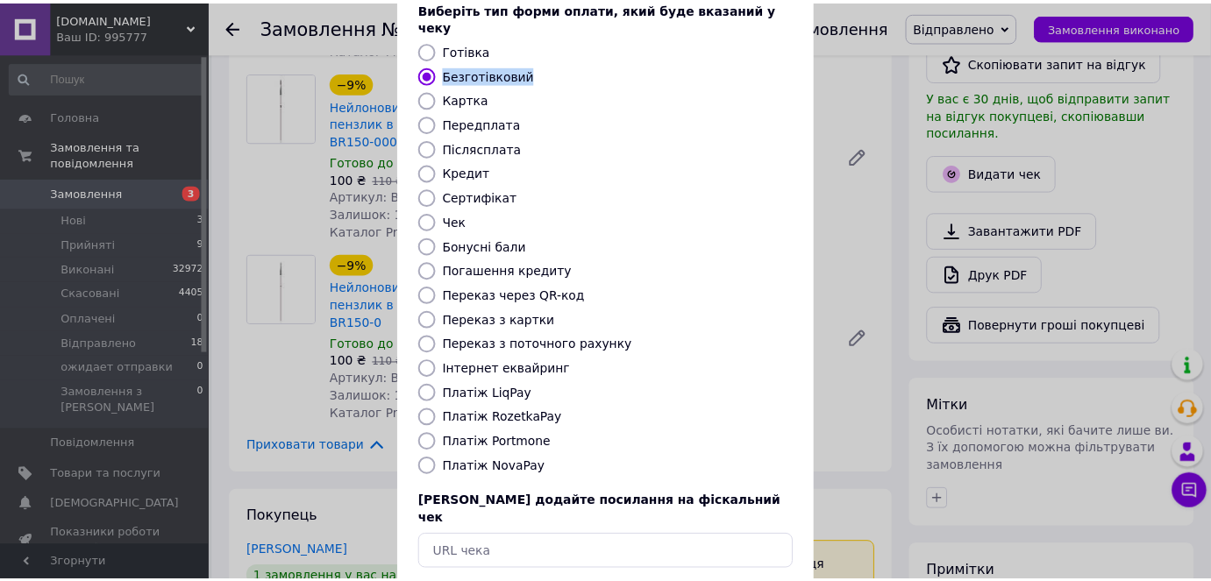
scroll to position [171, 0]
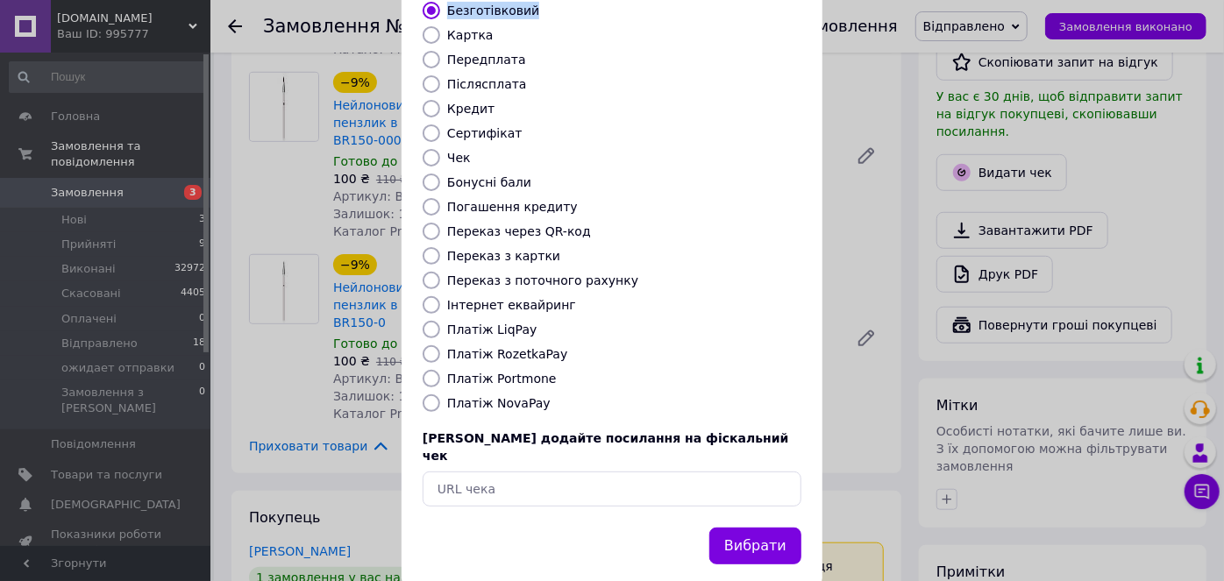
click at [737, 528] on button "Вибрати" at bounding box center [755, 547] width 92 height 38
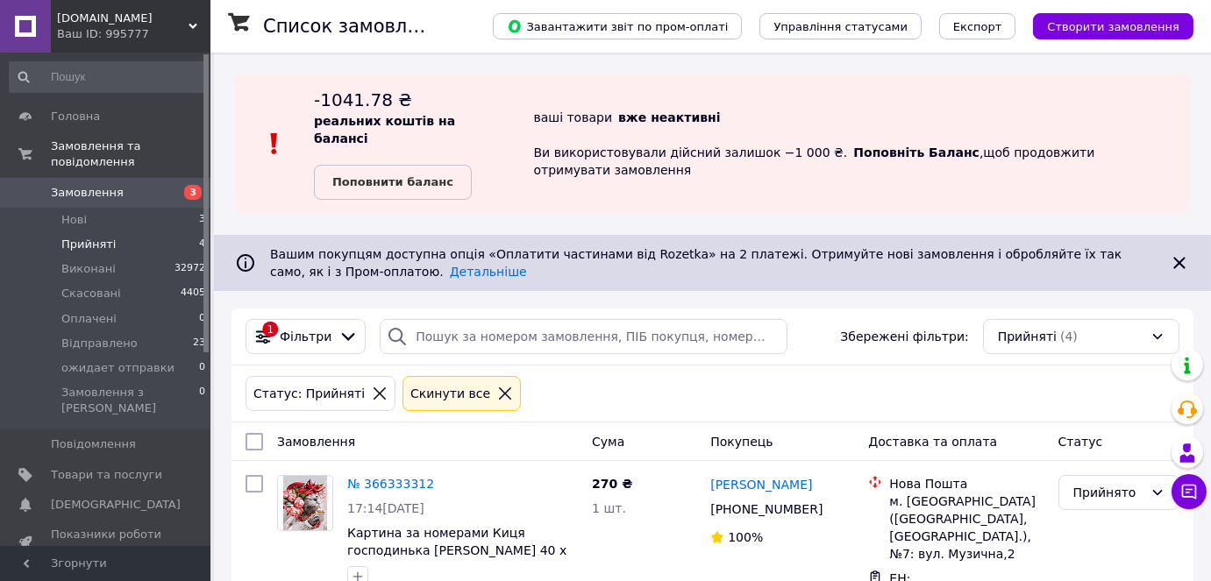
click at [93, 237] on span "Прийняті" at bounding box center [88, 245] width 54 height 16
click at [119, 232] on li "Прийняті 4" at bounding box center [108, 244] width 216 height 25
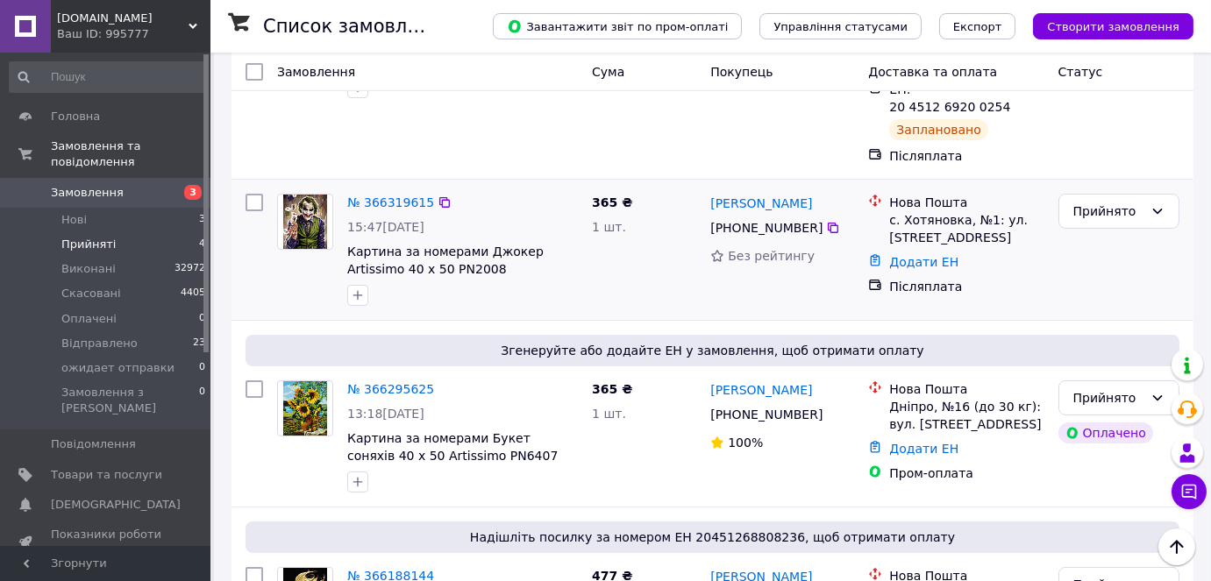
scroll to position [596, 0]
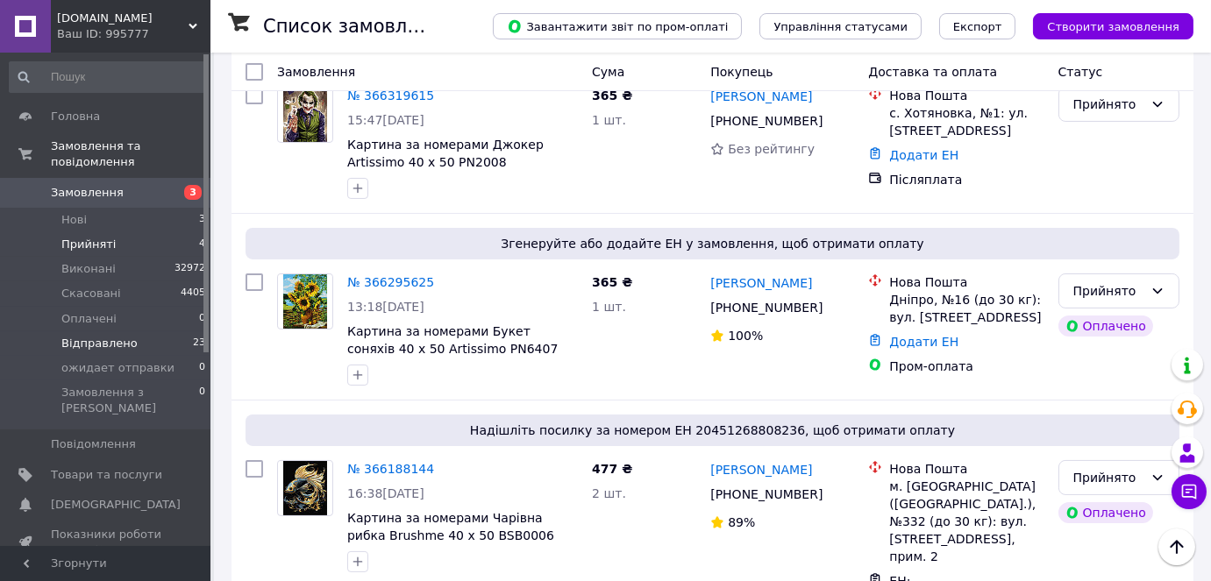
drag, startPoint x: 84, startPoint y: 322, endPoint x: 75, endPoint y: 330, distance: 12.5
drag, startPoint x: 75, startPoint y: 330, endPoint x: 51, endPoint y: 176, distance: 155.2
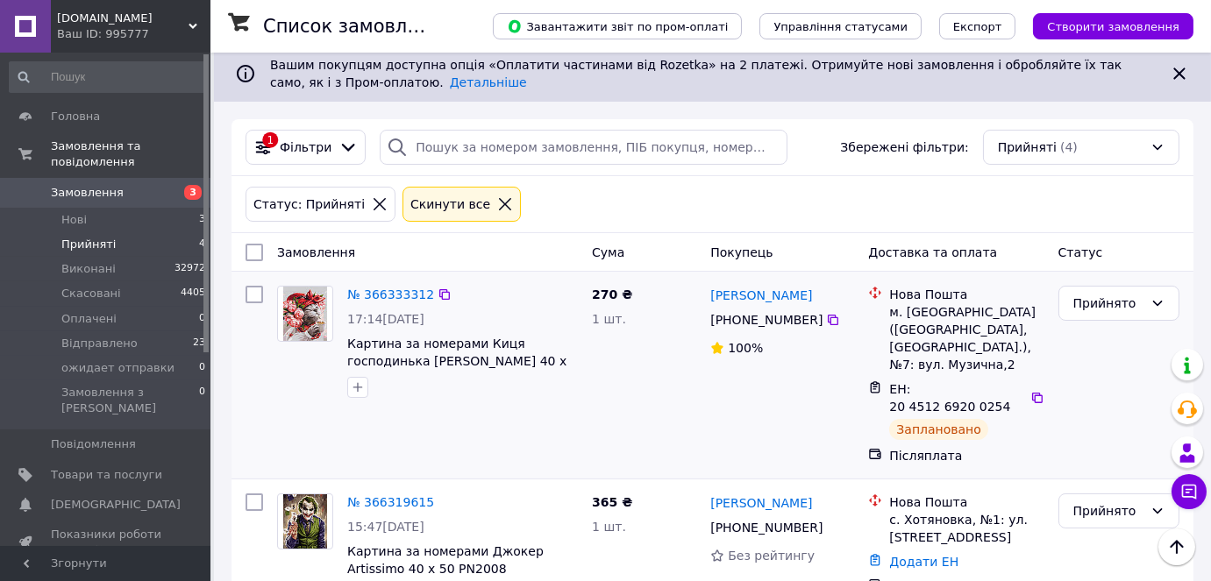
scroll to position [38, 0]
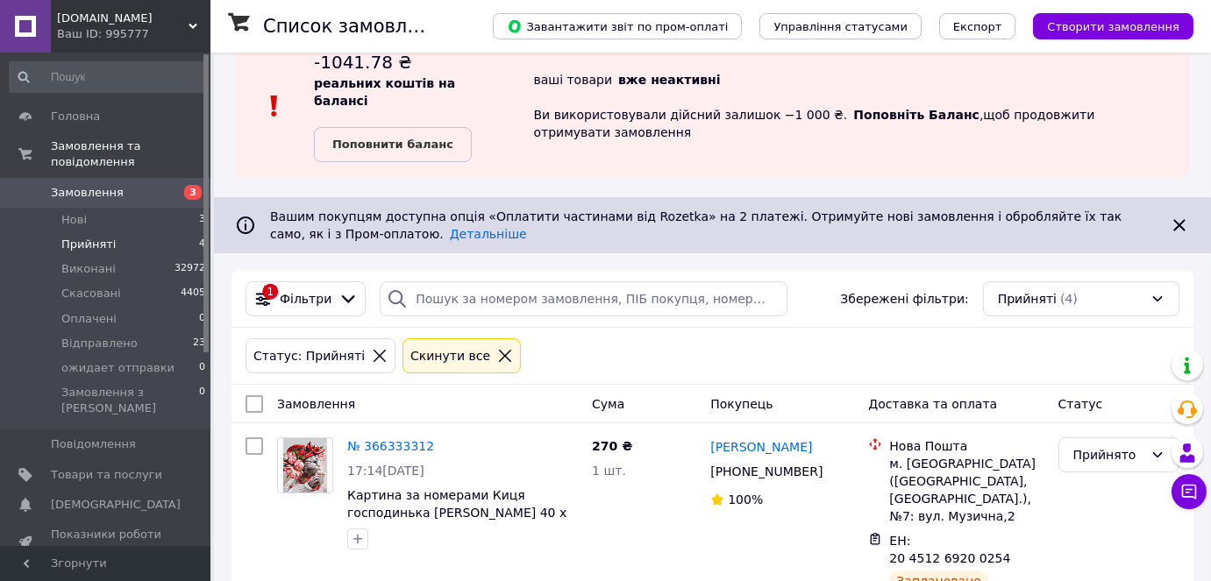
click at [110, 185] on span "Замовлення" at bounding box center [87, 193] width 73 height 16
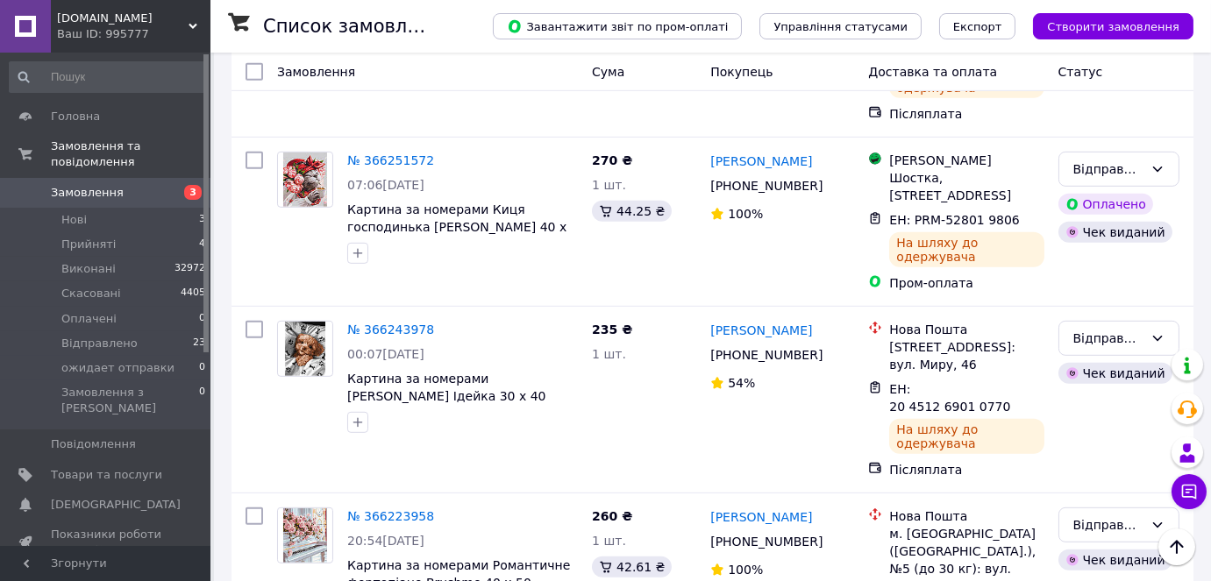
scroll to position [1912, 0]
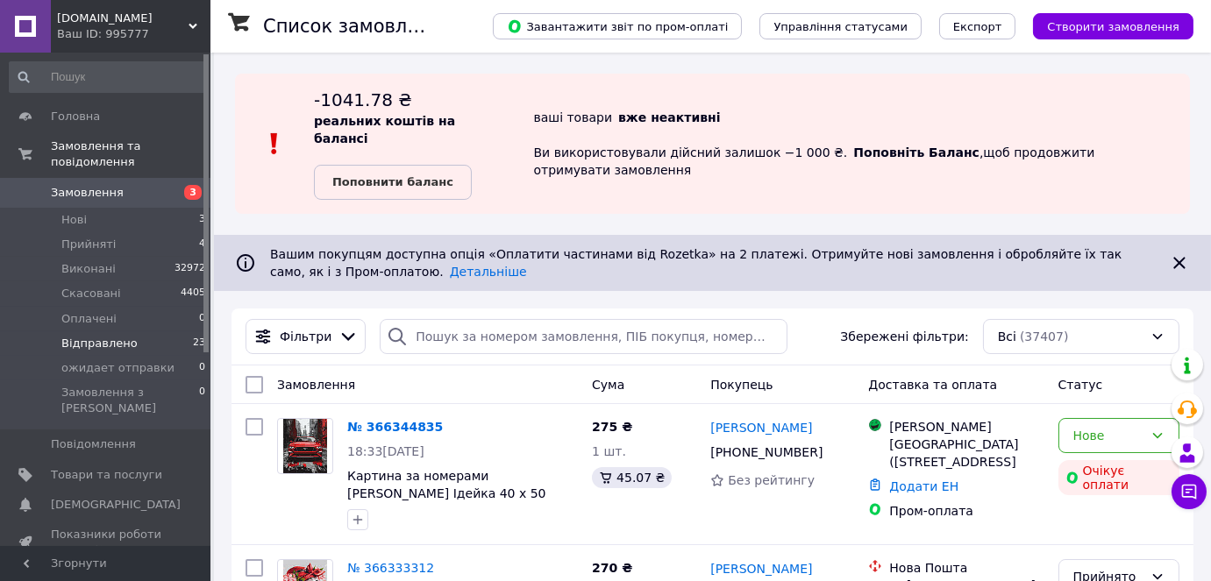
click at [104, 336] on span "Відправлено" at bounding box center [99, 344] width 76 height 16
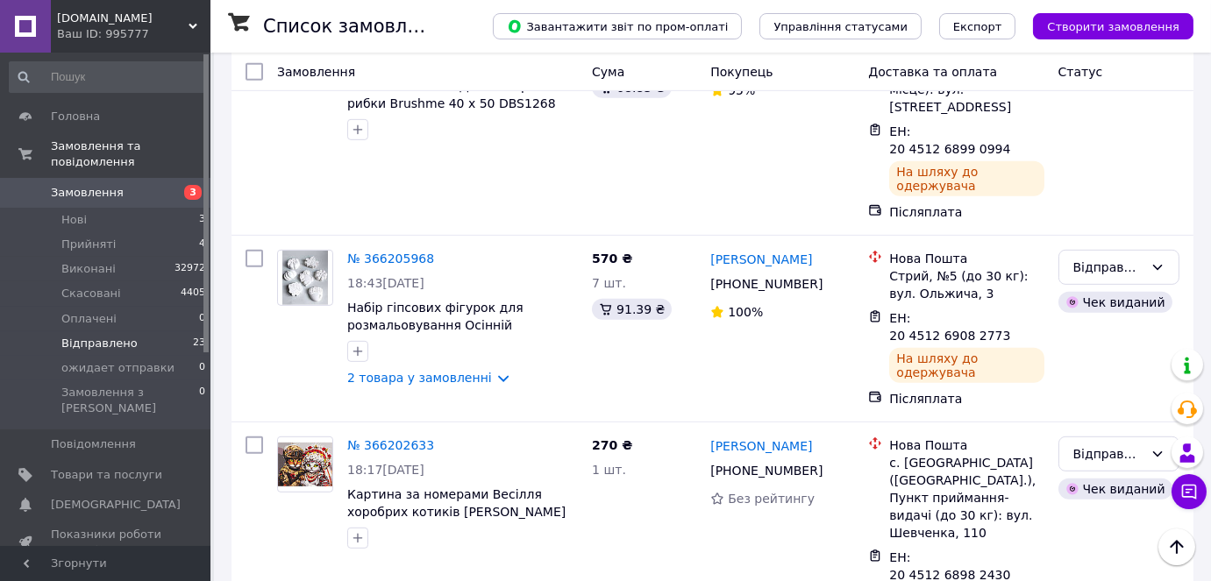
scroll to position [2391, 0]
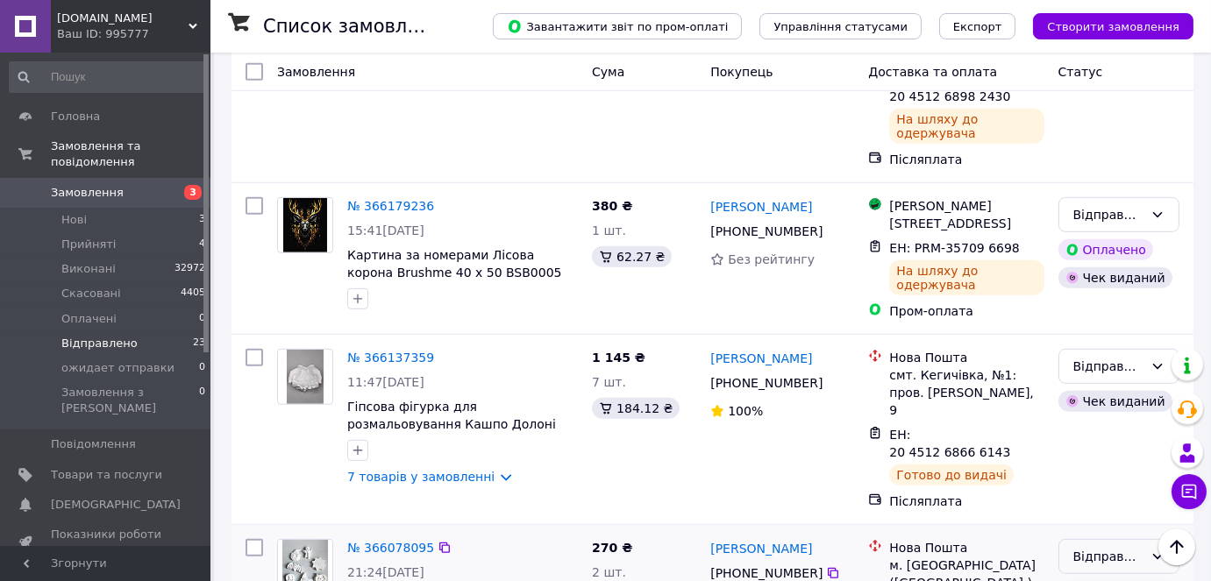
click at [1157, 550] on icon at bounding box center [1157, 557] width 14 height 14
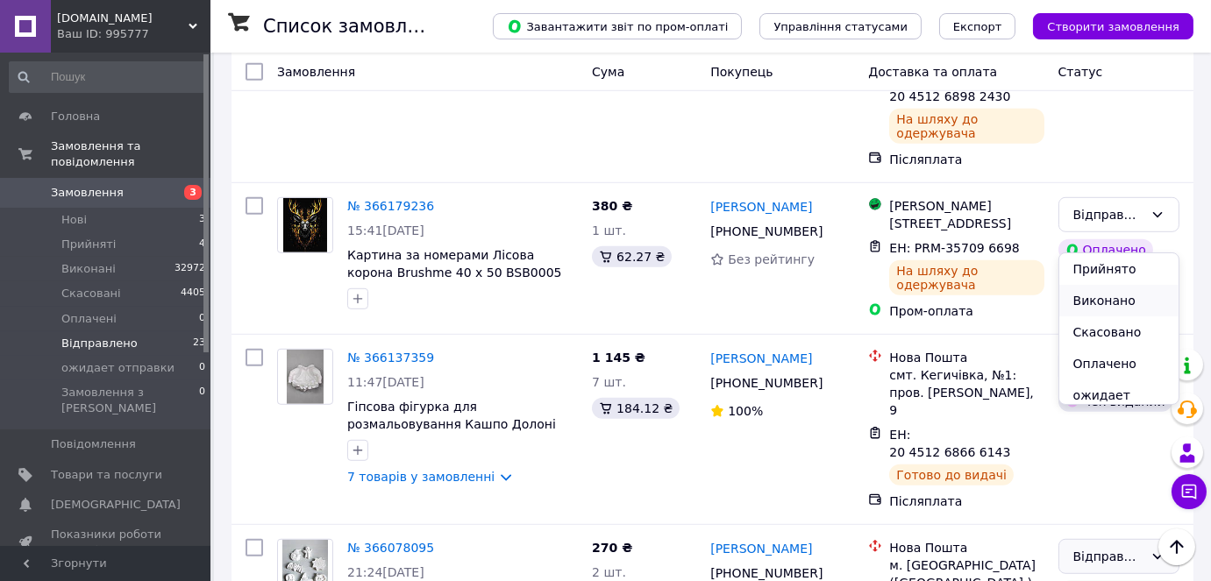
click at [1107, 298] on li "Виконано" at bounding box center [1118, 301] width 119 height 32
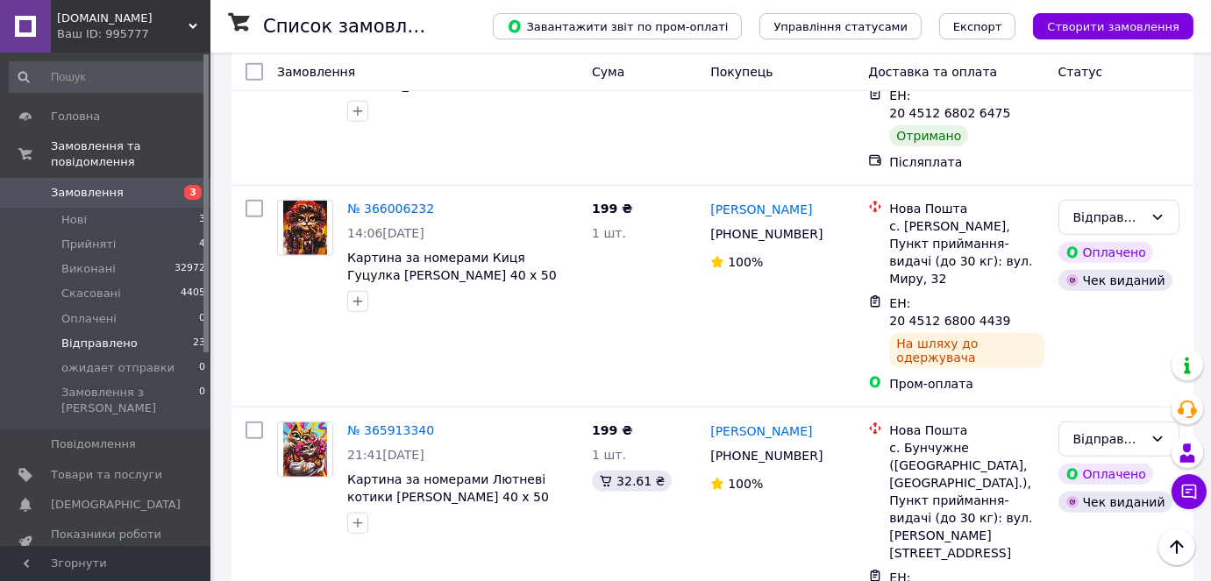
scroll to position [3572, 0]
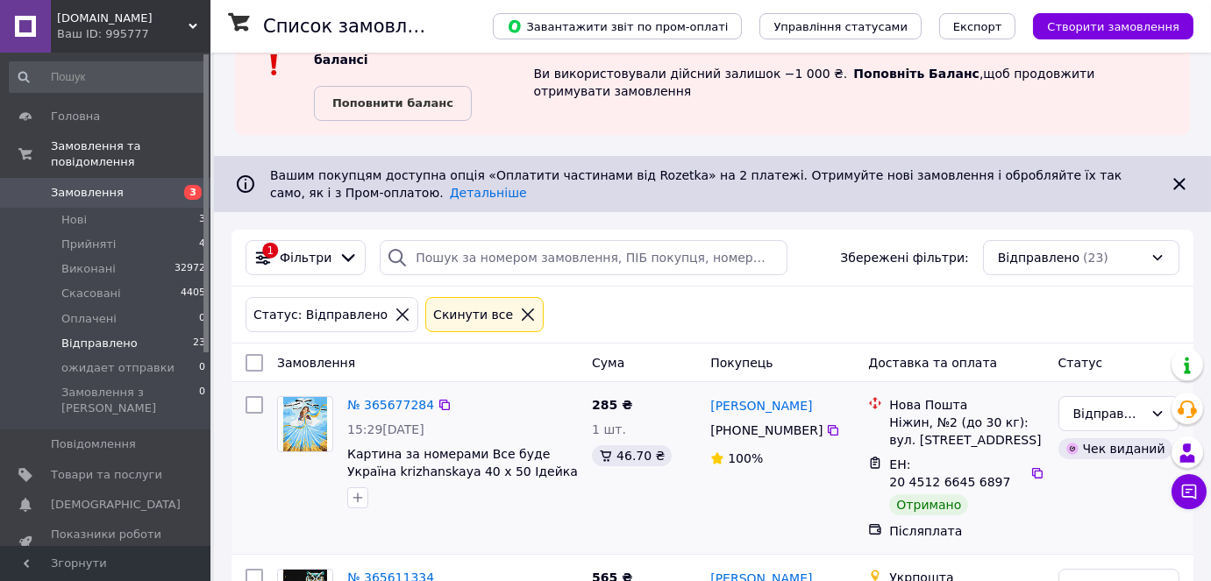
scroll to position [238, 0]
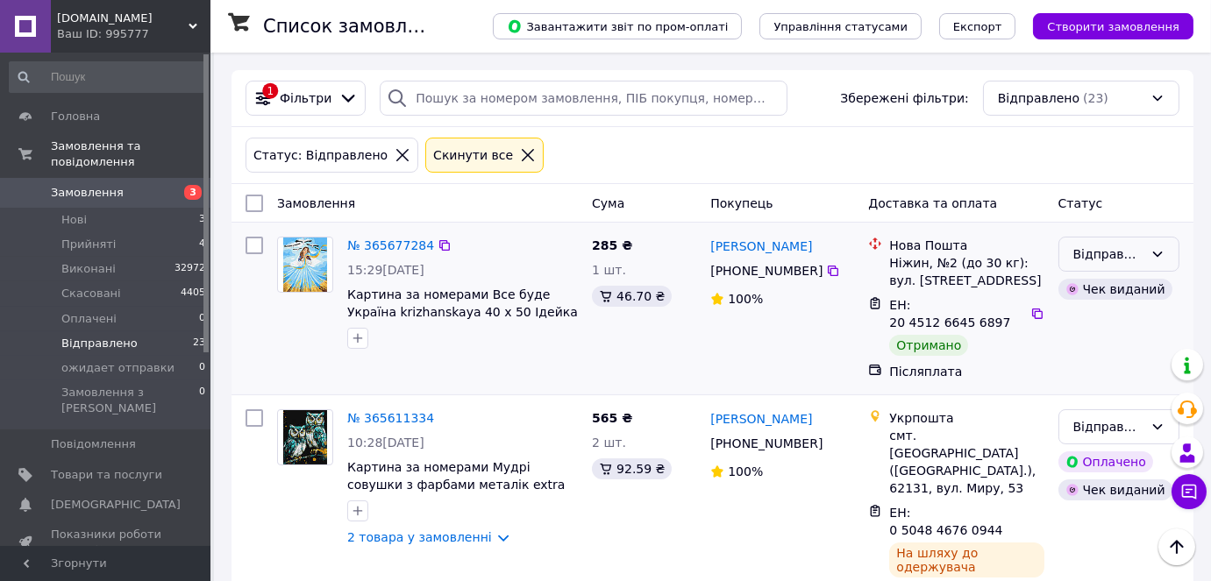
click at [1165, 237] on div "Відправлено" at bounding box center [1118, 254] width 121 height 35
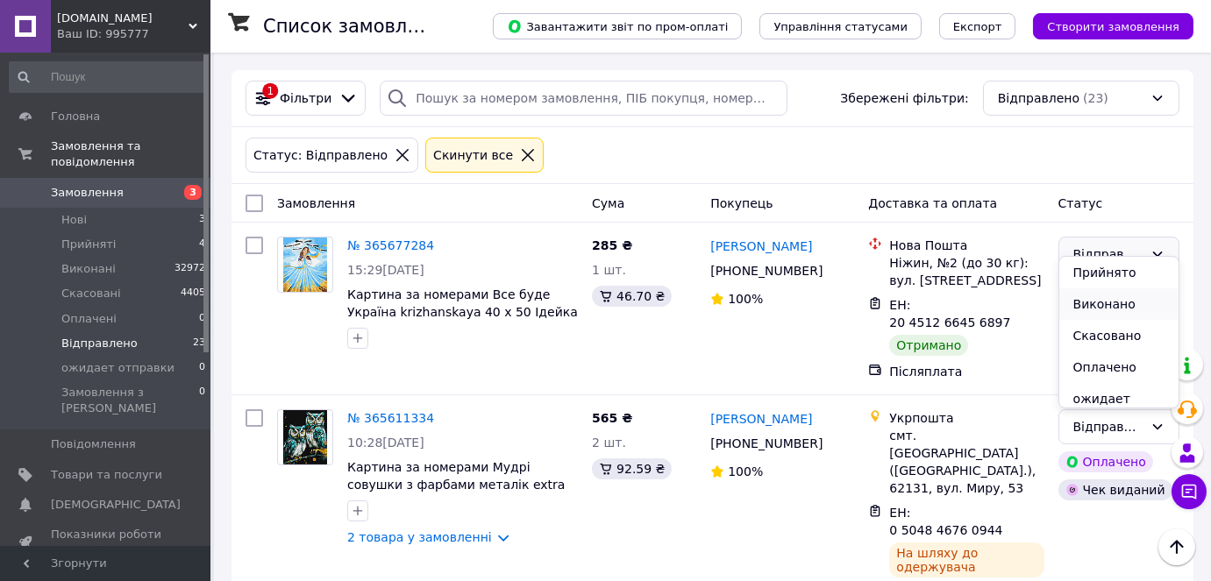
click at [1113, 302] on li "Виконано" at bounding box center [1118, 304] width 119 height 32
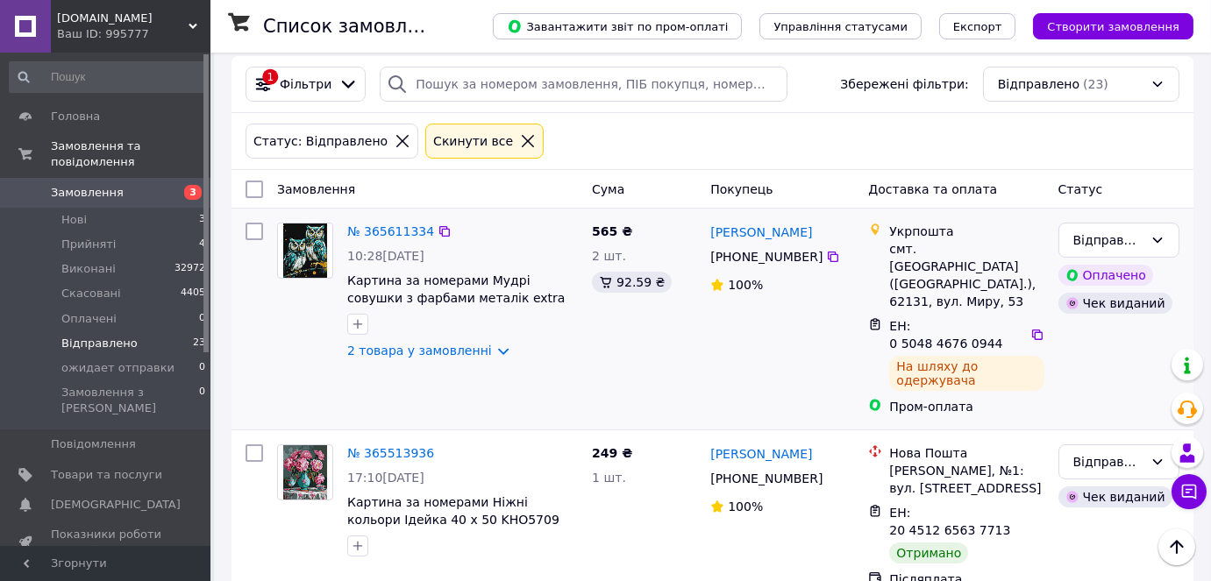
scroll to position [257, 0]
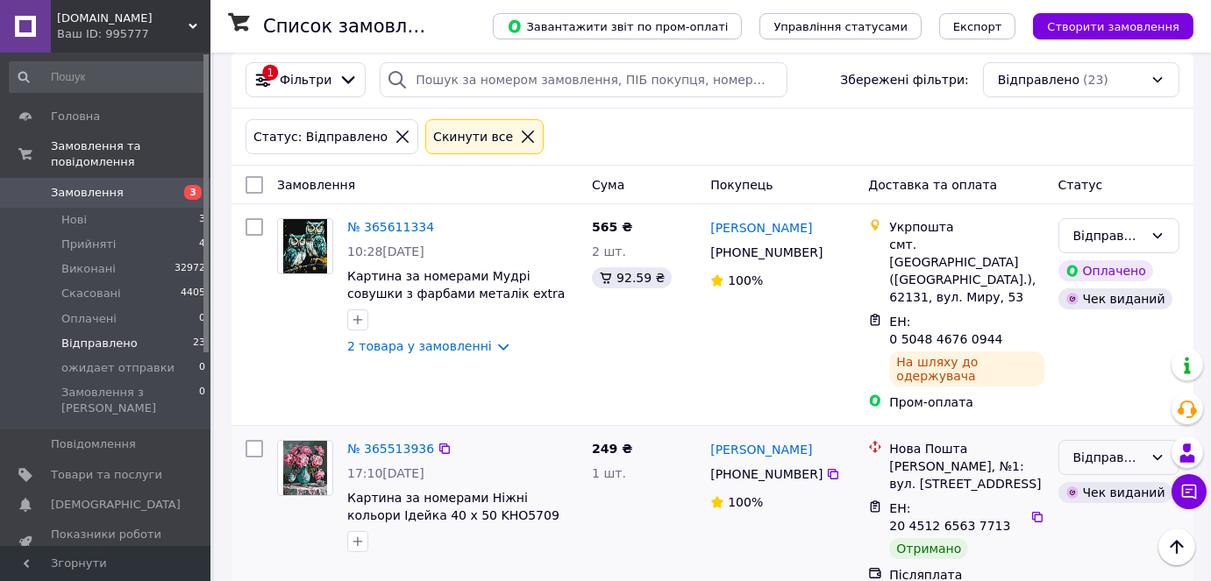
click at [1152, 451] on icon at bounding box center [1157, 458] width 14 height 14
click at [1108, 454] on li "Виконано" at bounding box center [1118, 455] width 119 height 32
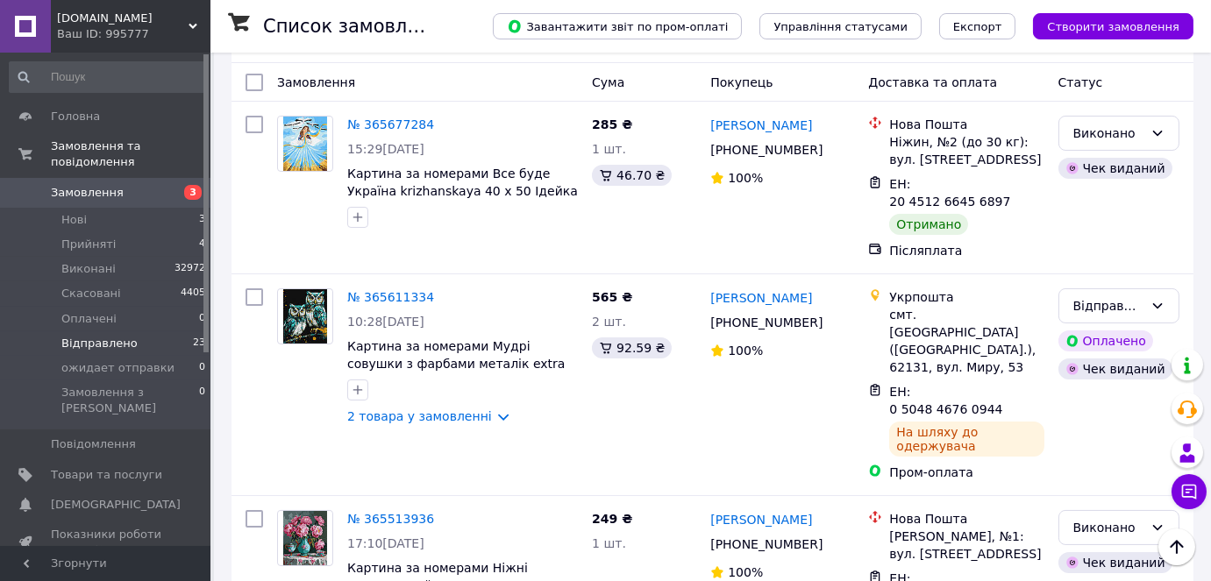
scroll to position [332, 0]
